Goal: Information Seeking & Learning: Learn about a topic

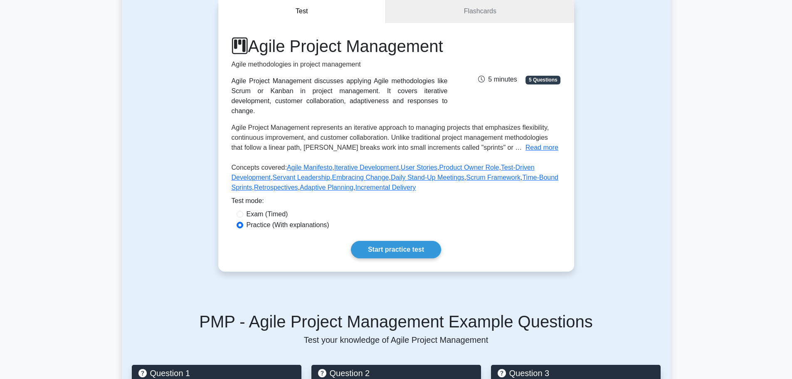
scroll to position [83, 0]
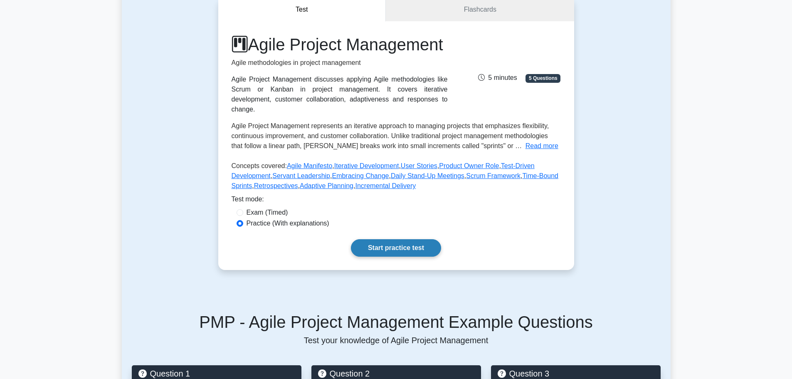
click at [401, 254] on link "Start practice test" at bounding box center [396, 247] width 90 height 17
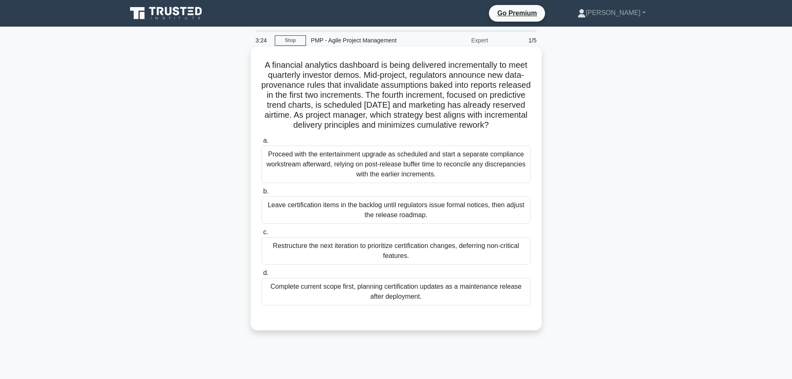
click at [470, 252] on div "Restructure the next iteration to prioritize certification changes, deferring n…" at bounding box center [397, 250] width 270 height 27
click at [292, 254] on div "Restructure the next iteration to prioritize certification changes, deferring n…" at bounding box center [397, 250] width 270 height 27
click at [262, 235] on input "c. Restructure the next iteration to prioritize certification changes, deferrin…" at bounding box center [262, 232] width 0 height 5
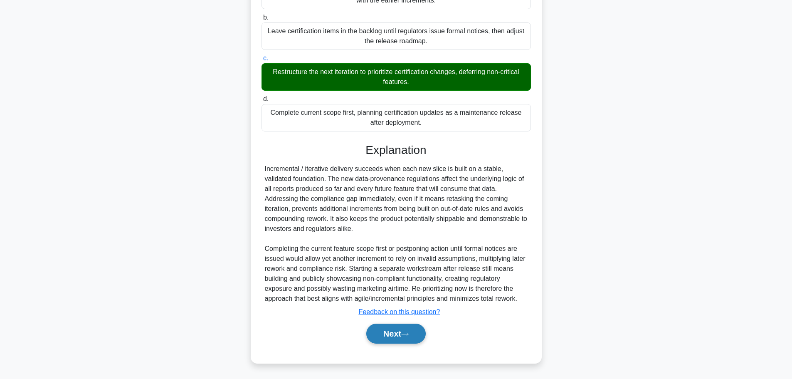
click at [393, 336] on button "Next" at bounding box center [395, 334] width 59 height 20
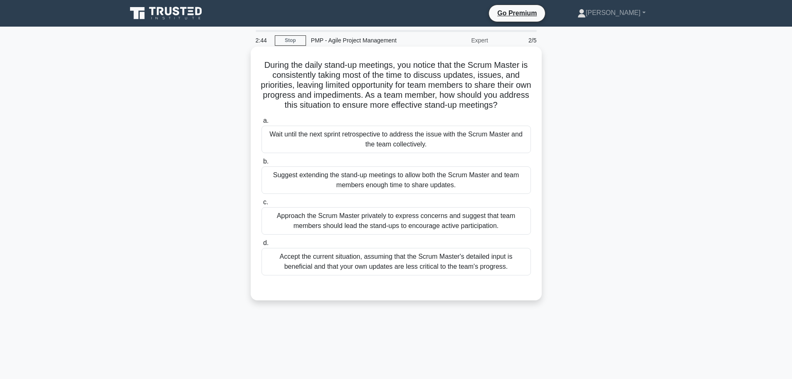
click at [469, 186] on div "Suggest extending the stand-up meetings to allow both the Scrum Master and team…" at bounding box center [397, 179] width 270 height 27
click at [262, 164] on input "b. Suggest extending the stand-up meetings to allow both the Scrum Master and t…" at bounding box center [262, 161] width 0 height 5
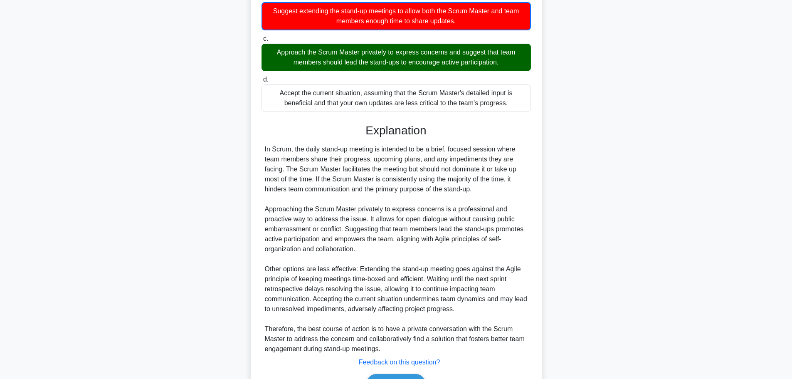
scroll to position [208, 0]
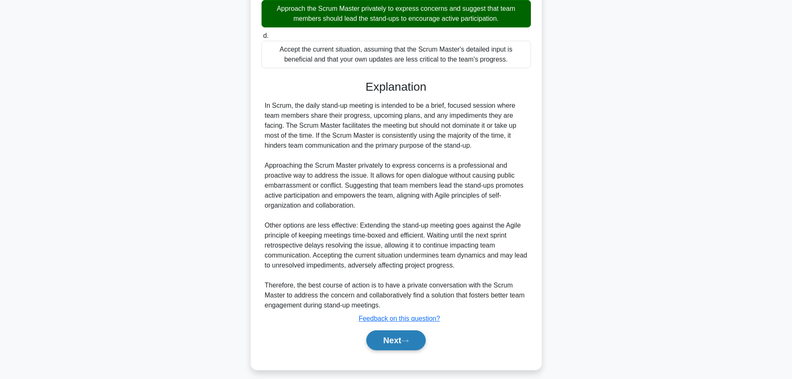
click at [412, 339] on button "Next" at bounding box center [395, 340] width 59 height 20
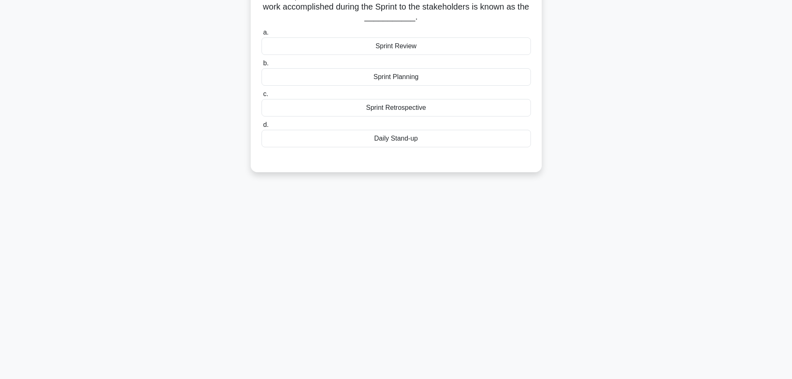
scroll to position [0, 0]
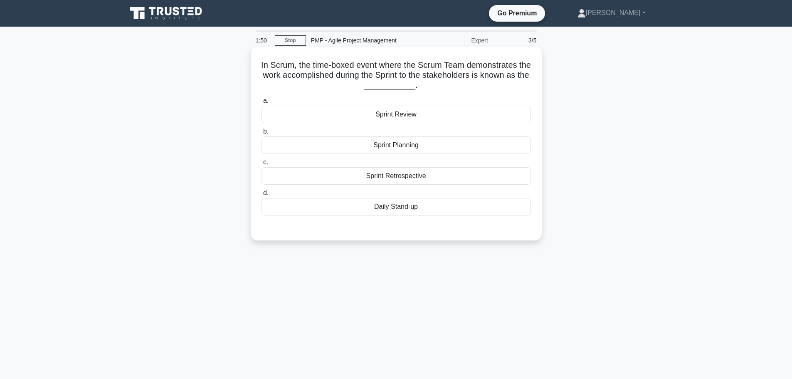
click at [415, 180] on div "Sprint Retrospective" at bounding box center [397, 175] width 270 height 17
click at [262, 165] on input "c. Sprint Retrospective" at bounding box center [262, 162] width 0 height 5
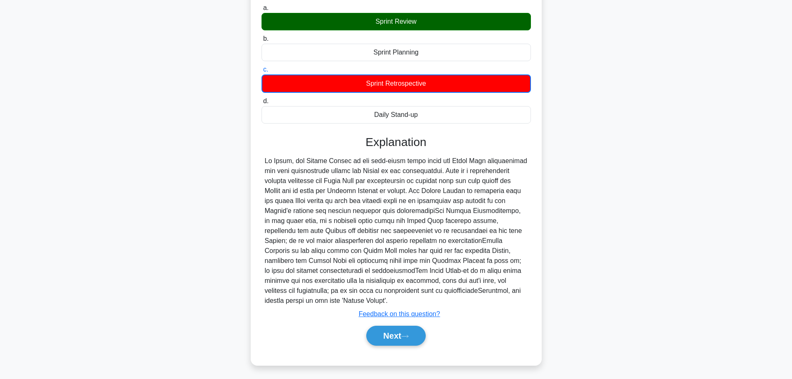
scroll to position [95, 0]
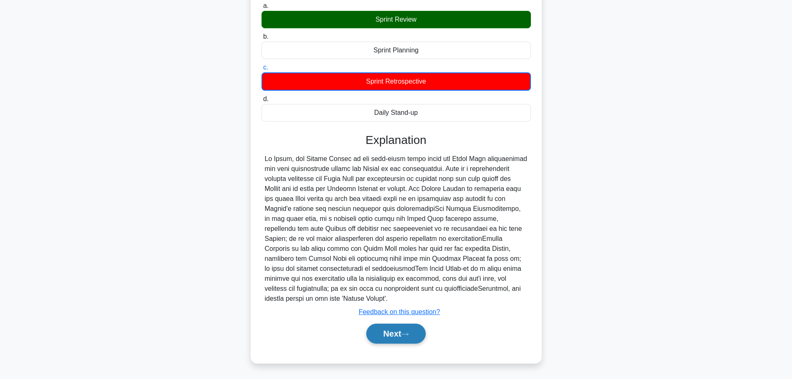
click at [389, 330] on button "Next" at bounding box center [395, 334] width 59 height 20
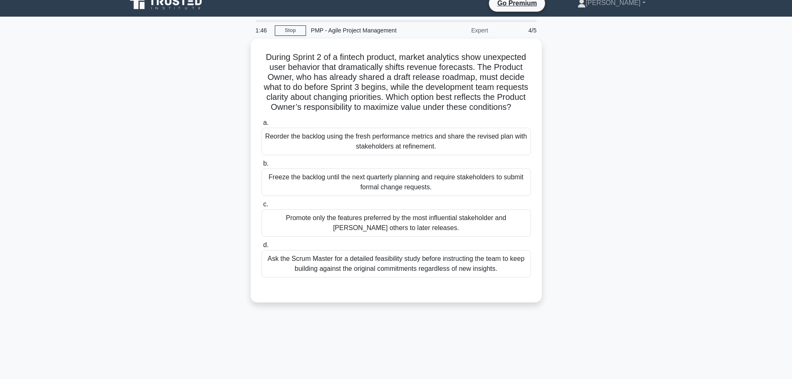
scroll to position [0, 0]
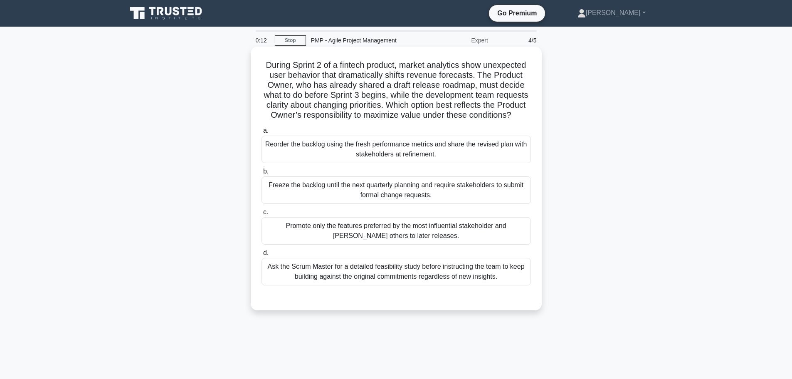
click at [465, 163] on div "Reorder the backlog using the fresh performance metrics and share the revised p…" at bounding box center [397, 149] width 270 height 27
click at [262, 134] on input "a. Reorder the backlog using the fresh performance metrics and share the revise…" at bounding box center [262, 130] width 0 height 5
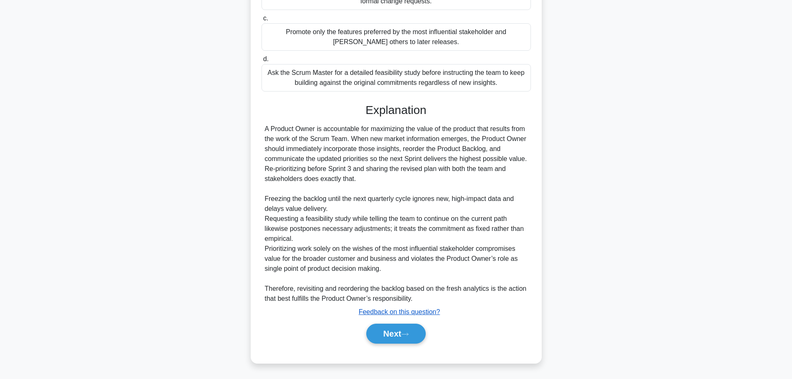
drag, startPoint x: 403, startPoint y: 333, endPoint x: 431, endPoint y: 308, distance: 37.7
click at [404, 334] on button "Next" at bounding box center [395, 334] width 59 height 20
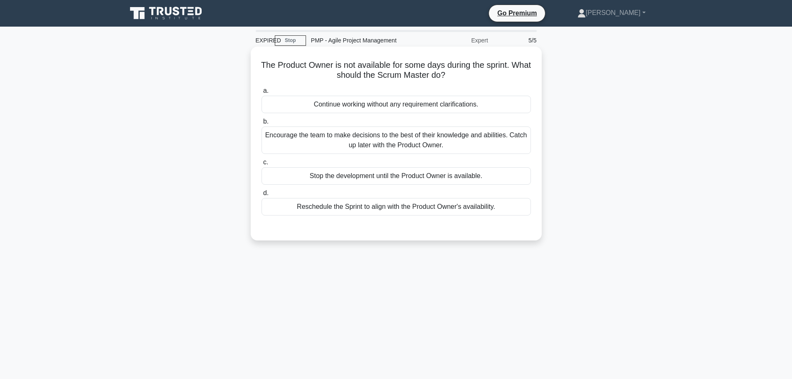
click at [449, 210] on div "Reschedule the Sprint to align with the Product Owner's availability." at bounding box center [397, 206] width 270 height 17
click at [262, 196] on input "d. Reschedule the Sprint to align with the Product Owner's availability." at bounding box center [262, 192] width 0 height 5
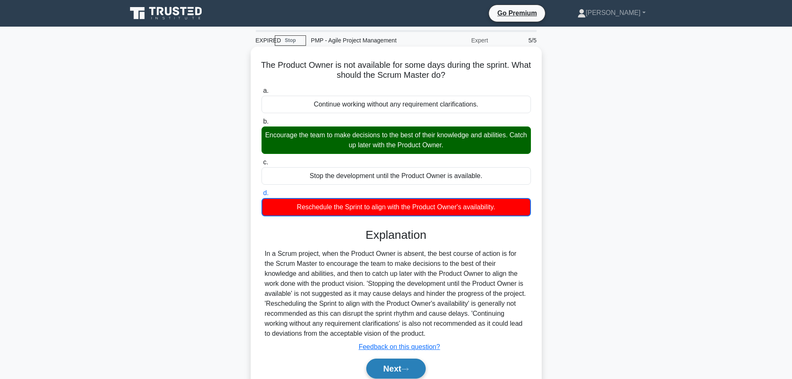
click at [412, 372] on button "Next" at bounding box center [395, 369] width 59 height 20
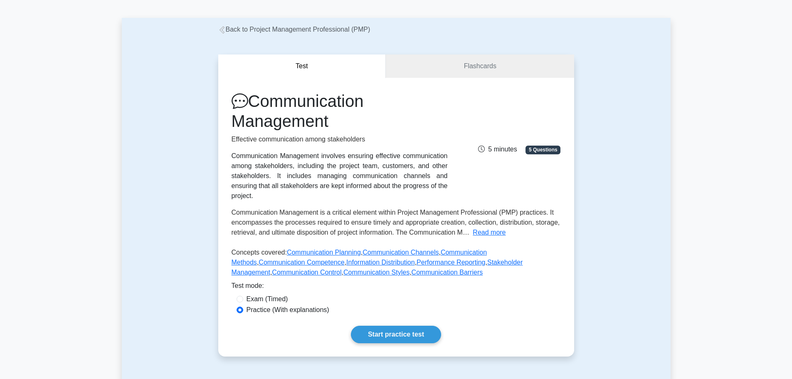
scroll to position [42, 0]
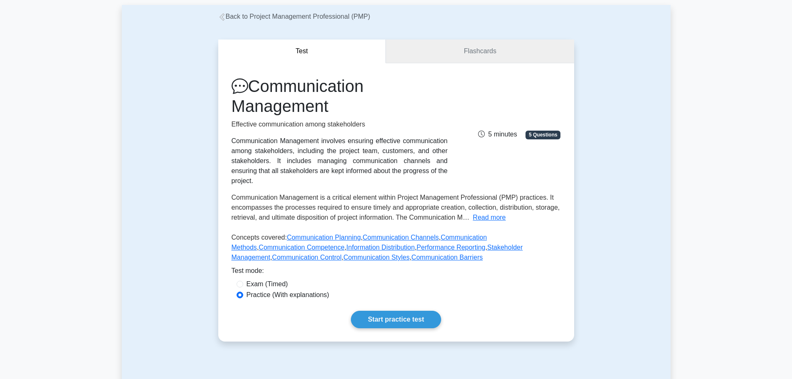
click at [473, 54] on link "Flashcards" at bounding box center [480, 52] width 188 height 24
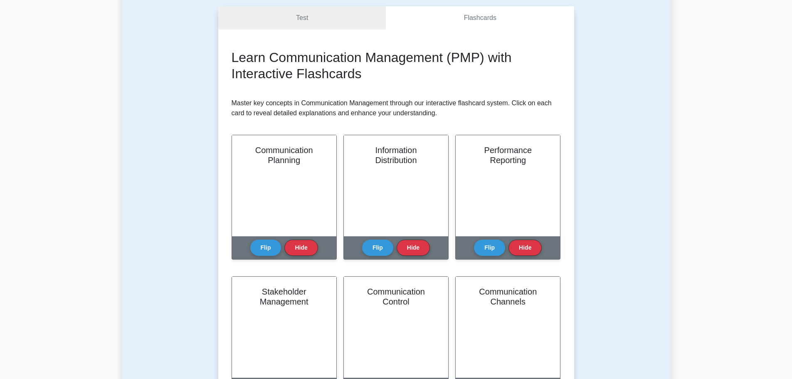
scroll to position [125, 0]
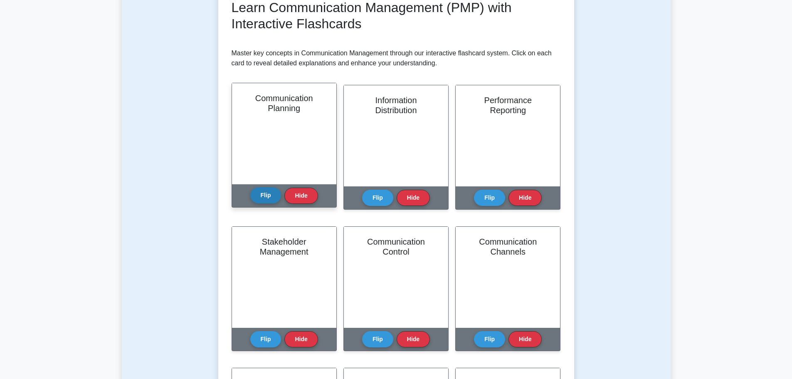
click at [255, 194] on button "Flip" at bounding box center [265, 195] width 31 height 16
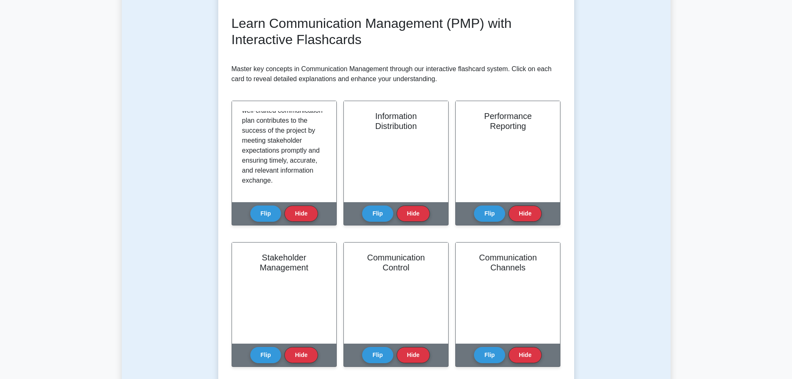
scroll to position [0, 0]
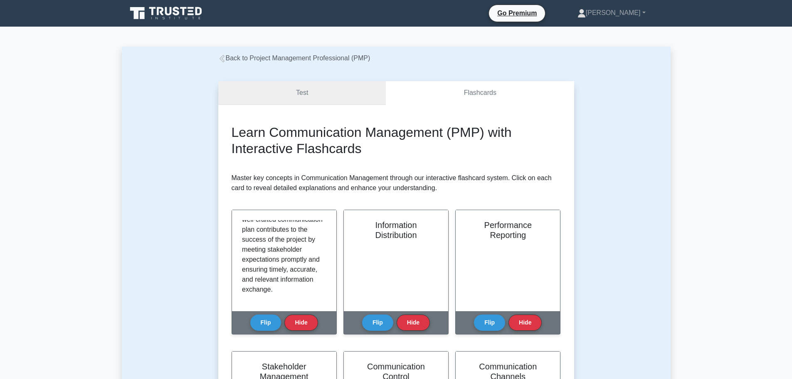
click at [289, 99] on link "Test" at bounding box center [302, 93] width 168 height 24
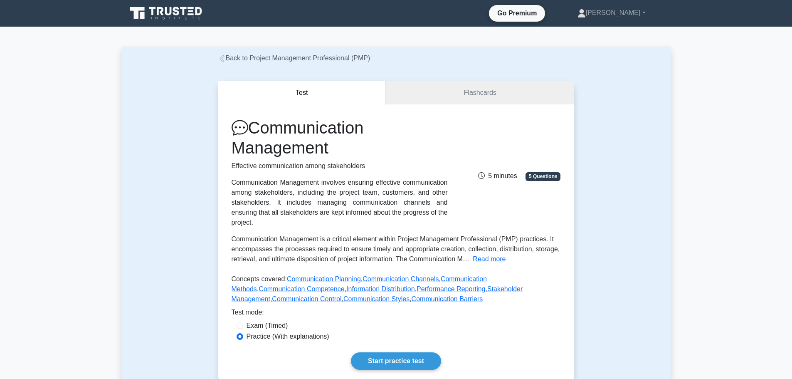
click at [261, 321] on label "Exam (Timed)" at bounding box center [268, 326] width 42 height 10
click at [243, 322] on input "Exam (Timed)" at bounding box center [240, 325] width 7 height 7
radio input "true"
click at [397, 356] on link "Start practice test" at bounding box center [396, 360] width 90 height 17
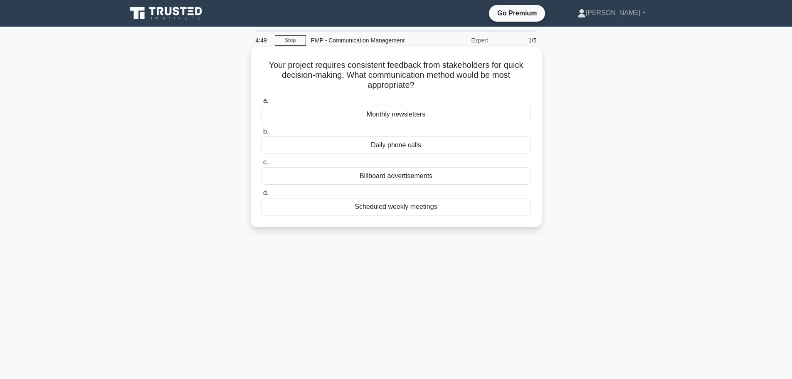
click at [474, 145] on div "Daily phone calls" at bounding box center [397, 144] width 270 height 17
click at [262, 134] on input "b. Daily phone calls" at bounding box center [262, 131] width 0 height 5
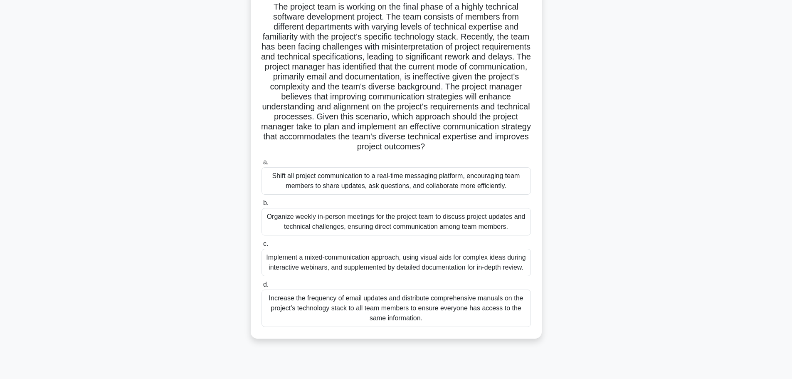
scroll to position [70, 0]
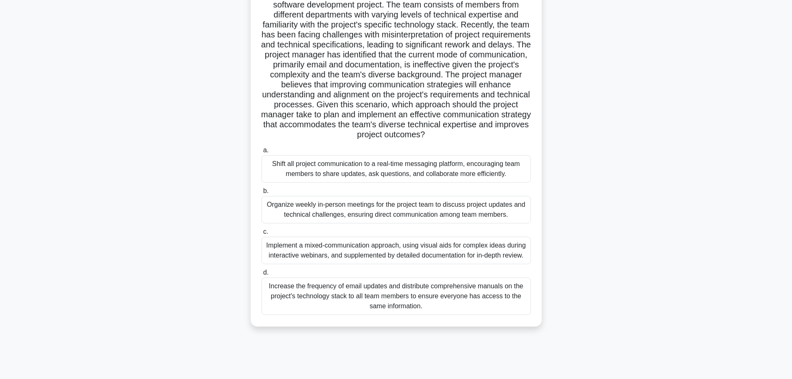
click at [475, 166] on div "Shift all project communication to a real-time messaging platform, encouraging …" at bounding box center [397, 168] width 270 height 27
click at [262, 153] on input "a. Shift all project communication to a real-time messaging platform, encouragi…" at bounding box center [262, 150] width 0 height 5
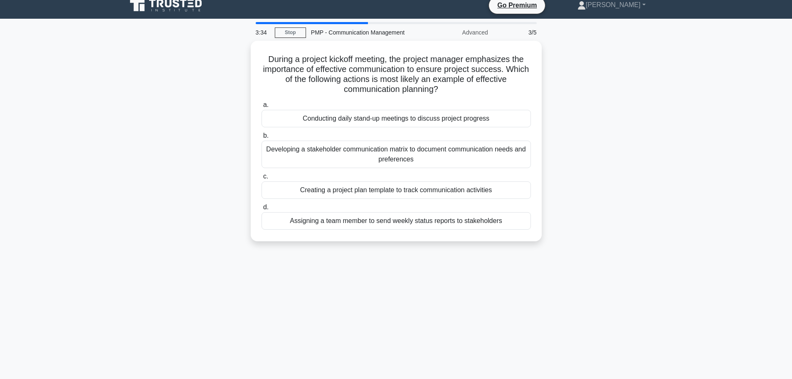
scroll to position [0, 0]
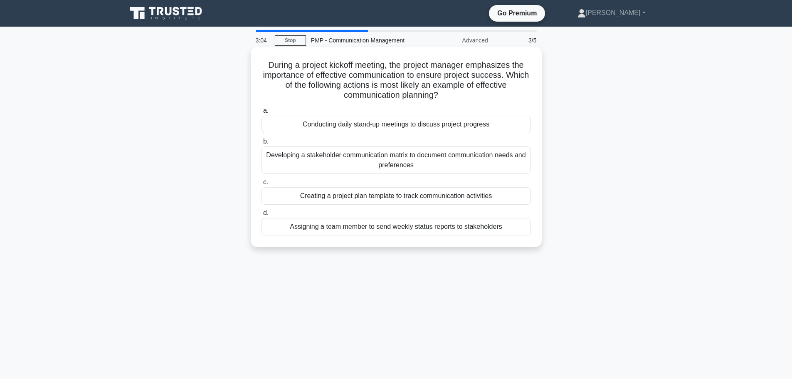
click at [504, 154] on div "Developing a stakeholder communication matrix to document communication needs a…" at bounding box center [397, 159] width 270 height 27
click at [262, 144] on input "b. Developing a stakeholder communication matrix to document communication need…" at bounding box center [262, 141] width 0 height 5
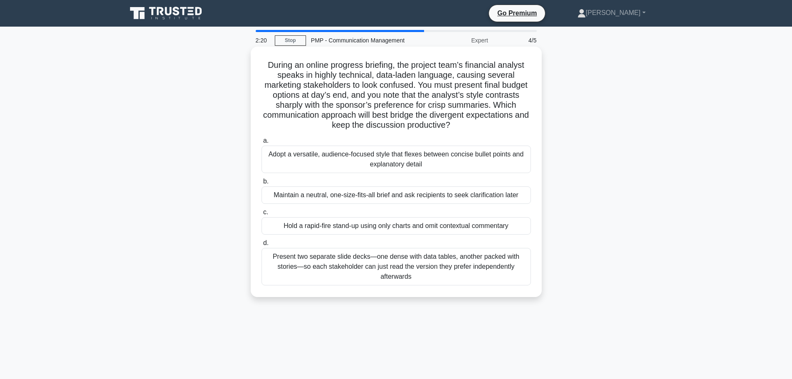
click at [509, 156] on div "Adopt a versatile, audience-focused style that flexes between concise bullet po…" at bounding box center [397, 159] width 270 height 27
click at [262, 143] on input "a. Adopt a versatile, audience-focused style that flexes between concise bullet…" at bounding box center [262, 140] width 0 height 5
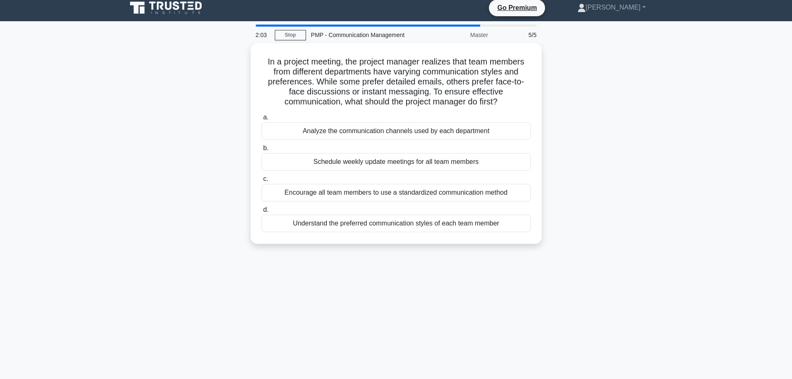
scroll to position [42, 0]
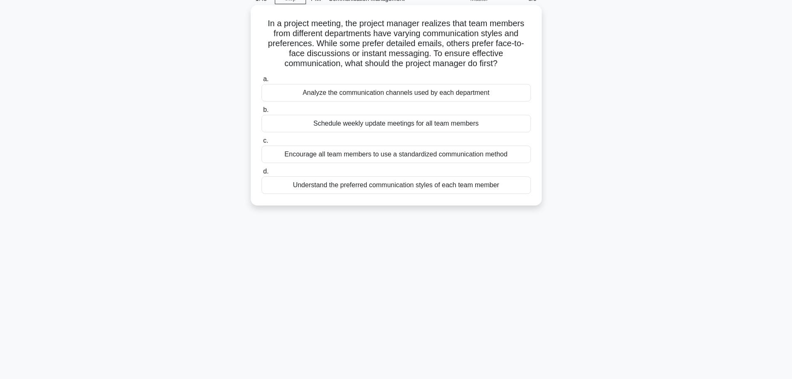
click at [518, 181] on div "Understand the preferred communication styles of each team member" at bounding box center [397, 184] width 270 height 17
click at [262, 174] on input "d. Understand the preferred communication styles of each team member" at bounding box center [262, 171] width 0 height 5
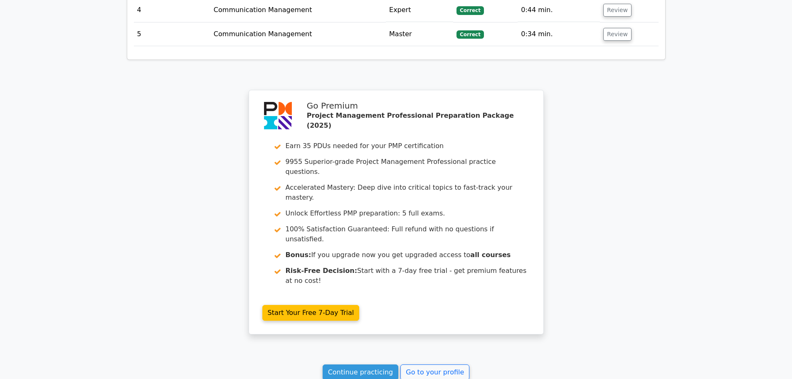
scroll to position [1123, 0]
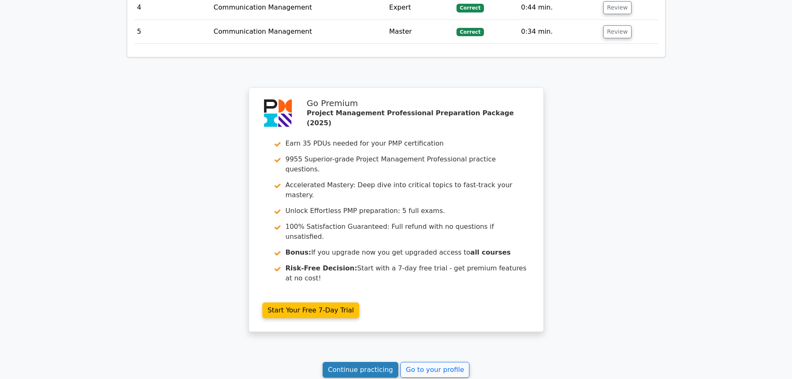
click at [352, 362] on link "Continue practicing" at bounding box center [361, 370] width 76 height 16
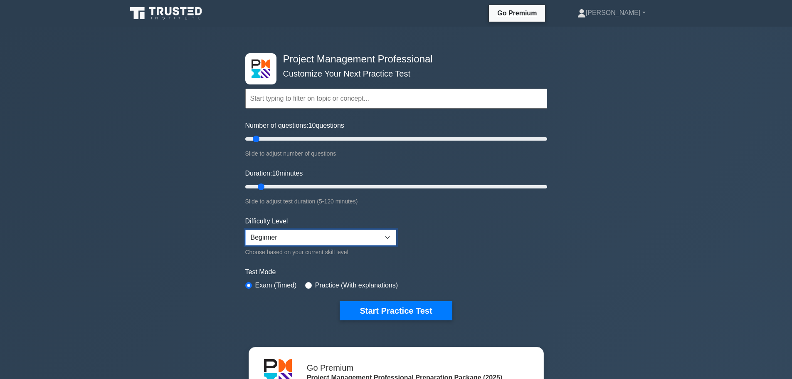
click at [382, 237] on select "Beginner Intermediate Expert" at bounding box center [320, 238] width 151 height 16
select select "intermediate"
click at [245, 230] on select "Beginner Intermediate Expert" at bounding box center [320, 238] width 151 height 16
click at [402, 138] on input "Number of questions: 105 questions" at bounding box center [396, 139] width 302 height 10
click at [89, 102] on div "Project Management Professional Customize Your Next Practice Test Topics Scope …" at bounding box center [396, 295] width 792 height 537
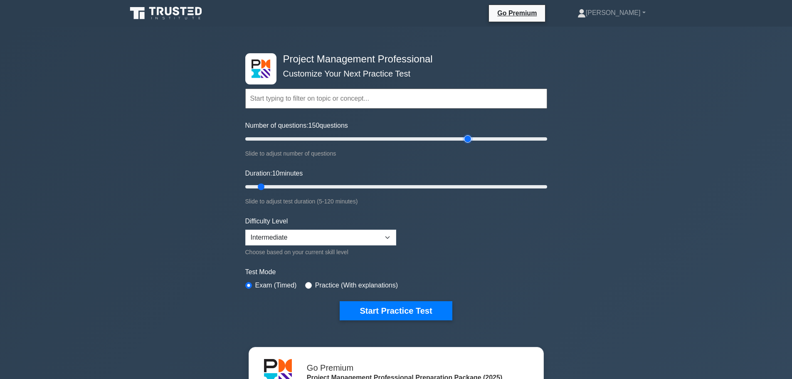
drag, startPoint x: 400, startPoint y: 138, endPoint x: 469, endPoint y: 138, distance: 69.0
type input "150"
click at [469, 138] on input "Number of questions: 150 questions" at bounding box center [396, 139] width 302 height 10
drag, startPoint x: 261, startPoint y: 184, endPoint x: 571, endPoint y: 204, distance: 310.5
type input "120"
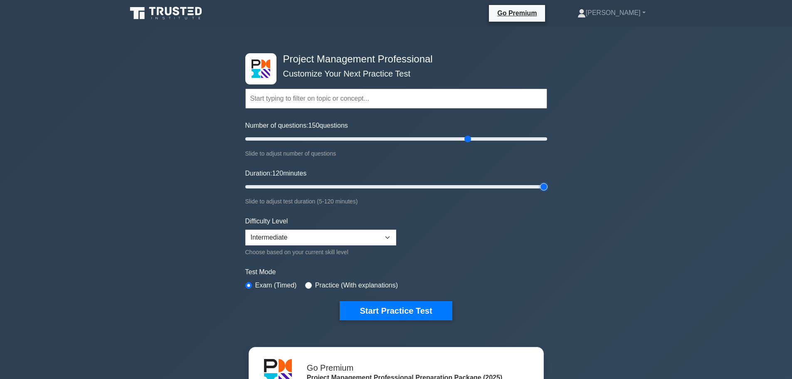
click at [547, 192] on input "Duration: 120 minutes" at bounding box center [396, 187] width 302 height 10
click at [422, 310] on button "Start Practice Test" at bounding box center [396, 310] width 112 height 19
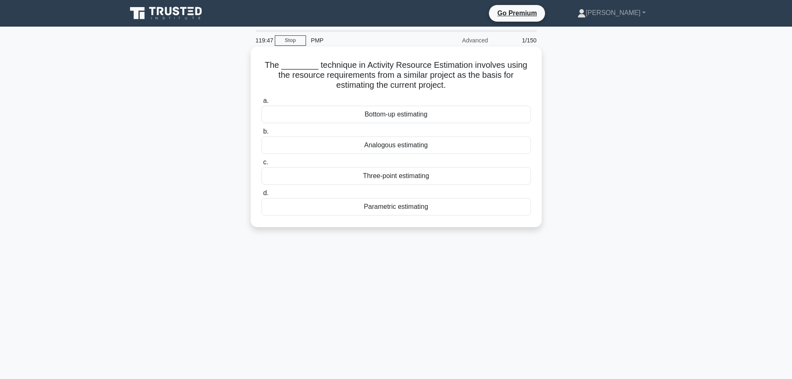
click at [521, 149] on div "Analogous estimating" at bounding box center [397, 144] width 270 height 17
click at [262, 134] on input "b. Analogous estimating" at bounding box center [262, 131] width 0 height 5
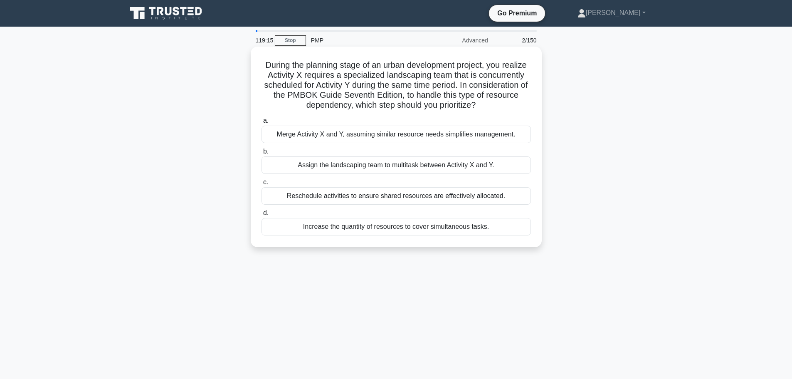
click at [522, 194] on div "Reschedule activities to ensure shared resources are effectively allocated." at bounding box center [397, 195] width 270 height 17
click at [262, 185] on input "c. Reschedule activities to ensure shared resources are effectively allocated." at bounding box center [262, 182] width 0 height 5
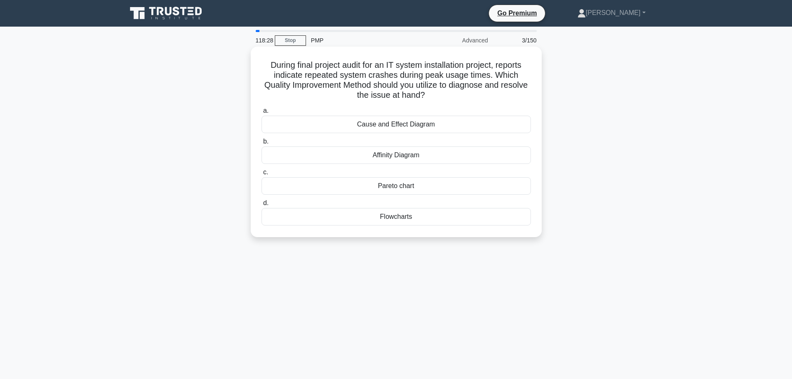
click at [517, 186] on div "Pareto chart" at bounding box center [397, 185] width 270 height 17
click at [262, 175] on input "c. Pareto chart" at bounding box center [262, 172] width 0 height 5
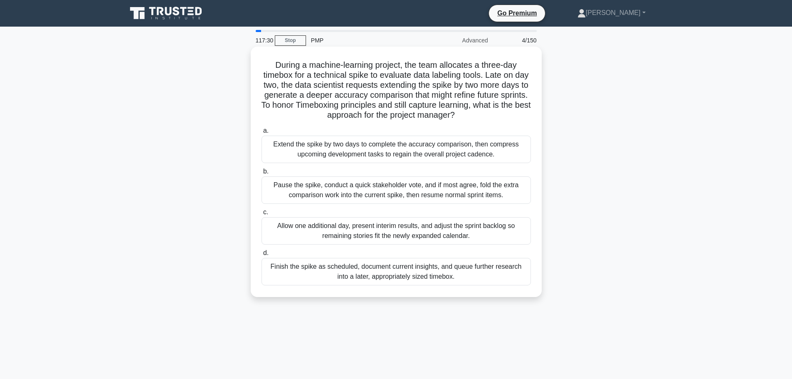
click at [497, 282] on div "Finish the spike as scheduled, document current insights, and queue further res…" at bounding box center [397, 271] width 270 height 27
click at [262, 256] on input "d. Finish the spike as scheduled, document current insights, and queue further …" at bounding box center [262, 252] width 0 height 5
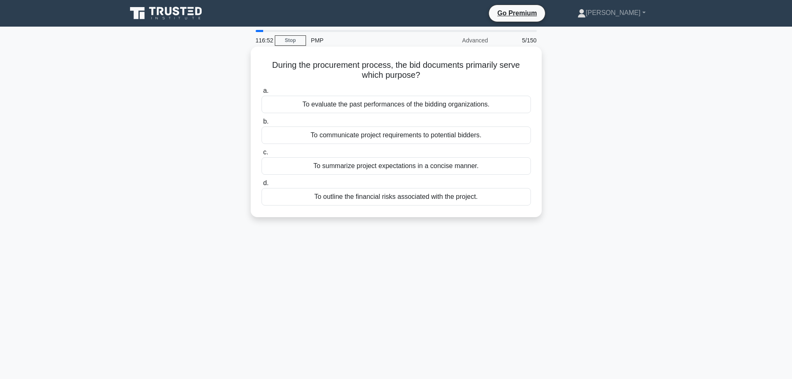
click at [502, 136] on div "To communicate project requirements to potential bidders." at bounding box center [397, 134] width 270 height 17
click at [262, 124] on input "b. To communicate project requirements to potential bidders." at bounding box center [262, 121] width 0 height 5
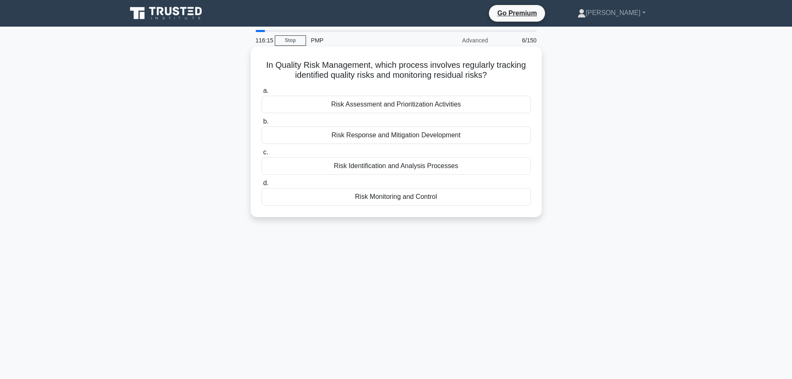
click at [479, 196] on div "Risk Monitoring and Control" at bounding box center [397, 196] width 270 height 17
click at [262, 186] on input "d. Risk Monitoring and Control" at bounding box center [262, 183] width 0 height 5
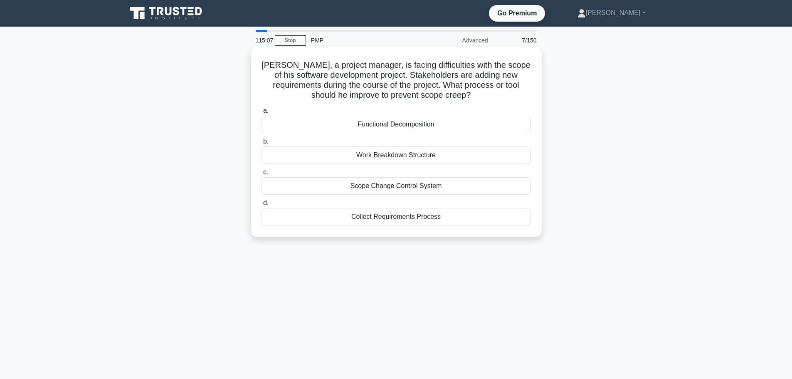
click at [504, 215] on div "Collect Requirements Process" at bounding box center [397, 216] width 270 height 17
click at [262, 206] on input "d. Collect Requirements Process" at bounding box center [262, 202] width 0 height 5
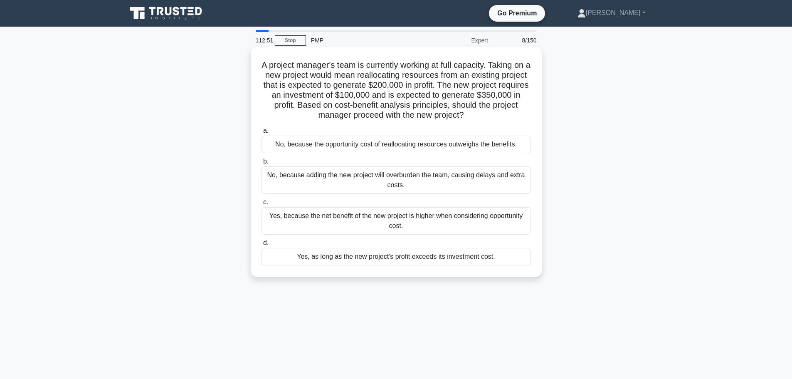
click at [506, 143] on div "No, because the opportunity cost of reallocating resources outweighs the benefi…" at bounding box center [397, 144] width 270 height 17
click at [262, 134] on input "a. No, because the opportunity cost of reallocating resources outweighs the ben…" at bounding box center [262, 130] width 0 height 5
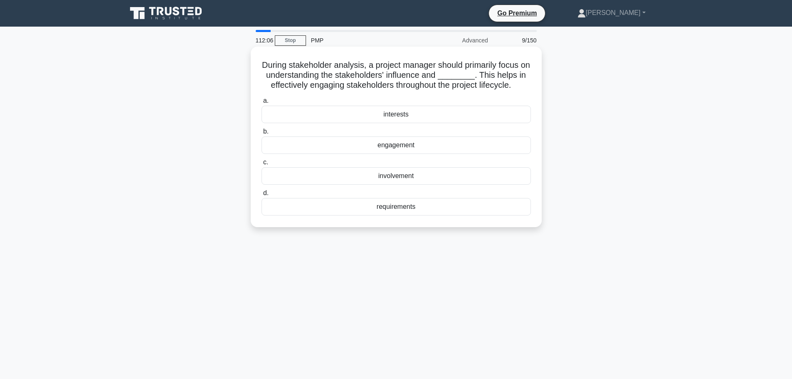
click at [458, 210] on div "requirements" at bounding box center [397, 206] width 270 height 17
click at [262, 196] on input "d. requirements" at bounding box center [262, 192] width 0 height 5
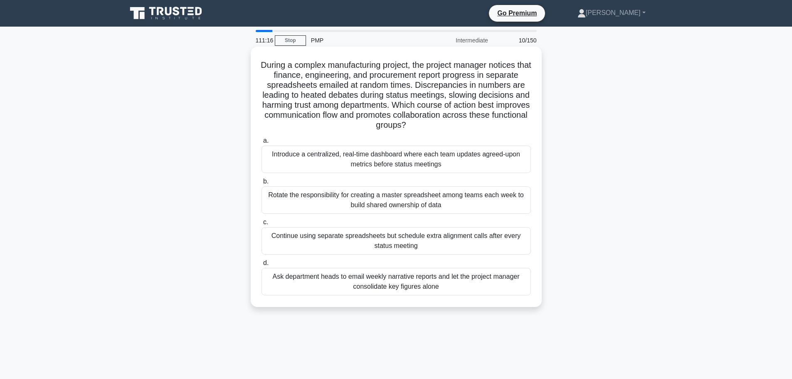
click at [529, 161] on div "Introduce a centralized, real-time dashboard where each team updates agreed-upo…" at bounding box center [397, 159] width 270 height 27
click at [262, 143] on input "a. Introduce a centralized, real-time dashboard where each team updates agreed-…" at bounding box center [262, 140] width 0 height 5
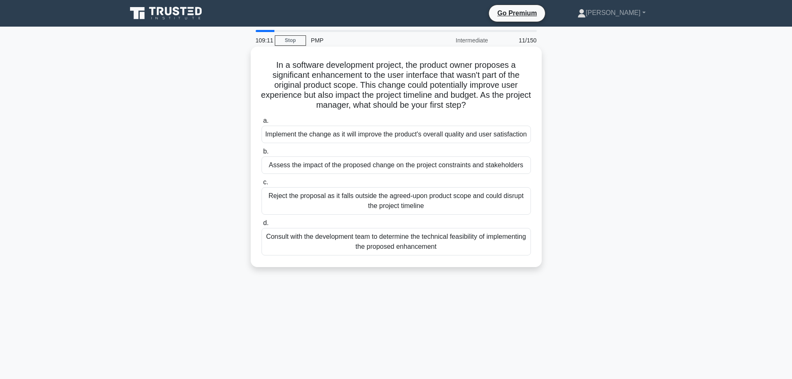
click at [514, 174] on div "Assess the impact of the proposed change on the project constraints and stakeho…" at bounding box center [397, 164] width 270 height 17
click at [262, 154] on input "b. Assess the impact of the proposed change on the project constraints and stak…" at bounding box center [262, 151] width 0 height 5
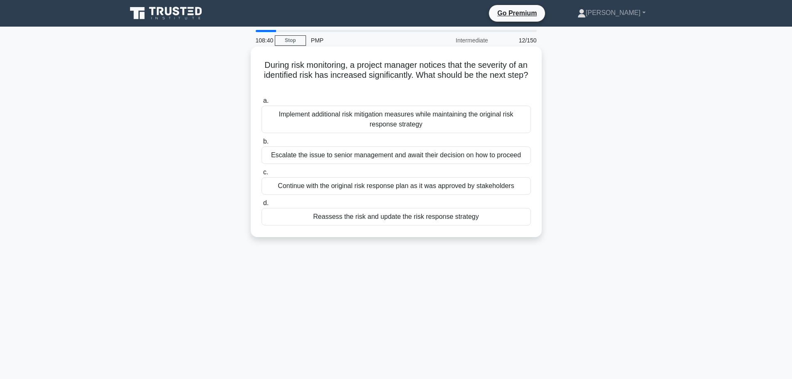
click at [489, 218] on div "Reassess the risk and update the risk response strategy" at bounding box center [397, 216] width 270 height 17
click at [262, 206] on input "d. Reassess the risk and update the risk response strategy" at bounding box center [262, 202] width 0 height 5
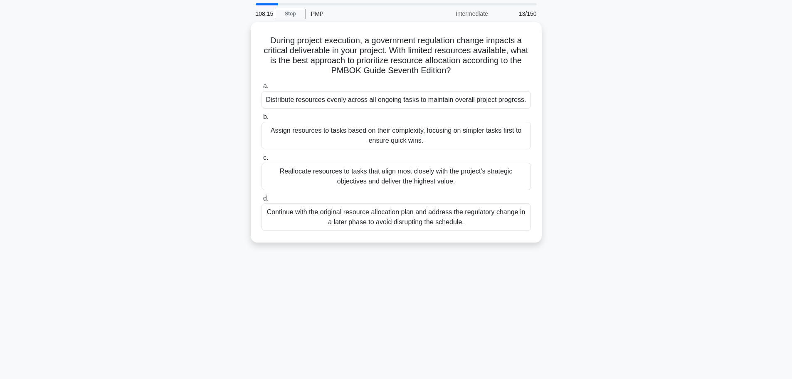
scroll to position [42, 0]
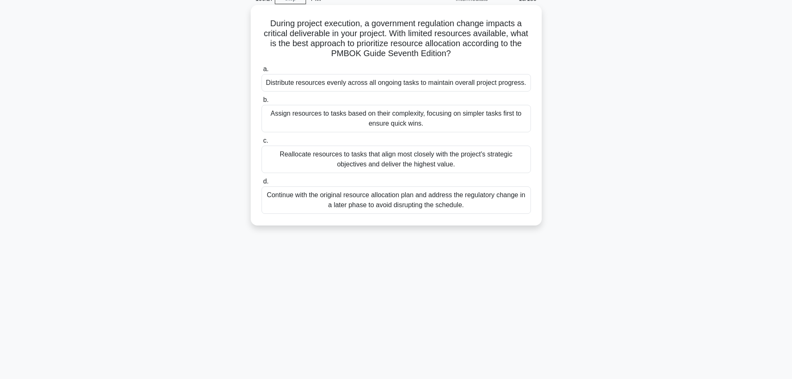
click at [517, 161] on div "Reallocate resources to tasks that align most closely with the project's strate…" at bounding box center [397, 159] width 270 height 27
click at [262, 143] on input "c. Reallocate resources to tasks that align most closely with the project's str…" at bounding box center [262, 140] width 0 height 5
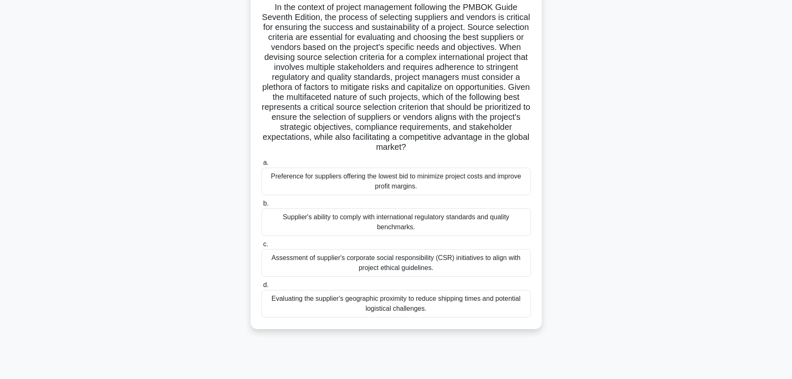
scroll to position [70, 0]
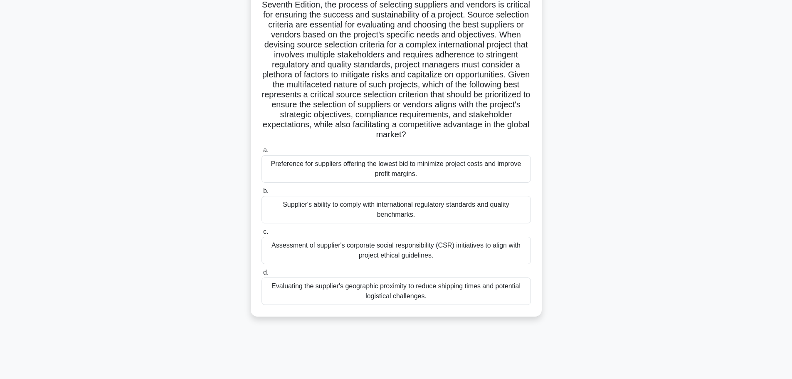
click at [495, 210] on div "Supplier's ability to comply with international regulatory standards and qualit…" at bounding box center [397, 209] width 270 height 27
click at [262, 194] on input "b. Supplier's ability to comply with international regulatory standards and qua…" at bounding box center [262, 190] width 0 height 5
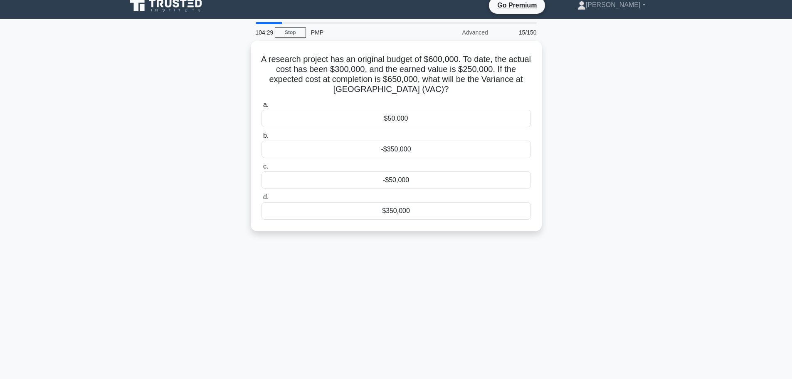
scroll to position [0, 0]
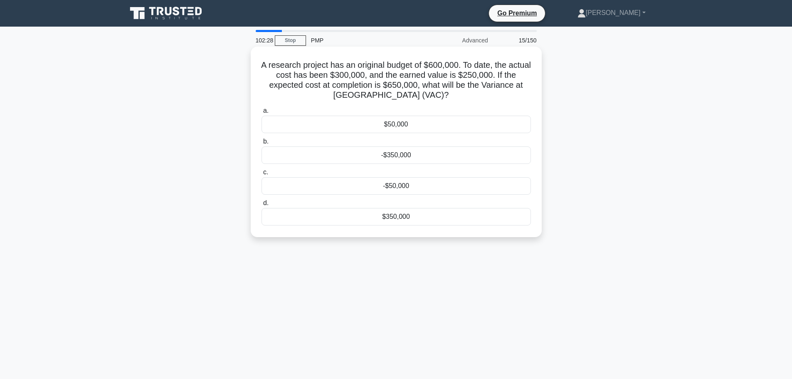
click at [473, 122] on div "$50,000" at bounding box center [397, 124] width 270 height 17
click at [262, 114] on input "a. $50,000" at bounding box center [262, 110] width 0 height 5
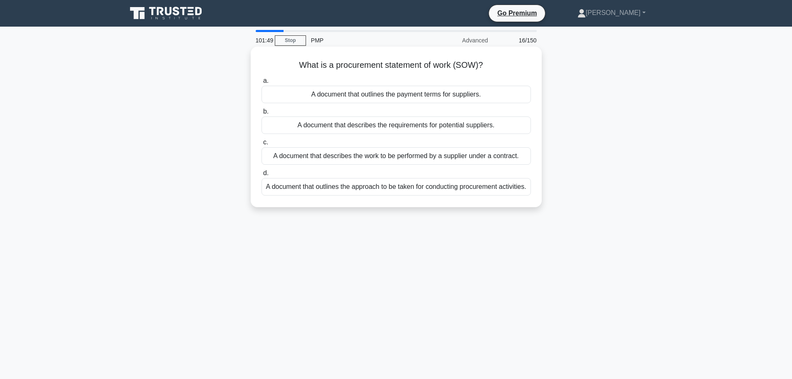
click at [512, 193] on div "A document that outlines the approach to be taken for conducting procurement ac…" at bounding box center [397, 186] width 270 height 17
click at [262, 176] on input "d. A document that outlines the approach to be taken for conducting procurement…" at bounding box center [262, 173] width 0 height 5
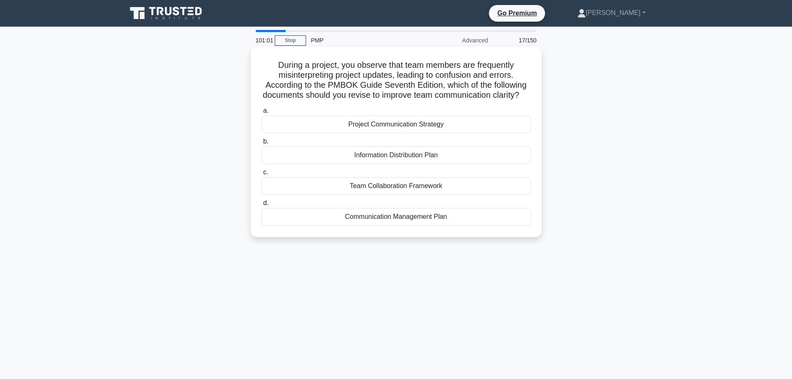
click at [403, 133] on div "Project Communication Strategy" at bounding box center [397, 124] width 270 height 17
click at [262, 114] on input "a. Project Communication Strategy" at bounding box center [262, 110] width 0 height 5
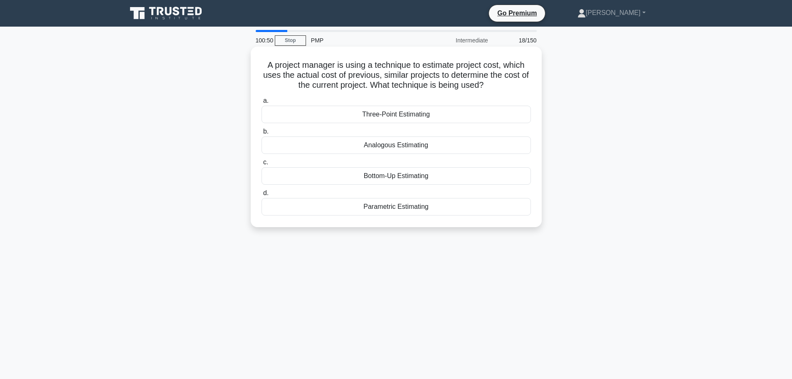
click at [460, 203] on div "Parametric Estimating" at bounding box center [397, 206] width 270 height 17
click at [262, 196] on input "d. Parametric Estimating" at bounding box center [262, 192] width 0 height 5
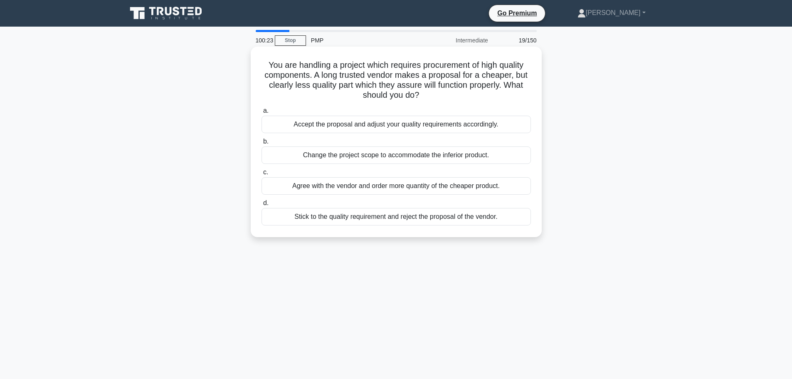
click at [508, 210] on div "Stick to the quality requirement and reject the proposal of the vendor." at bounding box center [397, 216] width 270 height 17
click at [262, 206] on input "d. Stick to the quality requirement and reject the proposal of the vendor." at bounding box center [262, 202] width 0 height 5
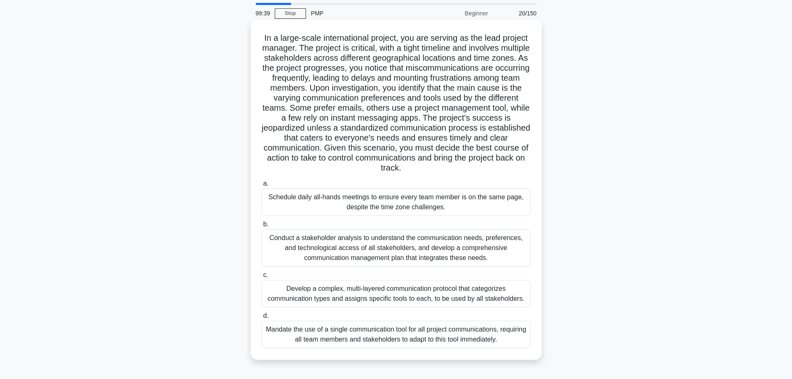
scroll to position [42, 0]
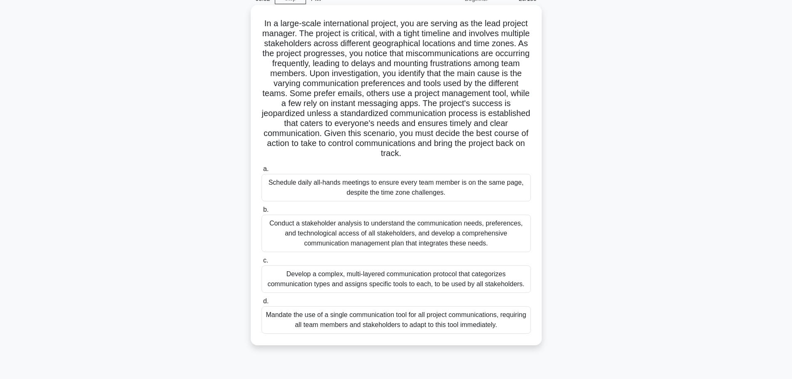
drag, startPoint x: 428, startPoint y: 221, endPoint x: 444, endPoint y: 217, distance: 15.9
click at [429, 221] on div "Conduct a stakeholder analysis to understand the communication needs, preferenc…" at bounding box center [397, 233] width 270 height 37
click at [262, 213] on input "b. Conduct a stakeholder analysis to understand the communication needs, prefer…" at bounding box center [262, 209] width 0 height 5
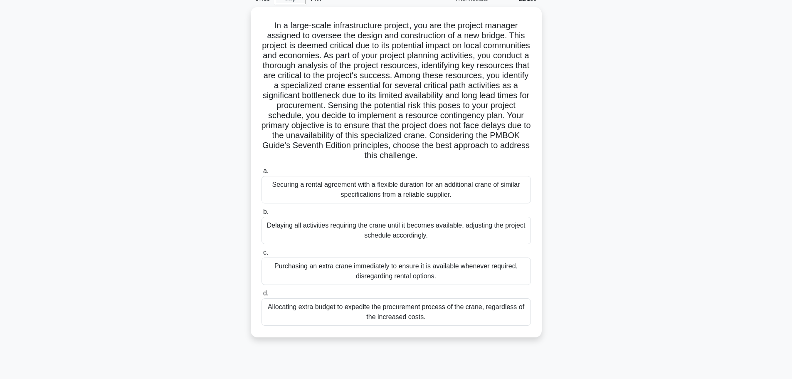
scroll to position [70, 0]
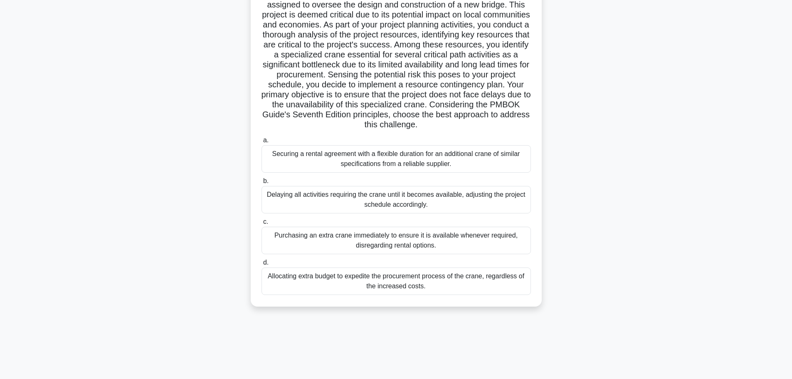
click at [522, 157] on div "Securing a rental agreement with a flexible duration for an additional crane of…" at bounding box center [397, 158] width 270 height 27
click at [262, 143] on input "a. Securing a rental agreement with a flexible duration for an additional crane…" at bounding box center [262, 140] width 0 height 5
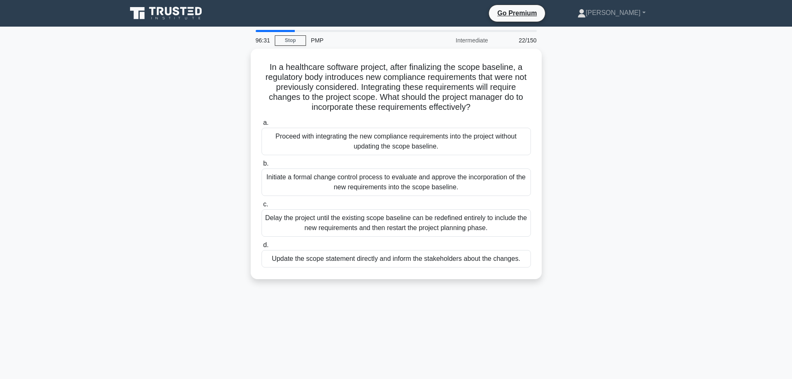
scroll to position [42, 0]
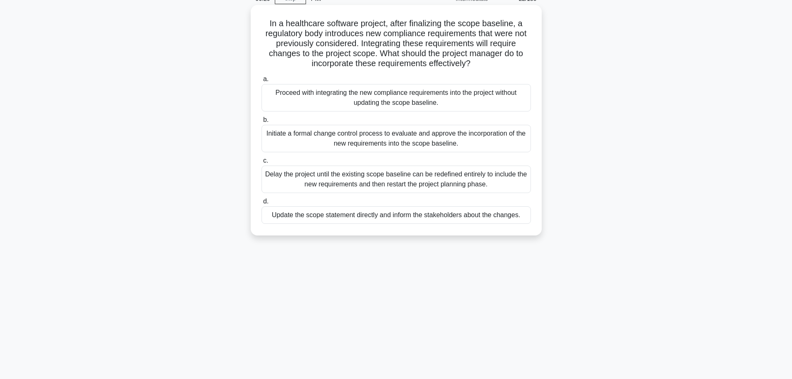
click at [461, 139] on div "Initiate a formal change control process to evaluate and approve the incorporat…" at bounding box center [397, 138] width 270 height 27
click at [262, 123] on input "b. Initiate a formal change control process to evaluate and approve the incorpo…" at bounding box center [262, 119] width 0 height 5
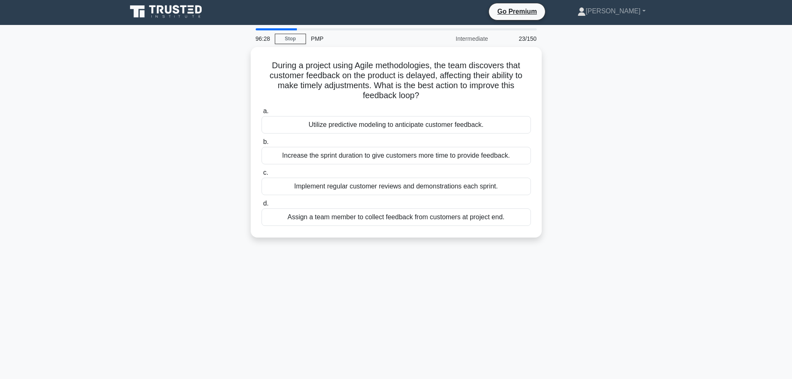
scroll to position [0, 0]
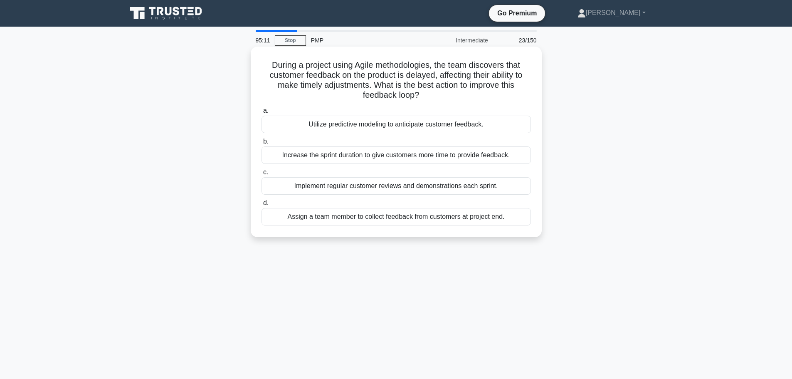
click at [509, 185] on div "Implement regular customer reviews and demonstrations each sprint." at bounding box center [397, 185] width 270 height 17
click at [262, 175] on input "c. Implement regular customer reviews and demonstrations each sprint." at bounding box center [262, 172] width 0 height 5
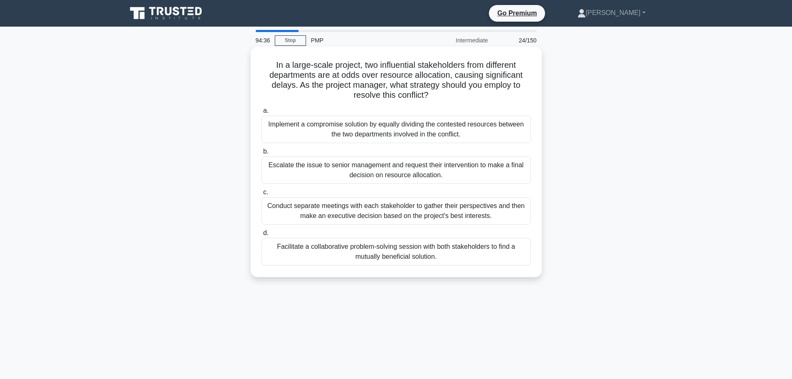
click at [493, 249] on div "Facilitate a collaborative problem-solving session with both stakeholders to fi…" at bounding box center [397, 251] width 270 height 27
click at [262, 236] on input "d. Facilitate a collaborative problem-solving session with both stakeholders to…" at bounding box center [262, 232] width 0 height 5
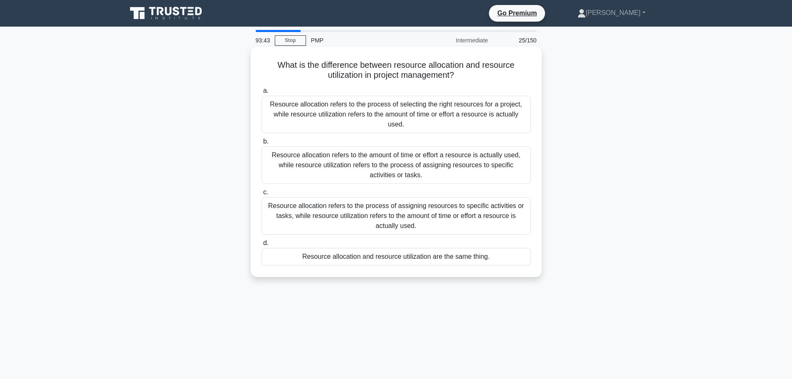
click at [485, 259] on div "Resource allocation and resource utilization are the same thing." at bounding box center [397, 256] width 270 height 17
click at [262, 246] on input "d. Resource allocation and resource utilization are the same thing." at bounding box center [262, 242] width 0 height 5
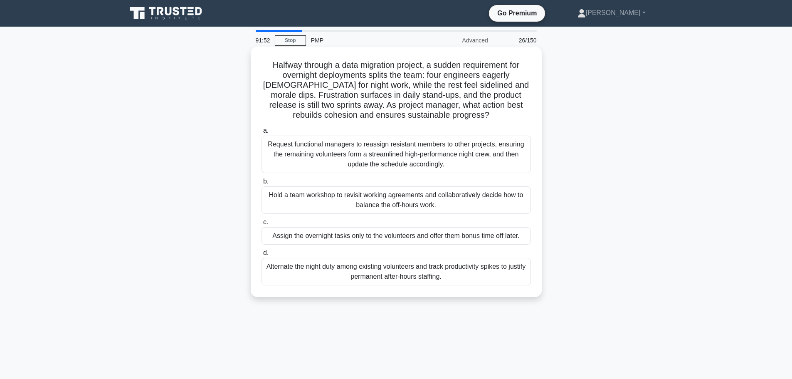
click at [524, 209] on div "Hold a team workshop to revisit working agreements and collaboratively decide h…" at bounding box center [397, 199] width 270 height 27
click at [262, 184] on input "b. Hold a team workshop to revisit working agreements and collaboratively decid…" at bounding box center [262, 181] width 0 height 5
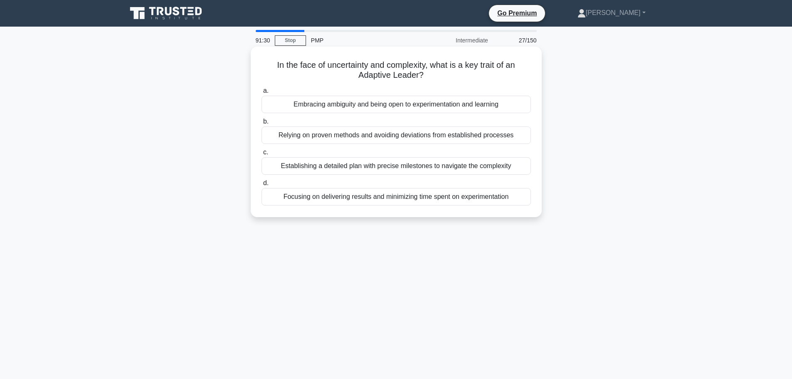
click at [474, 108] on div "Embracing ambiguity and being open to experimentation and learning" at bounding box center [397, 104] width 270 height 17
click at [262, 94] on input "a. Embracing ambiguity and being open to experimentation and learning" at bounding box center [262, 90] width 0 height 5
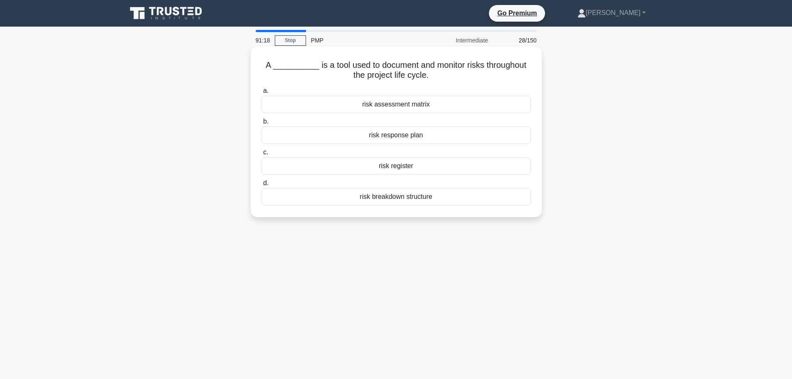
click at [459, 106] on div "risk assessment matrix" at bounding box center [397, 104] width 270 height 17
click at [262, 94] on input "a. risk assessment matrix" at bounding box center [262, 90] width 0 height 5
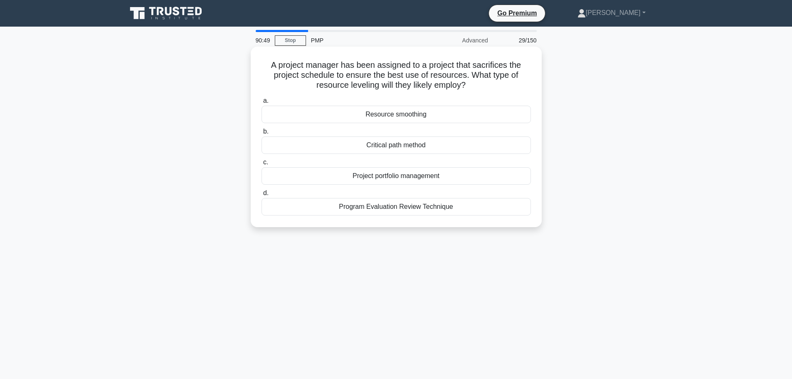
click at [490, 114] on div "Resource smoothing" at bounding box center [397, 114] width 270 height 17
click at [262, 104] on input "a. Resource smoothing" at bounding box center [262, 100] width 0 height 5
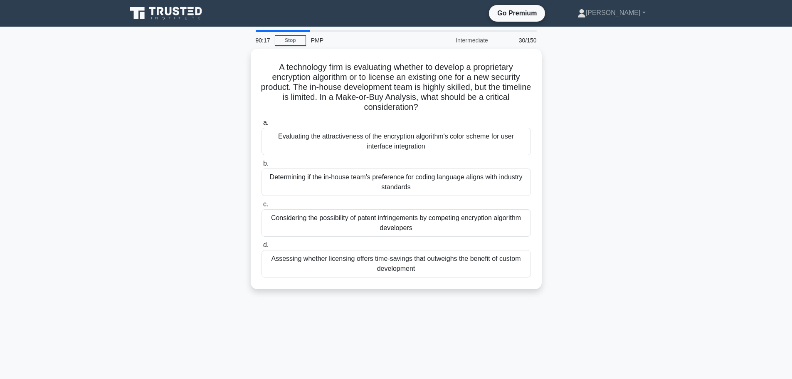
scroll to position [42, 0]
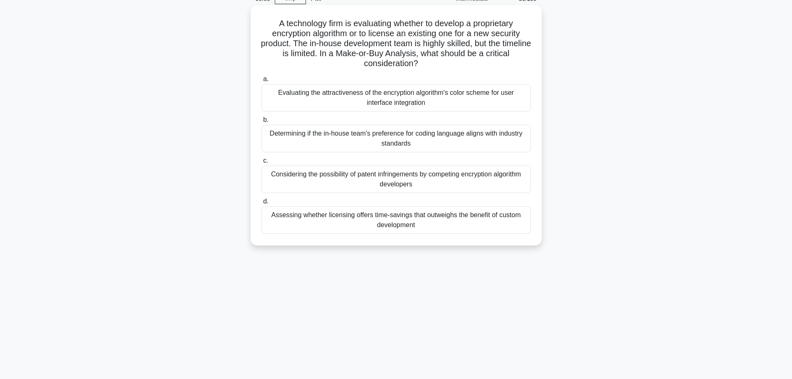
click at [473, 222] on div "Assessing whether licensing offers time-savings that outweighs the benefit of c…" at bounding box center [397, 219] width 270 height 27
click at [262, 204] on input "d. Assessing whether licensing offers time-savings that outweighs the benefit o…" at bounding box center [262, 201] width 0 height 5
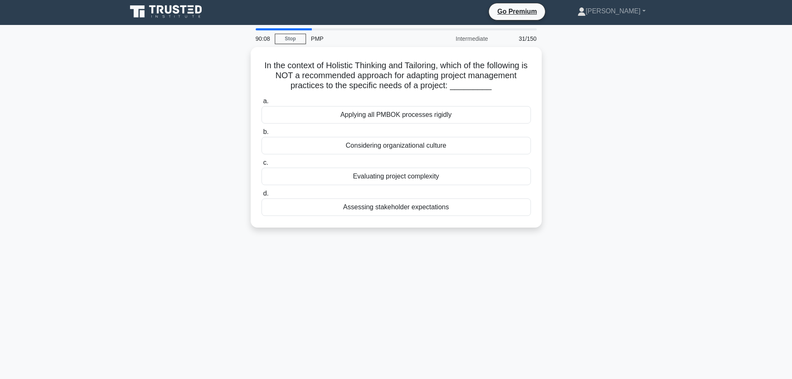
scroll to position [0, 0]
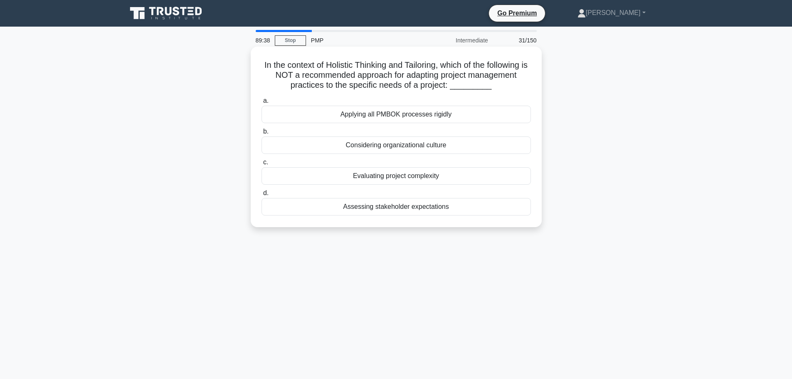
click at [510, 115] on div "Applying all PMBOK processes rigidly" at bounding box center [397, 114] width 270 height 17
click at [262, 104] on input "a. Applying all PMBOK processes rigidly" at bounding box center [262, 100] width 0 height 5
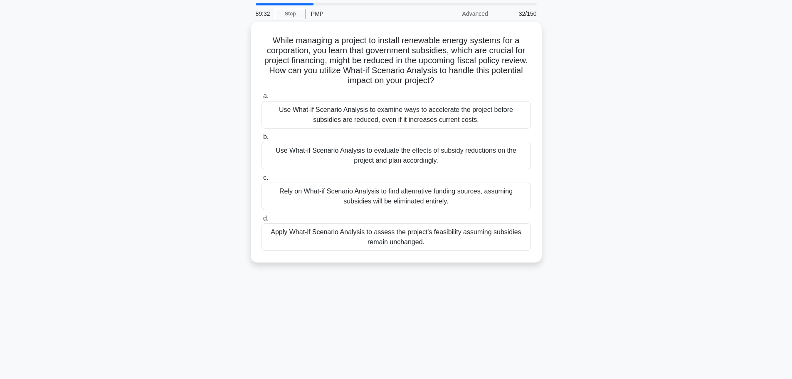
scroll to position [42, 0]
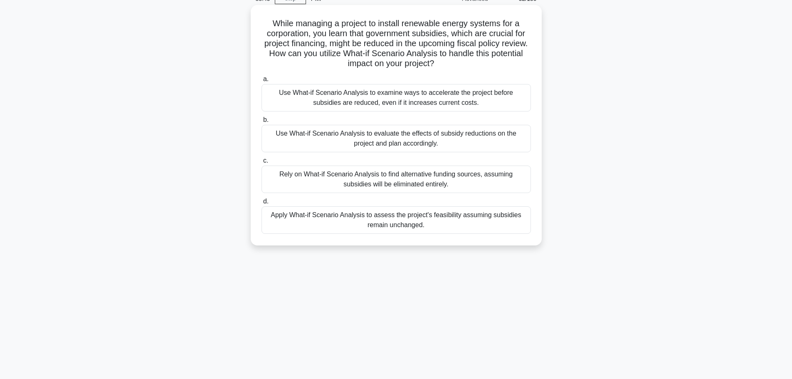
click at [485, 135] on div "Use What-if Scenario Analysis to evaluate the effects of subsidy reductions on …" at bounding box center [397, 138] width 270 height 27
click at [262, 123] on input "b. Use What-if Scenario Analysis to evaluate the effects of subsidy reductions …" at bounding box center [262, 119] width 0 height 5
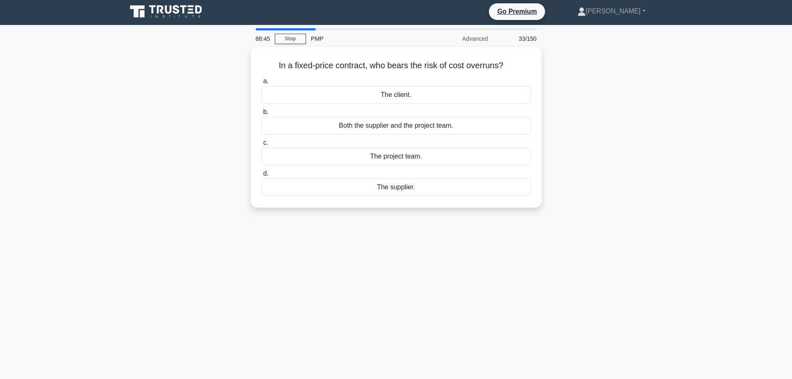
scroll to position [0, 0]
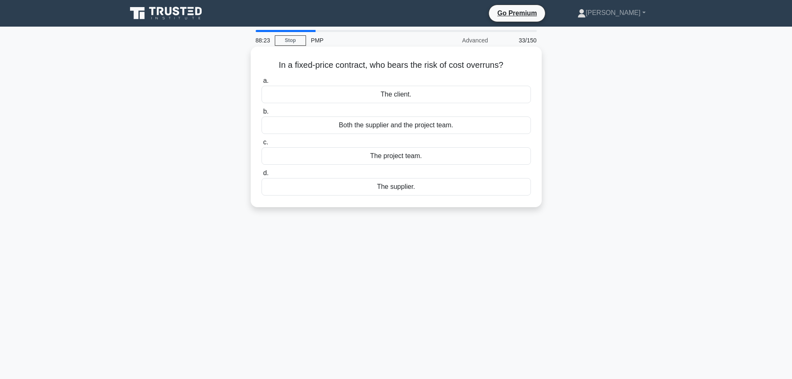
click at [503, 189] on div "The supplier." at bounding box center [397, 186] width 270 height 17
click at [262, 176] on input "d. The supplier." at bounding box center [262, 173] width 0 height 5
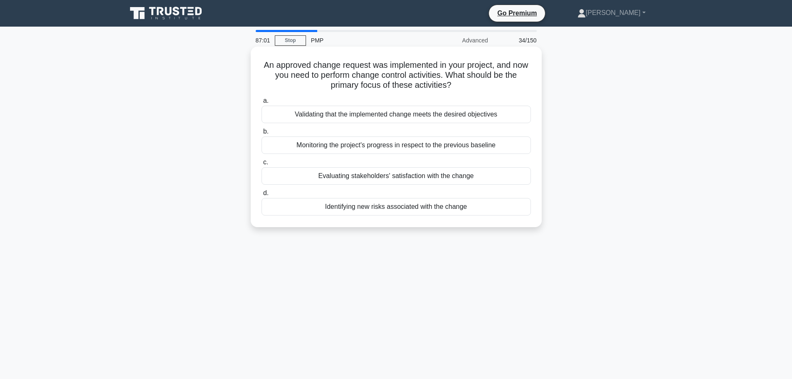
click at [506, 114] on div "Validating that the implemented change meets the desired objectives" at bounding box center [397, 114] width 270 height 17
click at [262, 104] on input "a. Validating that the implemented change meets the desired objectives" at bounding box center [262, 100] width 0 height 5
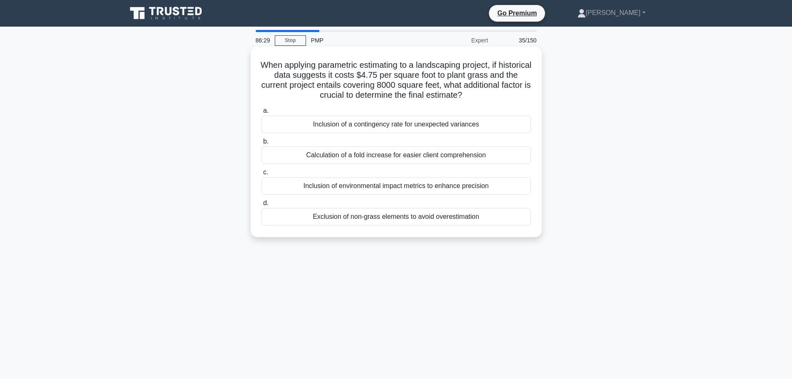
click at [513, 218] on div "Exclusion of non-grass elements to avoid overestimation" at bounding box center [397, 216] width 270 height 17
click at [262, 206] on input "d. Exclusion of non-grass elements to avoid overestimation" at bounding box center [262, 202] width 0 height 5
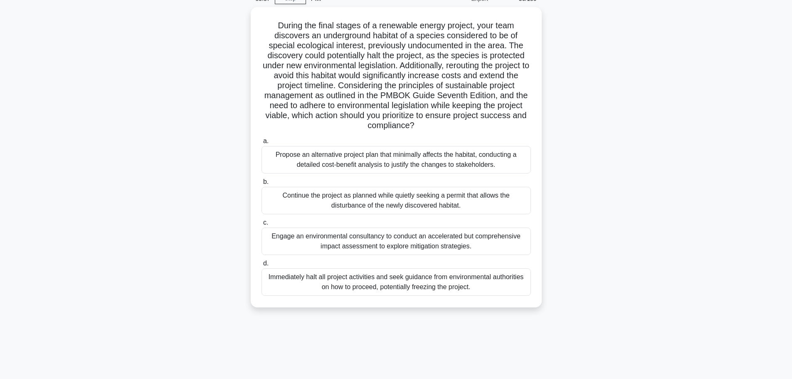
scroll to position [70, 0]
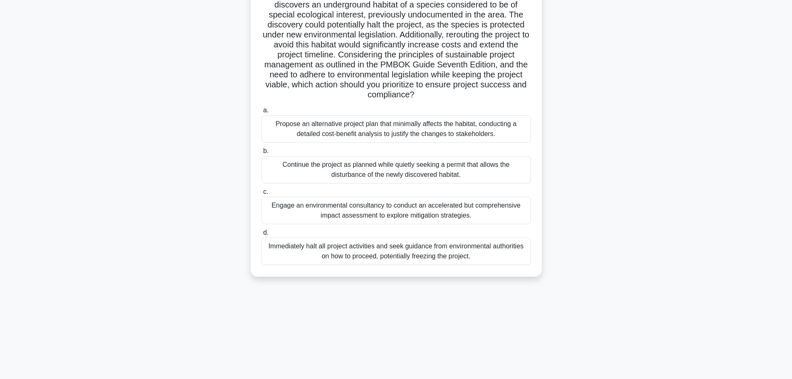
click at [509, 210] on div "Engage an environmental consultancy to conduct an accelerated but comprehensive…" at bounding box center [397, 210] width 270 height 27
click at [262, 195] on input "c. Engage an environmental consultancy to conduct an accelerated but comprehens…" at bounding box center [262, 191] width 0 height 5
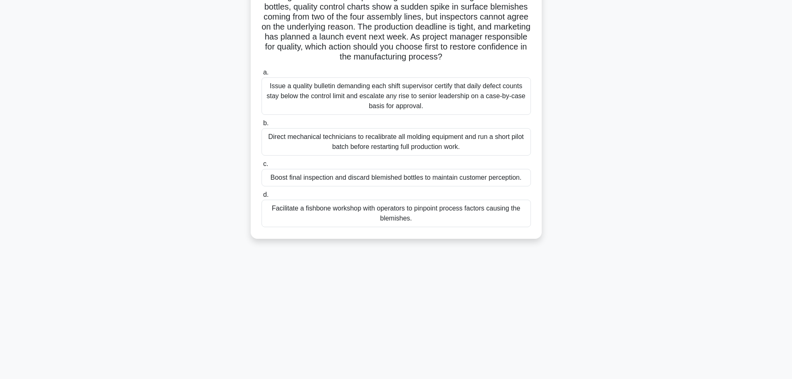
scroll to position [0, 0]
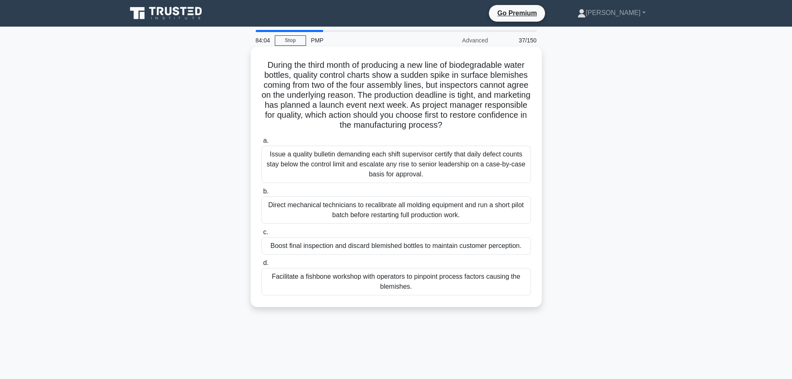
click at [514, 172] on div "Issue a quality bulletin demanding each shift supervisor certify that daily def…" at bounding box center [397, 164] width 270 height 37
click at [262, 143] on input "a. Issue a quality bulletin demanding each shift supervisor certify that daily …" at bounding box center [262, 140] width 0 height 5
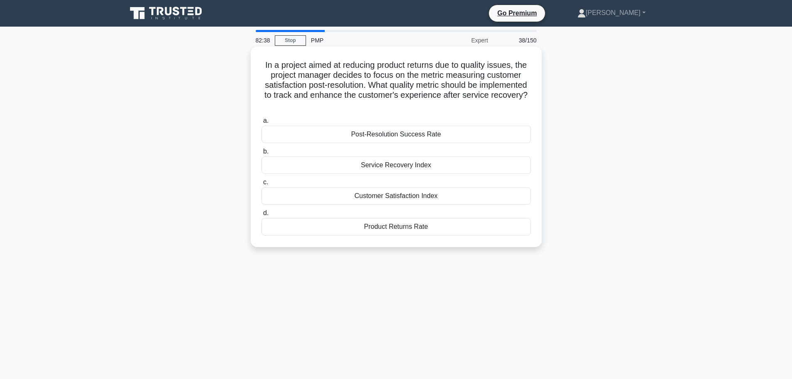
click at [509, 137] on div "Post-Resolution Success Rate" at bounding box center [397, 134] width 270 height 17
click at [262, 124] on input "a. Post-Resolution Success Rate" at bounding box center [262, 120] width 0 height 5
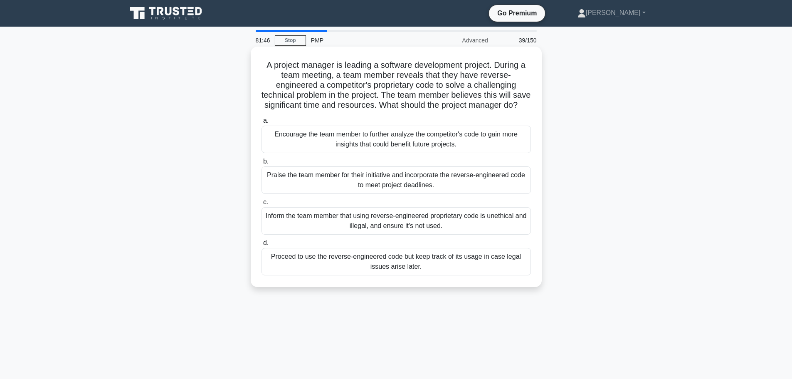
click at [509, 231] on div "Inform the team member that using reverse-engineered proprietary code is unethi…" at bounding box center [397, 220] width 270 height 27
click at [262, 205] on input "c. Inform the team member that using reverse-engineered proprietary code is une…" at bounding box center [262, 202] width 0 height 5
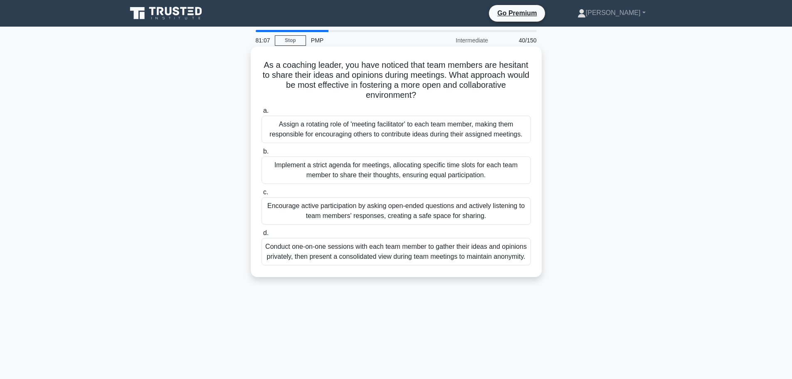
click at [517, 208] on div "Encourage active participation by asking open-ended questions and actively list…" at bounding box center [397, 210] width 270 height 27
click at [262, 195] on input "c. Encourage active participation by asking open-ended questions and actively l…" at bounding box center [262, 192] width 0 height 5
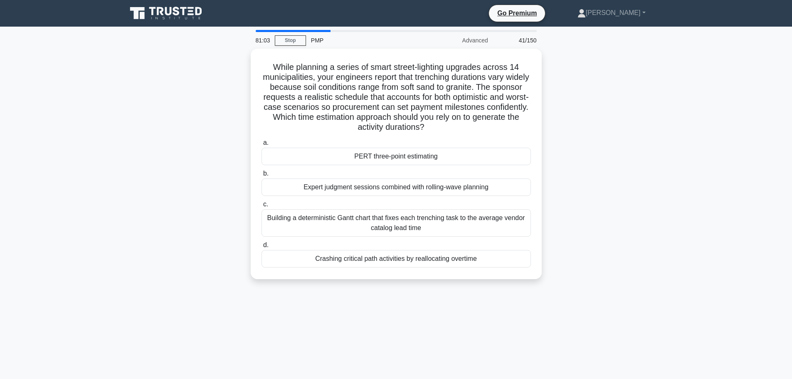
scroll to position [42, 0]
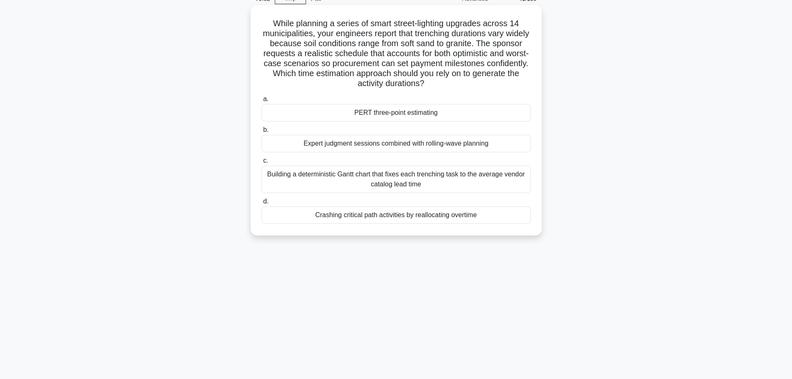
click at [470, 117] on div "PERT three-point estimating" at bounding box center [397, 112] width 270 height 17
click at [262, 102] on input "a. PERT three-point estimating" at bounding box center [262, 98] width 0 height 5
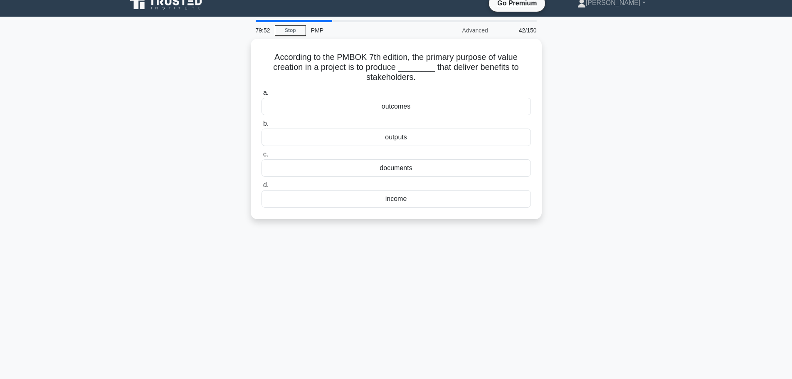
scroll to position [0, 0]
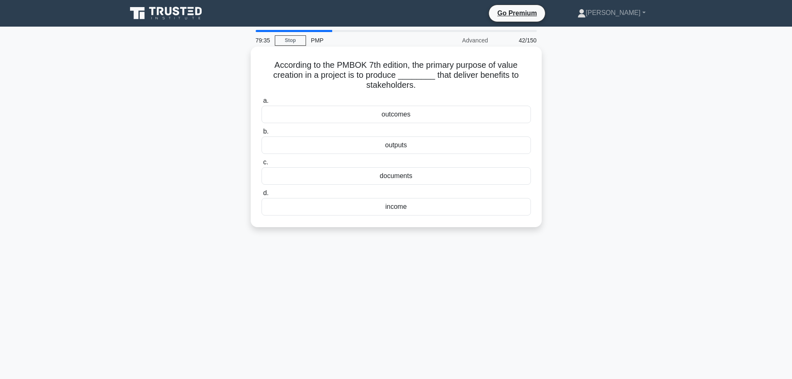
click at [484, 116] on div "outcomes" at bounding box center [397, 114] width 270 height 17
click at [262, 104] on input "a. outcomes" at bounding box center [262, 100] width 0 height 5
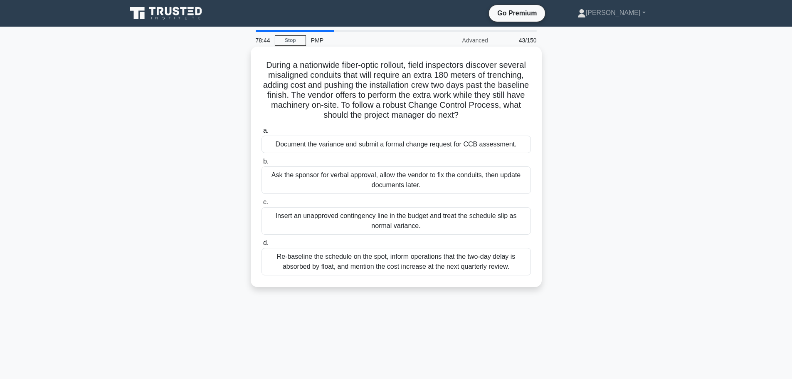
click at [509, 139] on div "Document the variance and submit a formal change request for CCB assessment." at bounding box center [397, 144] width 270 height 17
click at [262, 134] on input "a. Document the variance and submit a formal change request for CCB assessment." at bounding box center [262, 130] width 0 height 5
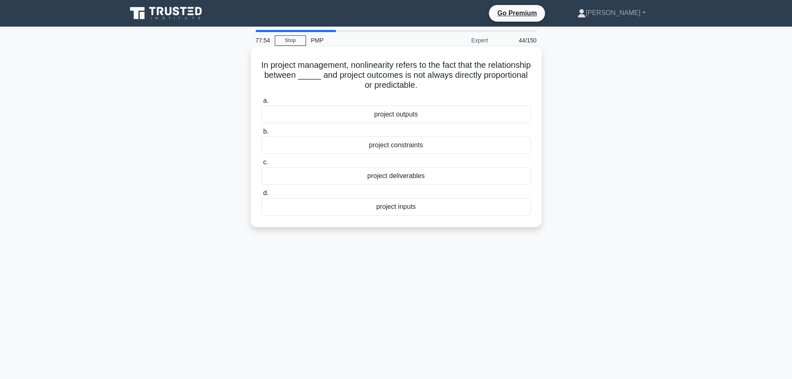
click at [423, 205] on div "project inputs" at bounding box center [397, 206] width 270 height 17
click at [262, 196] on input "d. project inputs" at bounding box center [262, 192] width 0 height 5
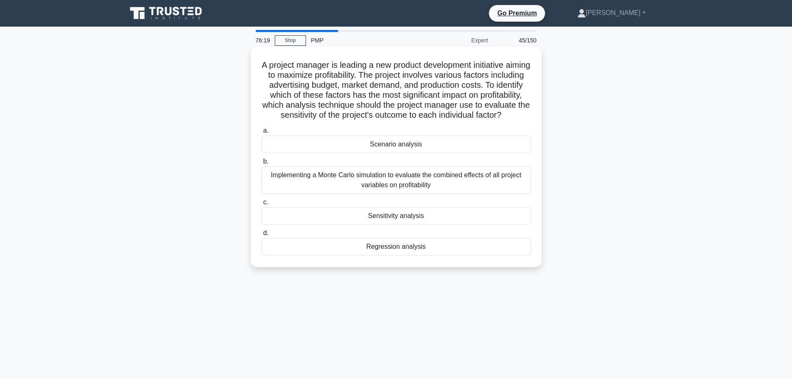
click at [516, 194] on div "Implementing a Monte Carlo simulation to evaluate the combined effects of all p…" at bounding box center [397, 179] width 270 height 27
click at [262, 164] on input "b. Implementing a Monte Carlo simulation to evaluate the combined effects of al…" at bounding box center [262, 161] width 0 height 5
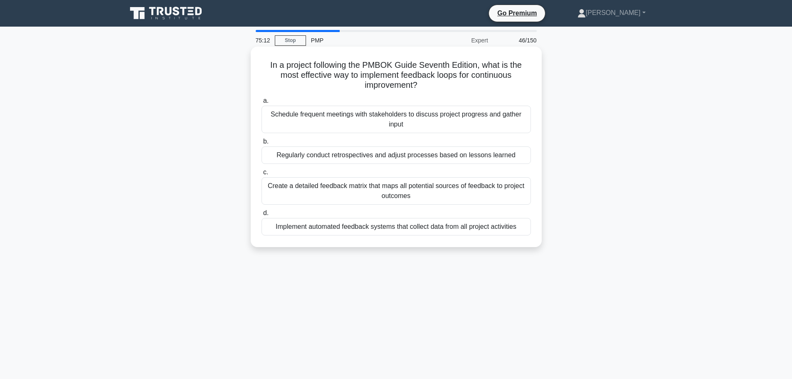
click at [521, 155] on div "Regularly conduct retrospectives and adjust processes based on lessons learned" at bounding box center [397, 154] width 270 height 17
click at [262, 144] on input "b. Regularly conduct retrospectives and adjust processes based on lessons learn…" at bounding box center [262, 141] width 0 height 5
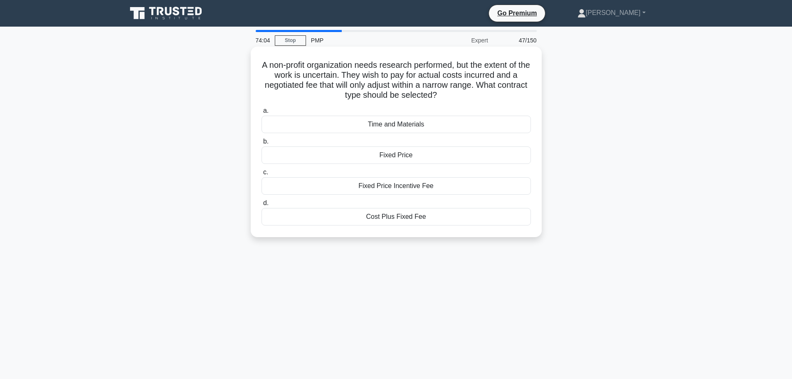
click at [490, 185] on div "Fixed Price Incentive Fee" at bounding box center [397, 185] width 270 height 17
click at [262, 175] on input "c. Fixed Price Incentive Fee" at bounding box center [262, 172] width 0 height 5
click at [456, 217] on div "$22.50" at bounding box center [397, 216] width 270 height 17
click at [262, 206] on input "d. $22.50" at bounding box center [262, 202] width 0 height 5
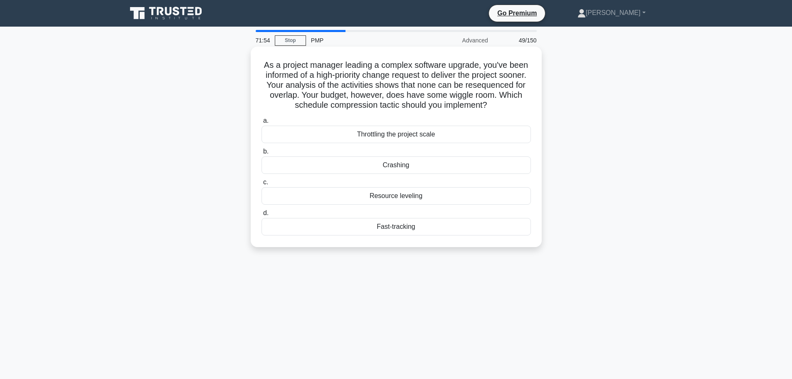
click at [499, 163] on div "Crashing" at bounding box center [397, 164] width 270 height 17
click at [262, 154] on input "b. Crashing" at bounding box center [262, 151] width 0 height 5
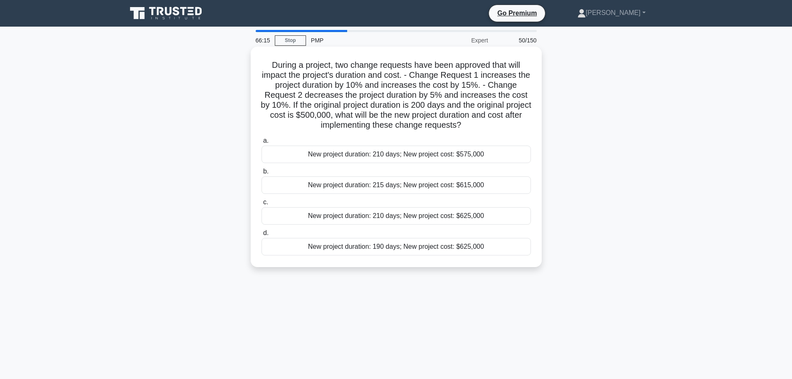
click at [422, 214] on div "New project duration: 210 days; New project cost: $625,000" at bounding box center [397, 215] width 270 height 17
click at [262, 205] on input "c. New project duration: 210 days; New project cost: $625,000" at bounding box center [262, 202] width 0 height 5
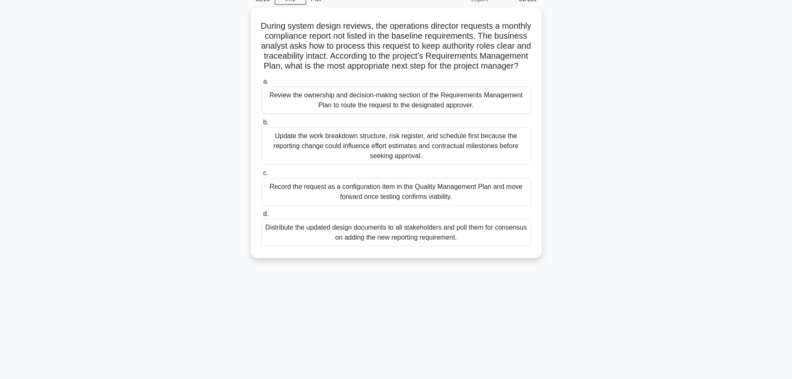
scroll to position [42, 0]
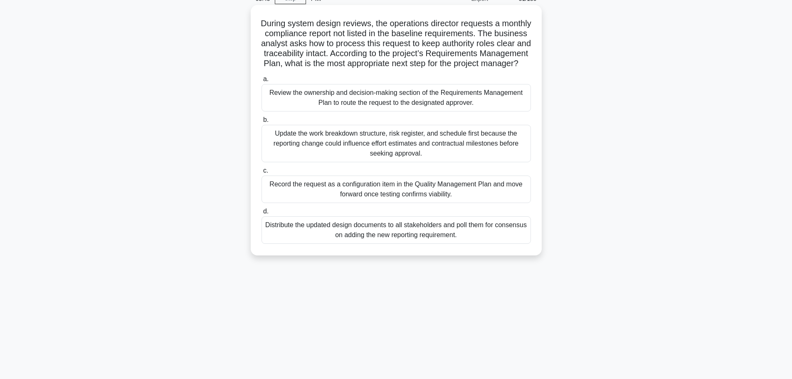
click at [520, 111] on div "Review the ownership and decision-making section of the Requirements Management…" at bounding box center [397, 97] width 270 height 27
click at [262, 82] on input "a. Review the ownership and decision-making section of the Requirements Managem…" at bounding box center [262, 79] width 0 height 5
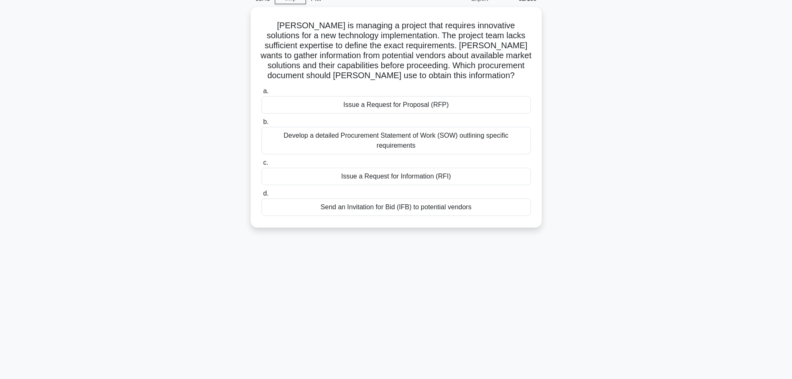
scroll to position [0, 0]
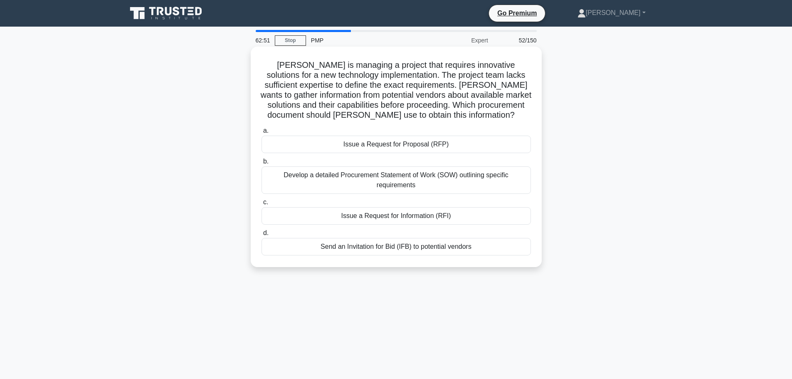
click at [500, 143] on div "Issue a Request for Proposal (RFP)" at bounding box center [397, 144] width 270 height 17
click at [262, 134] on input "a. Issue a Request for Proposal (RFP)" at bounding box center [262, 130] width 0 height 5
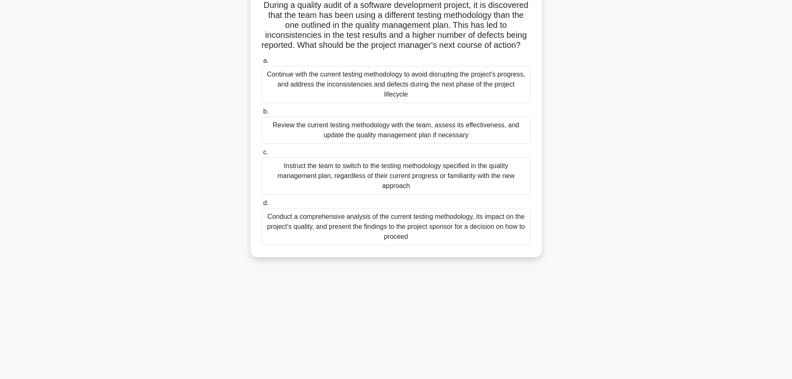
scroll to position [70, 0]
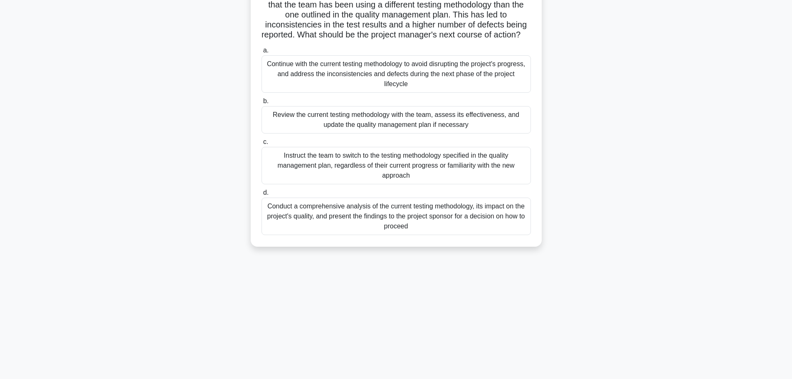
click at [475, 131] on div "Review the current testing methodology with the team, assess its effectiveness,…" at bounding box center [397, 119] width 270 height 27
click at [262, 104] on input "b. Review the current testing methodology with the team, assess its effectivene…" at bounding box center [262, 101] width 0 height 5
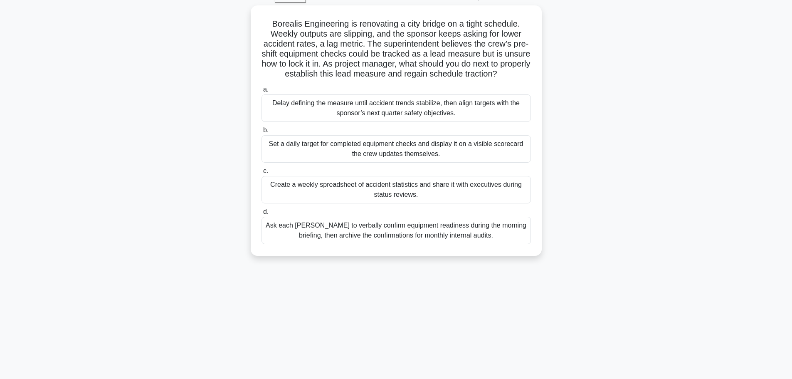
scroll to position [29, 0]
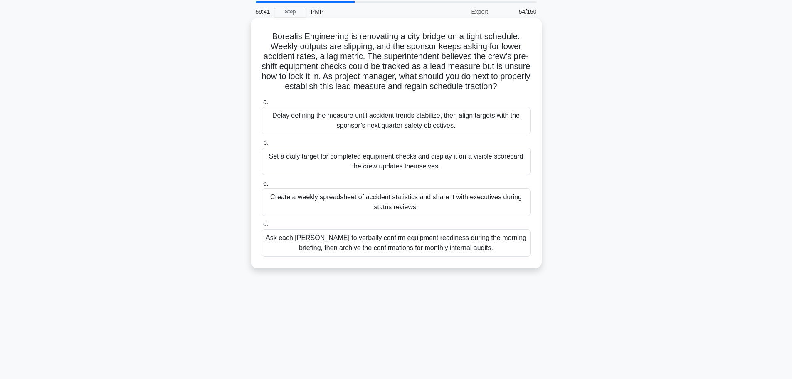
click at [492, 174] on div "Set a daily target for completed equipment checks and display it on a visible s…" at bounding box center [397, 161] width 270 height 27
click at [262, 146] on input "b. Set a daily target for completed equipment checks and display it on a visibl…" at bounding box center [262, 142] width 0 height 5
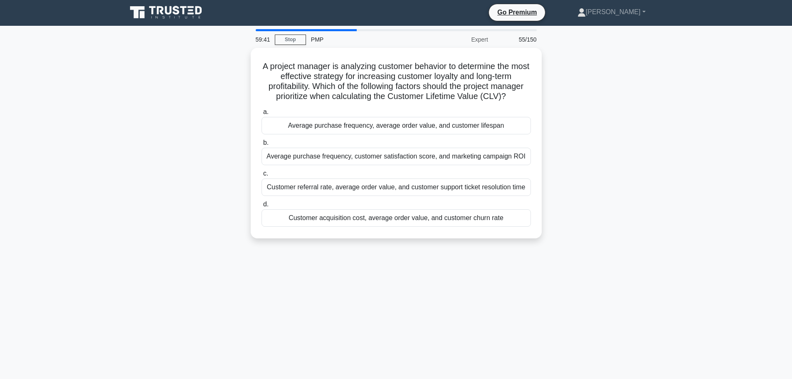
scroll to position [0, 0]
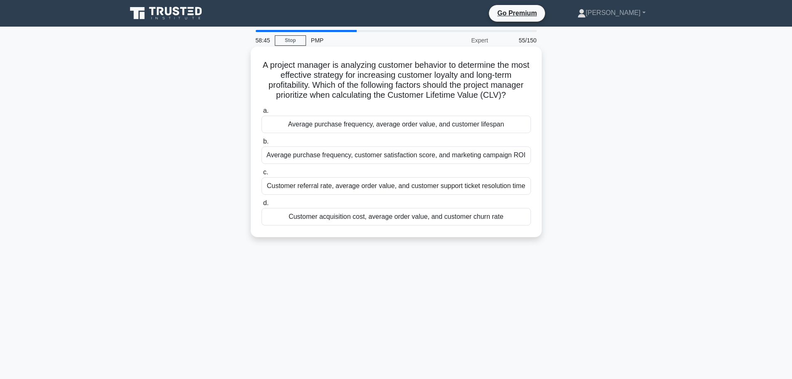
click at [477, 128] on div "Average purchase frequency, average order value, and customer lifespan" at bounding box center [397, 124] width 270 height 17
click at [262, 114] on input "a. Average purchase frequency, average order value, and customer lifespan" at bounding box center [262, 110] width 0 height 5
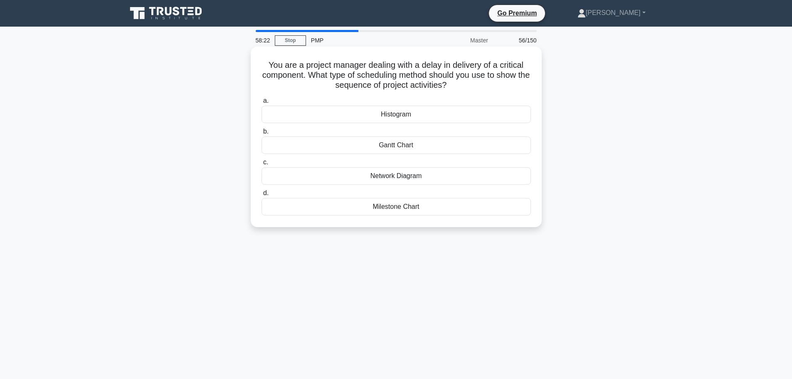
click at [475, 145] on div "Gantt Chart" at bounding box center [397, 144] width 270 height 17
click at [262, 134] on input "b. Gantt Chart" at bounding box center [262, 131] width 0 height 5
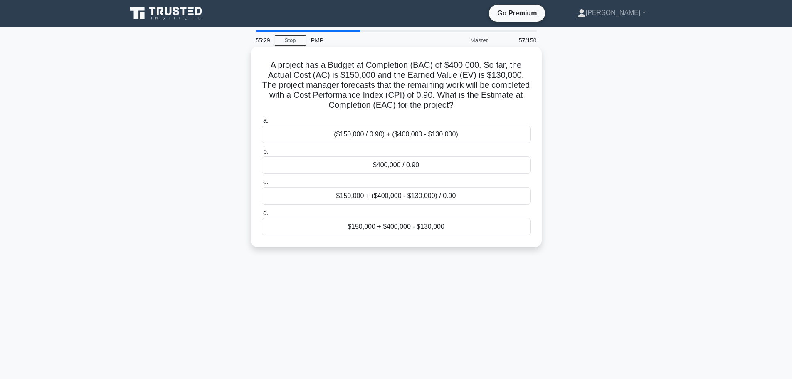
click at [455, 231] on div "$150,000 + $400,000 - $130,000" at bounding box center [397, 226] width 270 height 17
click at [262, 216] on input "d. $150,000 + $400,000 - $130,000" at bounding box center [262, 212] width 0 height 5
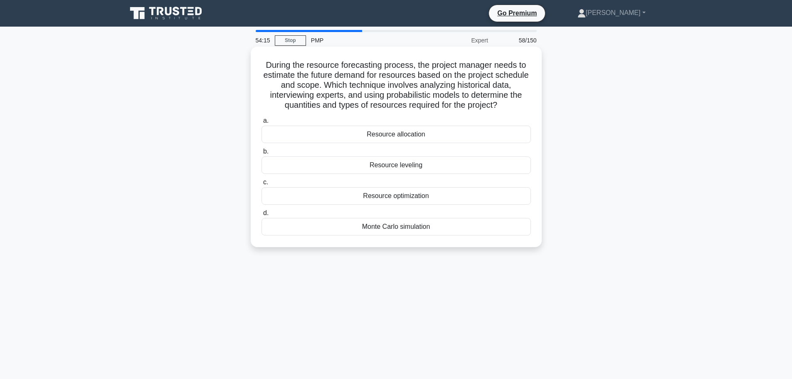
click at [405, 229] on div "Monte Carlo simulation" at bounding box center [397, 226] width 270 height 17
click at [262, 216] on input "d. Monte Carlo simulation" at bounding box center [262, 212] width 0 height 5
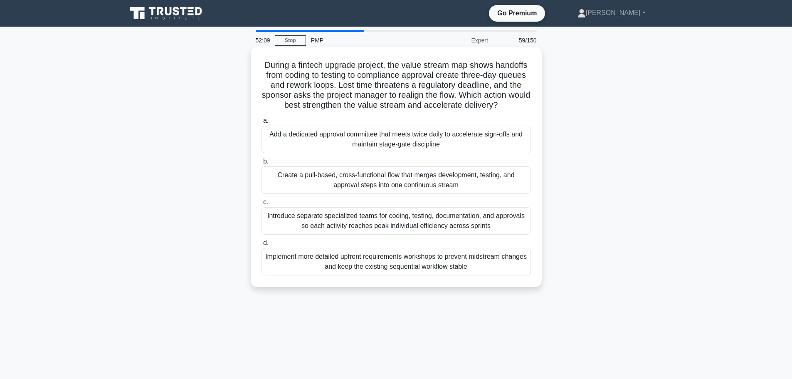
click at [452, 149] on div "Add a dedicated approval committee that meets twice daily to accelerate sign-of…" at bounding box center [397, 139] width 270 height 27
click at [262, 124] on input "a. Add a dedicated approval committee that meets twice daily to accelerate sign…" at bounding box center [262, 120] width 0 height 5
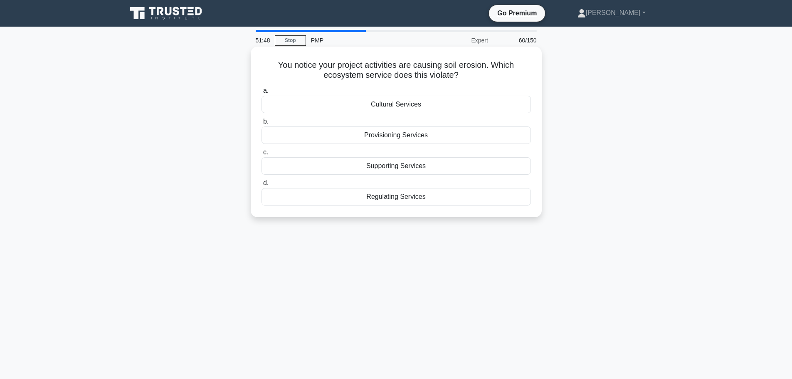
click at [475, 196] on div "Regulating Services" at bounding box center [397, 196] width 270 height 17
click at [262, 186] on input "d. Regulating Services" at bounding box center [262, 183] width 0 height 5
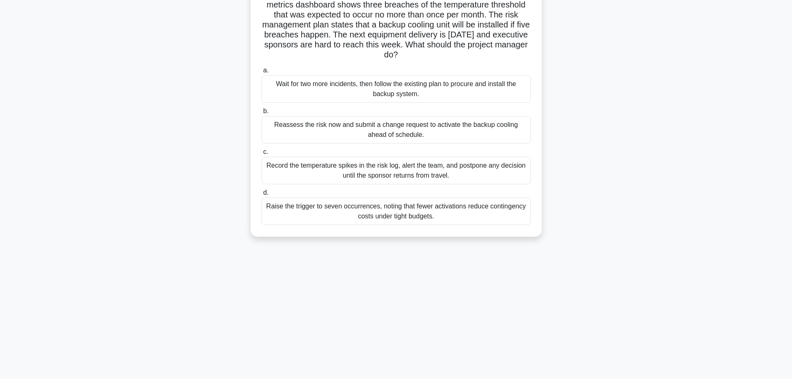
scroll to position [29, 0]
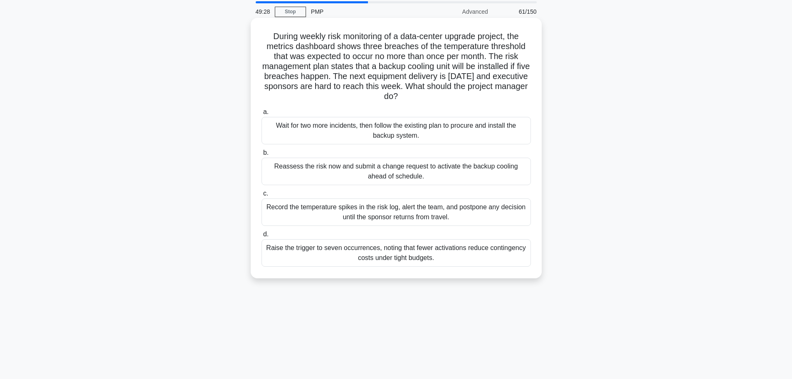
click at [470, 133] on div "Wait for two more incidents, then follow the existing plan to procure and insta…" at bounding box center [397, 130] width 270 height 27
click at [262, 115] on input "a. Wait for two more incidents, then follow the existing plan to procure and in…" at bounding box center [262, 111] width 0 height 5
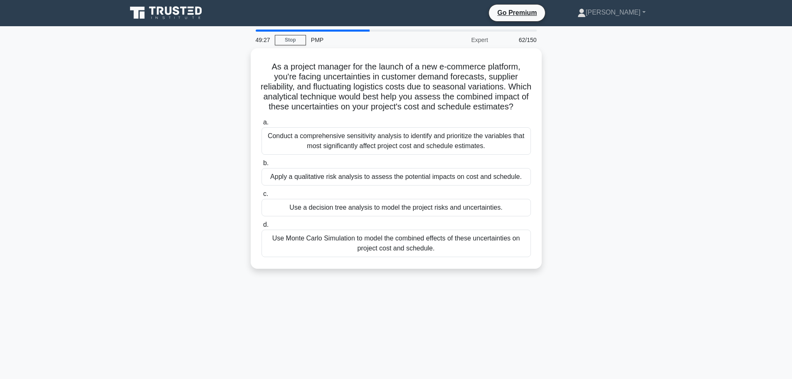
scroll to position [0, 0]
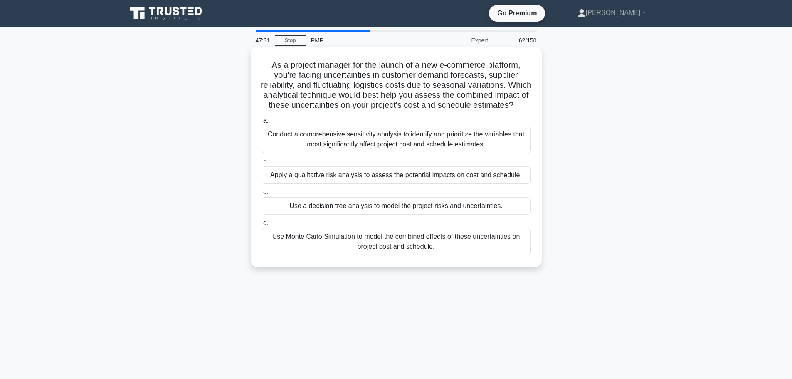
click at [515, 184] on div "Apply a qualitative risk analysis to assess the potential impacts on cost and s…" at bounding box center [397, 174] width 270 height 17
click at [262, 164] on input "b. Apply a qualitative risk analysis to assess the potential impacts on cost an…" at bounding box center [262, 161] width 0 height 5
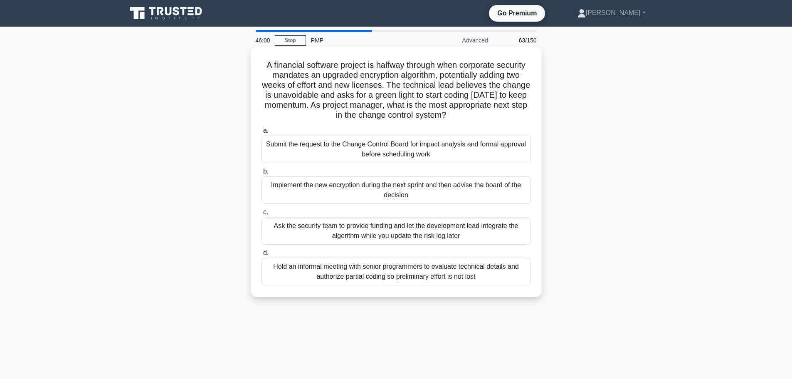
click at [490, 270] on div "Hold an informal meeting with senior programmers to evaluate technical details …" at bounding box center [397, 271] width 270 height 27
click at [262, 256] on input "d. Hold an informal meeting with senior programmers to evaluate technical detai…" at bounding box center [262, 252] width 0 height 5
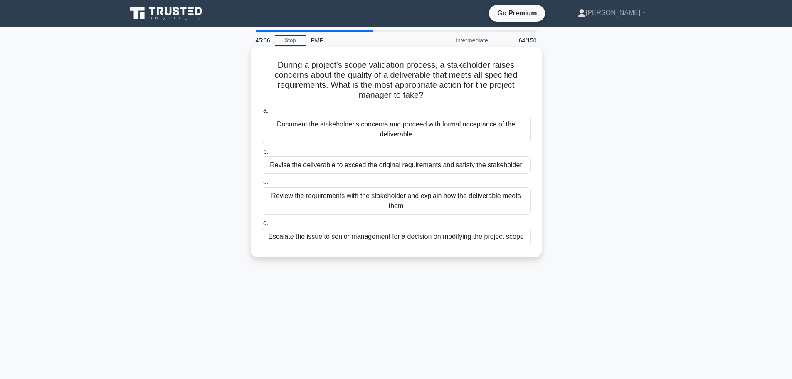
click at [489, 199] on div "Review the requirements with the stakeholder and explain how the deliverable me…" at bounding box center [397, 200] width 270 height 27
click at [262, 185] on input "c. Review the requirements with the stakeholder and explain how the deliverable…" at bounding box center [262, 182] width 0 height 5
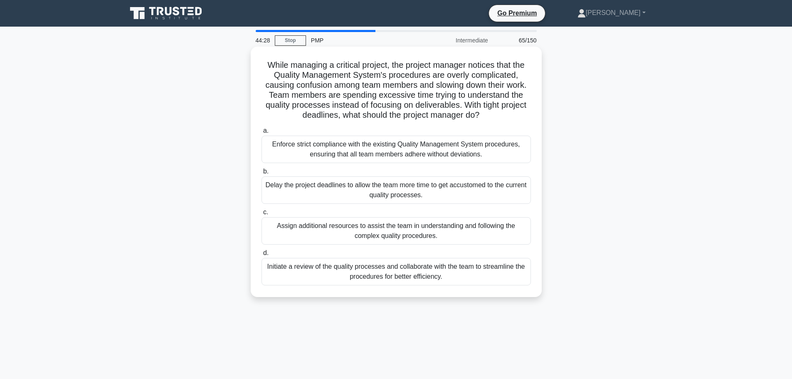
click at [478, 271] on div "Initiate a review of the quality processes and collaborate with the team to str…" at bounding box center [397, 271] width 270 height 27
click at [262, 256] on input "d. Initiate a review of the quality processes and collaborate with the team to …" at bounding box center [262, 252] width 0 height 5
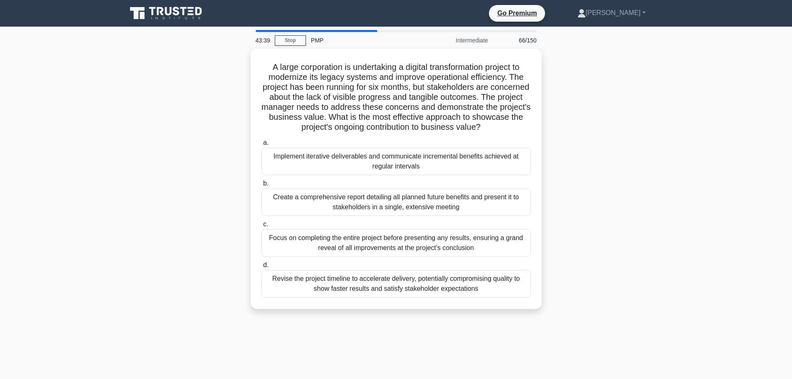
scroll to position [42, 0]
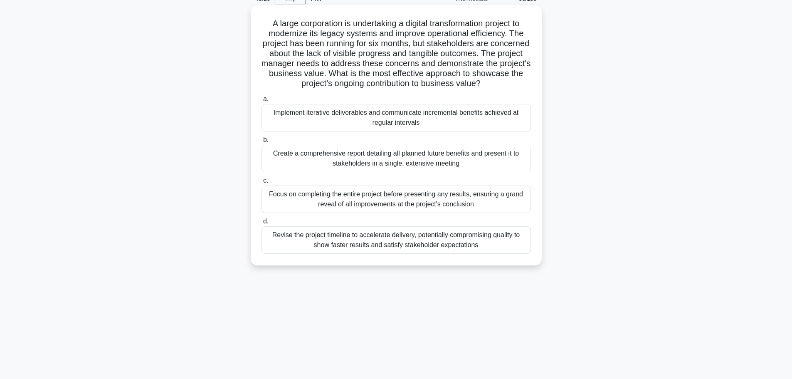
click at [465, 109] on div "Implement iterative deliverables and communicate incremental benefits achieved …" at bounding box center [397, 117] width 270 height 27
click at [262, 102] on input "a. Implement iterative deliverables and communicate incremental benefits achiev…" at bounding box center [262, 98] width 0 height 5
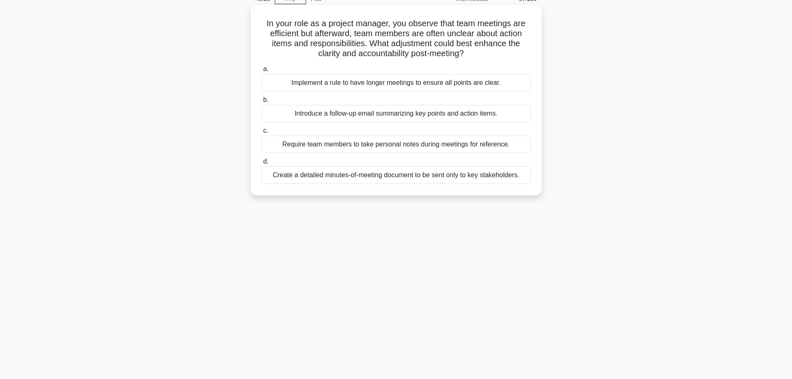
scroll to position [0, 0]
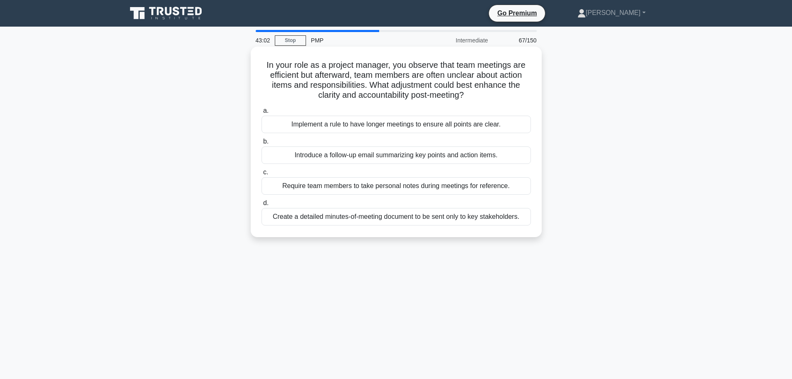
click at [508, 155] on div "Introduce a follow-up email summarizing key points and action items." at bounding box center [397, 154] width 270 height 17
click at [262, 144] on input "b. Introduce a follow-up email summarizing key points and action items." at bounding box center [262, 141] width 0 height 5
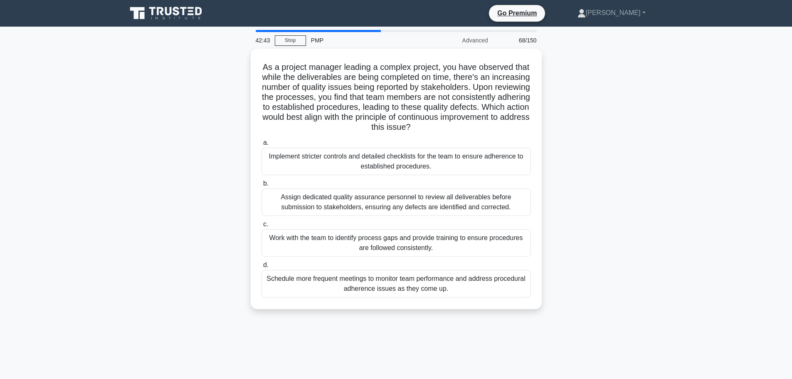
scroll to position [42, 0]
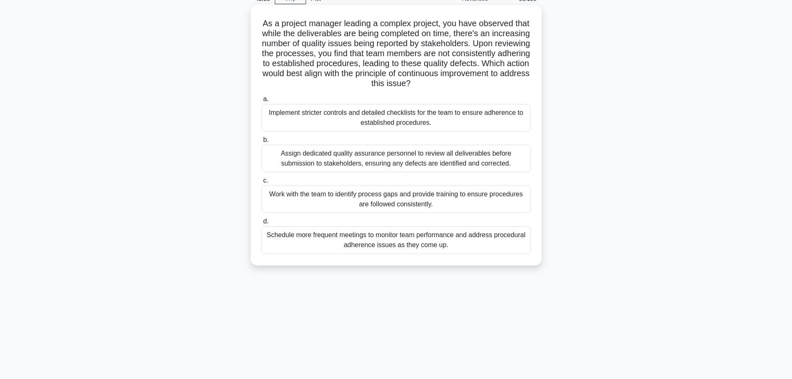
click at [510, 200] on div "Work with the team to identify process gaps and provide training to ensure proc…" at bounding box center [397, 198] width 270 height 27
click at [262, 183] on input "c. Work with the team to identify process gaps and provide training to ensure p…" at bounding box center [262, 180] width 0 height 5
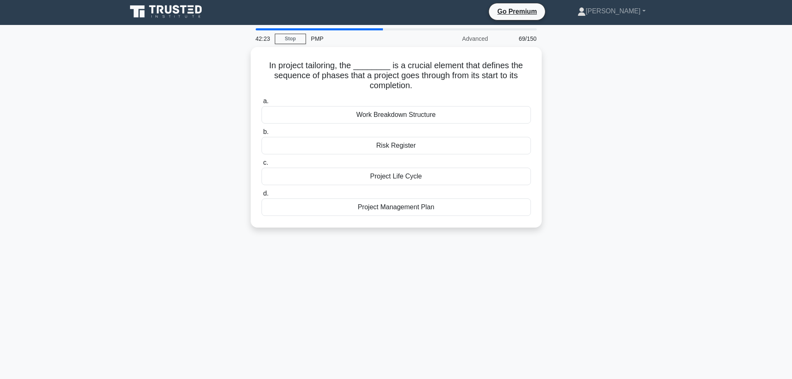
scroll to position [0, 0]
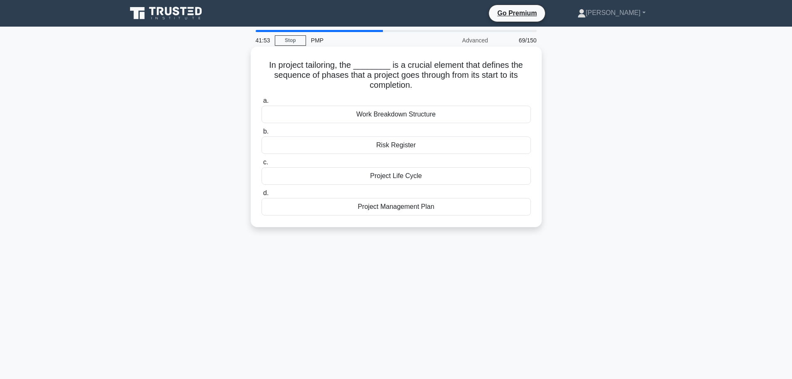
click at [470, 174] on div "Project Life Cycle" at bounding box center [397, 175] width 270 height 17
click at [262, 165] on input "c. Project Life Cycle" at bounding box center [262, 162] width 0 height 5
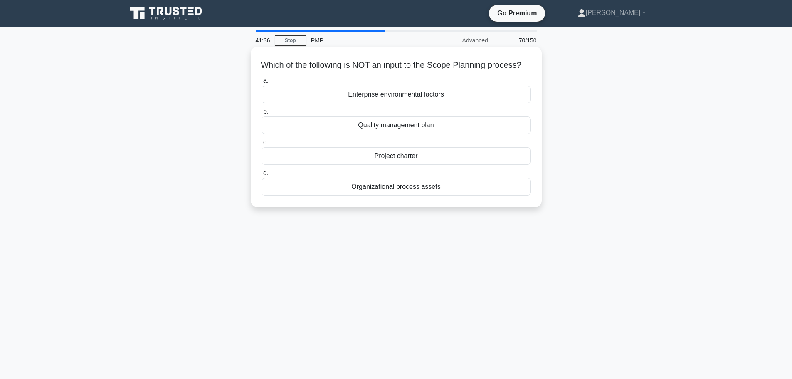
click at [517, 165] on div "Project charter" at bounding box center [397, 155] width 270 height 17
click at [262, 145] on input "c. Project charter" at bounding box center [262, 142] width 0 height 5
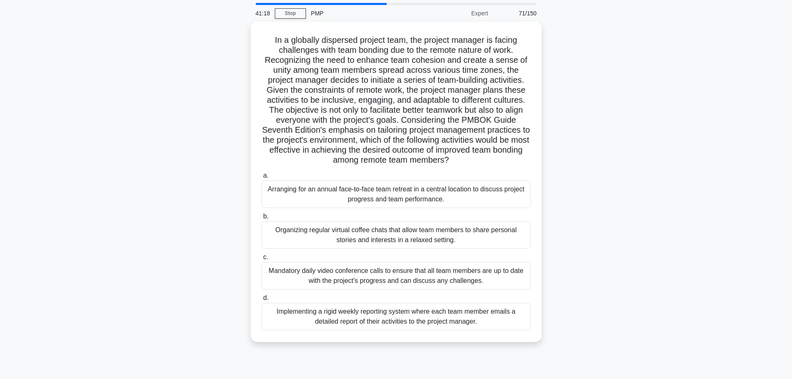
scroll to position [42, 0]
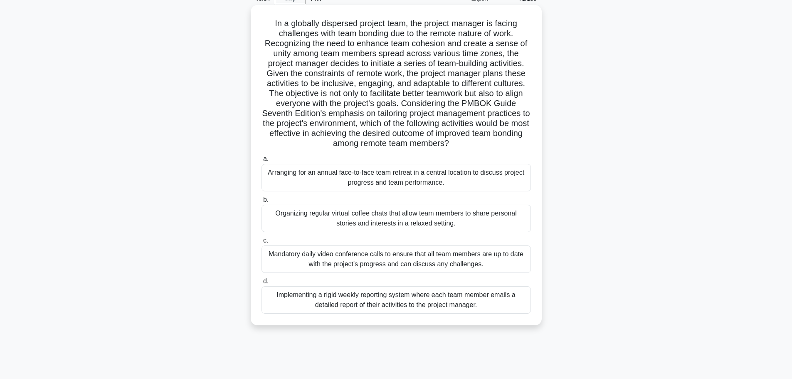
click at [480, 213] on div "Organizing regular virtual coffee chats that allow team members to share person…" at bounding box center [397, 218] width 270 height 27
click at [262, 203] on input "b. Organizing regular virtual coffee chats that allow team members to share per…" at bounding box center [262, 199] width 0 height 5
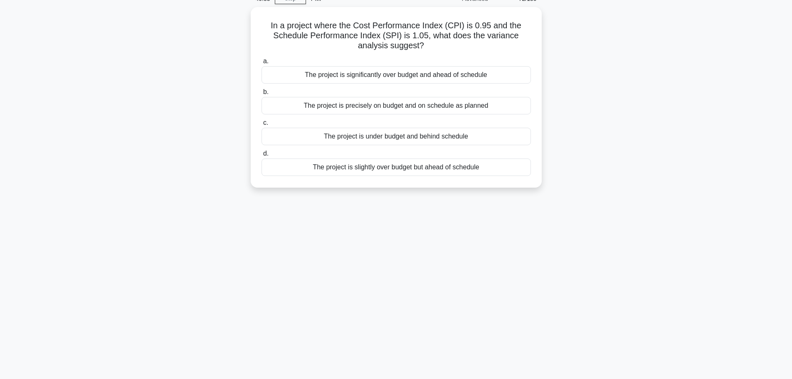
scroll to position [0, 0]
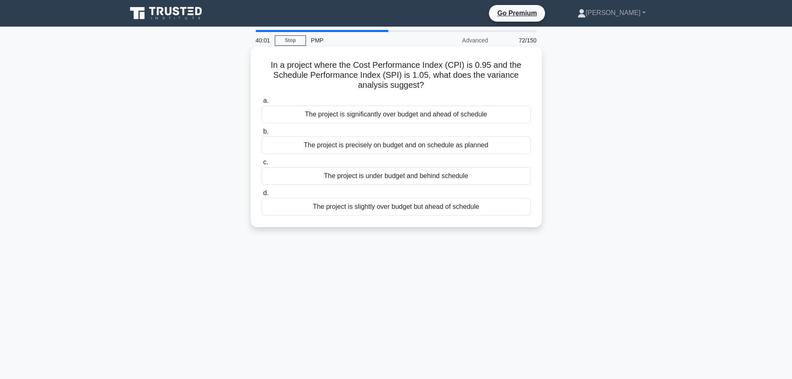
click at [516, 116] on div "The project is significantly over budget and ahead of schedule" at bounding box center [397, 114] width 270 height 17
click at [262, 104] on input "a. The project is significantly over budget and ahead of schedule" at bounding box center [262, 100] width 0 height 5
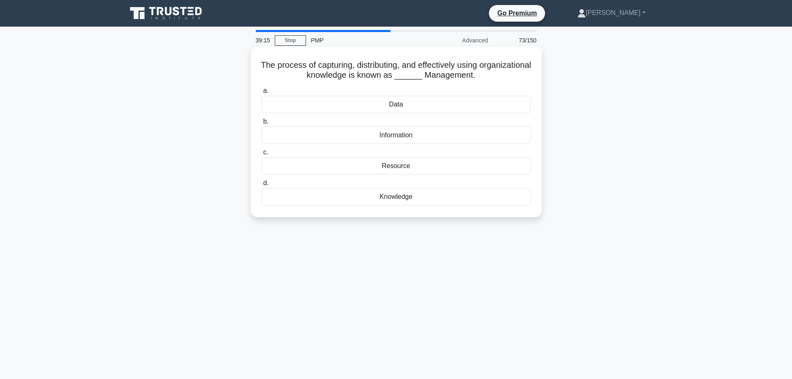
click at [442, 197] on div "Knowledge" at bounding box center [397, 196] width 270 height 17
click at [262, 186] on input "d. Knowledge" at bounding box center [262, 183] width 0 height 5
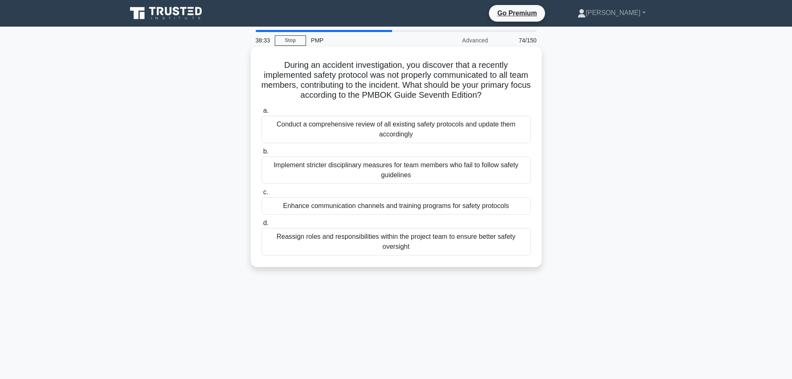
click at [510, 207] on div "Enhance communication channels and training programs for safety protocols" at bounding box center [397, 205] width 270 height 17
click at [262, 195] on input "c. Enhance communication channels and training programs for safety protocols" at bounding box center [262, 192] width 0 height 5
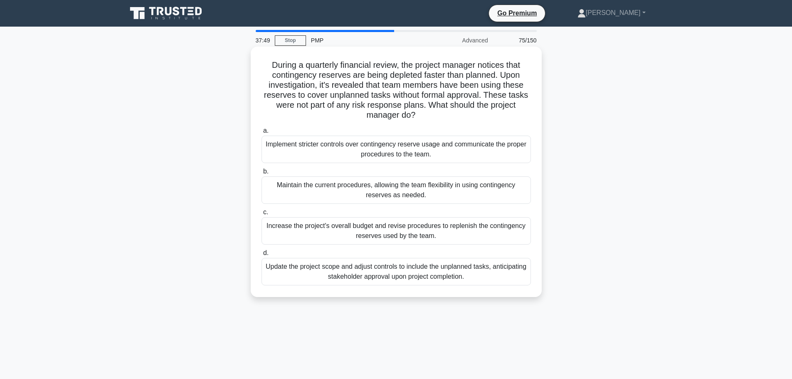
click at [506, 149] on div "Implement stricter controls over contingency reserve usage and communicate the …" at bounding box center [397, 149] width 270 height 27
click at [262, 134] on input "a. Implement stricter controls over contingency reserve usage and communicate t…" at bounding box center [262, 130] width 0 height 5
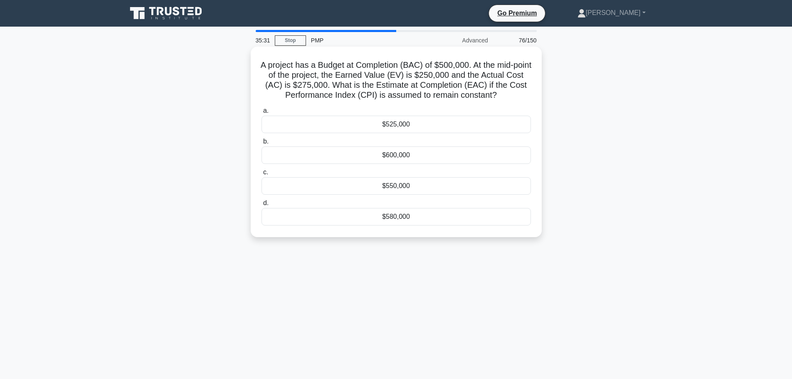
click at [430, 125] on div "$525,000" at bounding box center [397, 124] width 270 height 17
click at [262, 114] on input "a. $525,000" at bounding box center [262, 110] width 0 height 5
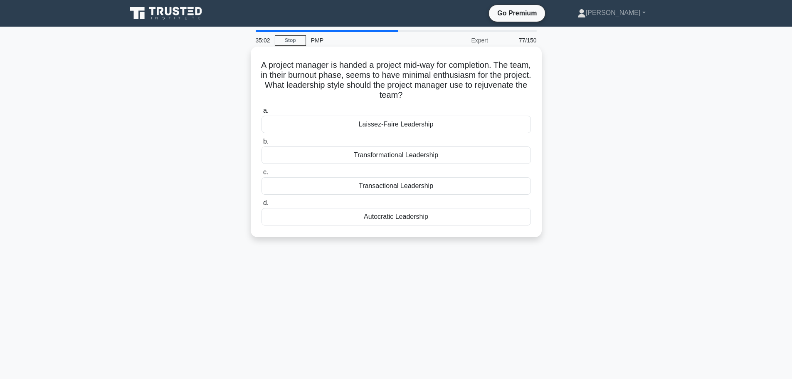
click at [488, 155] on div "Transformational Leadership" at bounding box center [397, 154] width 270 height 17
click at [262, 144] on input "b. Transformational Leadership" at bounding box center [262, 141] width 0 height 5
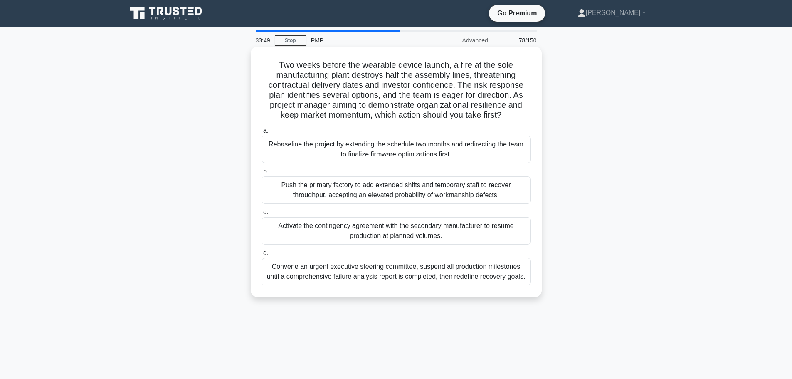
click at [493, 223] on div "Activate the contingency agreement with the secondary manufacturer to resume pr…" at bounding box center [397, 230] width 270 height 27
click at [262, 215] on input "c. Activate the contingency agreement with the secondary manufacturer to resume…" at bounding box center [262, 212] width 0 height 5
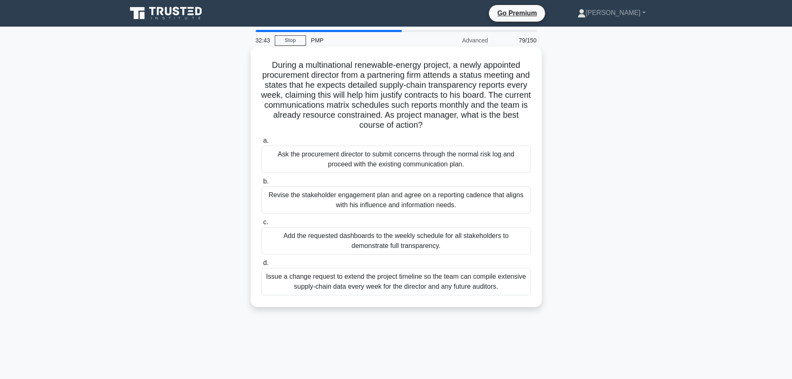
click at [501, 203] on div "Revise the stakeholder engagement plan and agree on a reporting cadence that al…" at bounding box center [397, 199] width 270 height 27
click at [262, 184] on input "b. Revise the stakeholder engagement plan and agree on a reporting cadence that…" at bounding box center [262, 181] width 0 height 5
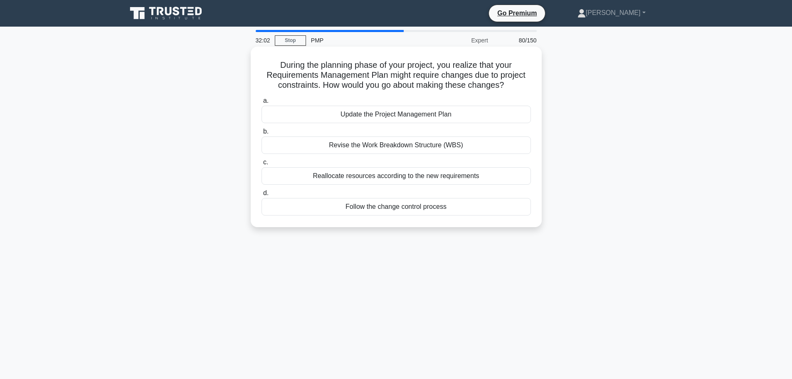
click at [487, 144] on div "Revise the Work Breakdown Structure (WBS)" at bounding box center [397, 144] width 270 height 17
click at [262, 134] on input "b. Revise the Work Breakdown Structure (WBS)" at bounding box center [262, 131] width 0 height 5
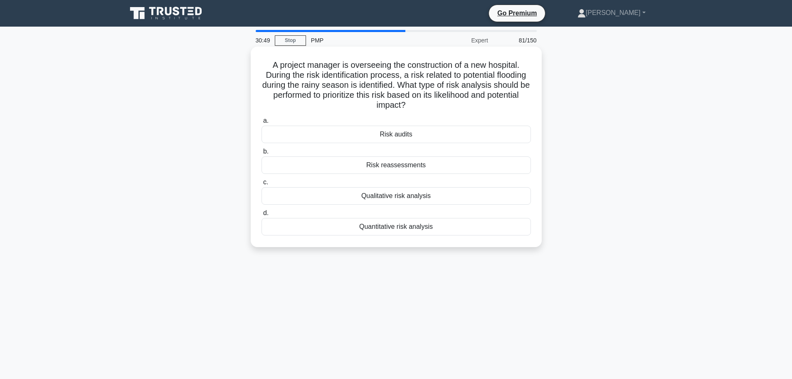
click at [495, 228] on div "Quantitative risk analysis" at bounding box center [397, 226] width 270 height 17
click at [262, 216] on input "d. Quantitative risk analysis" at bounding box center [262, 212] width 0 height 5
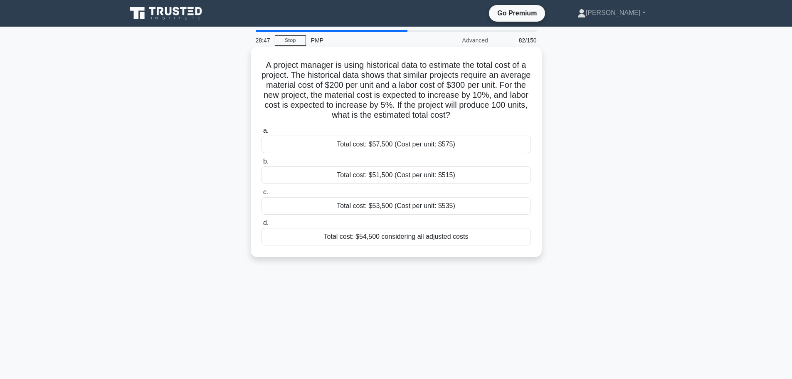
click at [498, 205] on div "Total cost: $53,500 (Cost per unit: $535)" at bounding box center [397, 205] width 270 height 17
click at [262, 195] on input "c. Total cost: $53,500 (Cost per unit: $535)" at bounding box center [262, 192] width 0 height 5
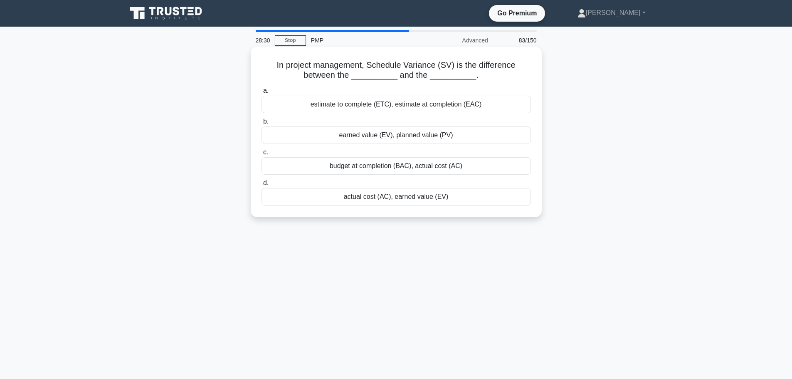
click at [413, 134] on div "earned value (EV), planned value (PV)" at bounding box center [397, 134] width 270 height 17
click at [262, 124] on input "b. earned value (EV), planned value (PV)" at bounding box center [262, 121] width 0 height 5
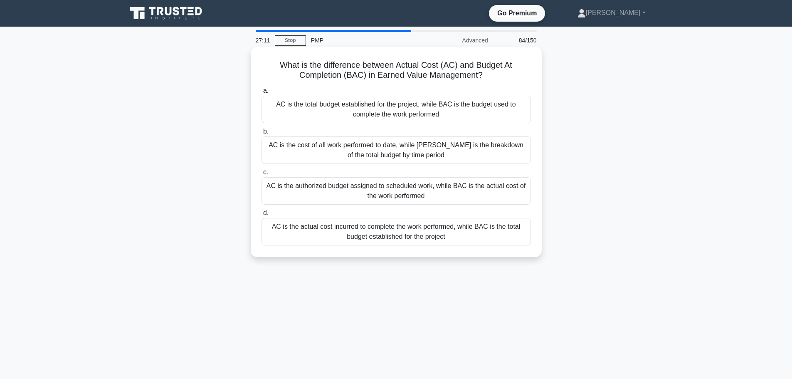
click at [490, 234] on div "AC is the actual cost incurred to complete the work performed, while BAC is the…" at bounding box center [397, 231] width 270 height 27
click at [262, 216] on input "d. AC is the actual cost incurred to complete the work performed, while BAC is …" at bounding box center [262, 212] width 0 height 5
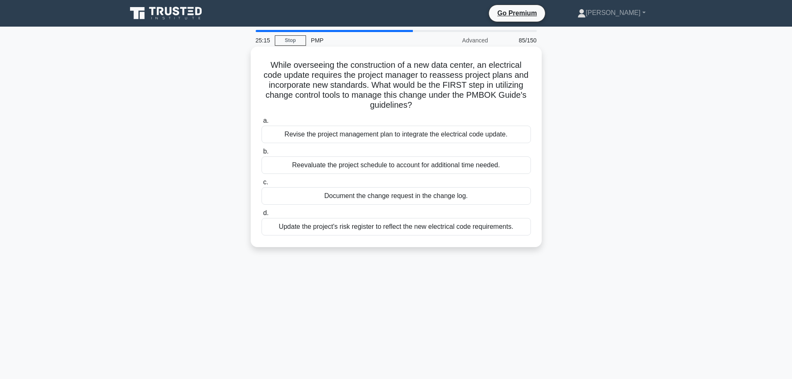
click at [502, 197] on div "Document the change request in the change log." at bounding box center [397, 195] width 270 height 17
click at [262, 185] on input "c. Document the change request in the change log." at bounding box center [262, 182] width 0 height 5
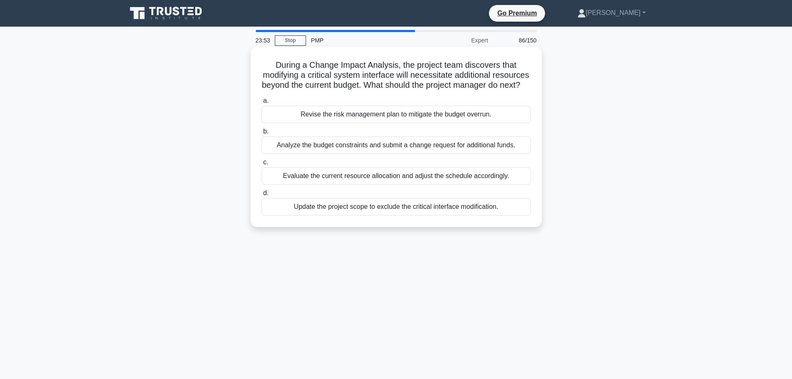
click at [521, 154] on div "Analyze the budget constraints and submit a change request for additional funds." at bounding box center [397, 144] width 270 height 17
click at [262, 134] on input "b. Analyze the budget constraints and submit a change request for additional fu…" at bounding box center [262, 131] width 0 height 5
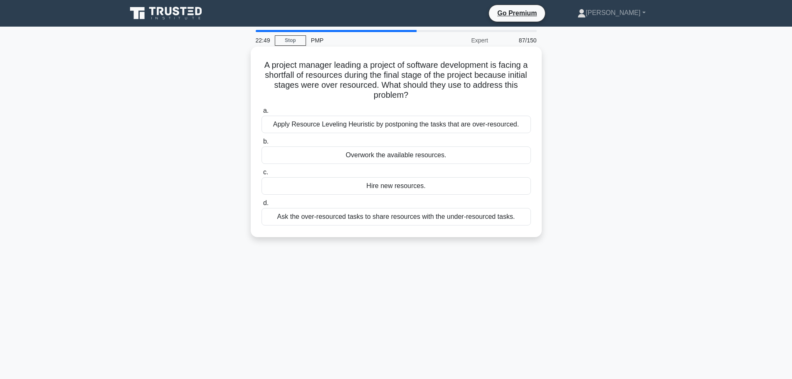
click at [493, 220] on div "Ask the over-resourced tasks to share resources with the under-resourced tasks." at bounding box center [397, 216] width 270 height 17
click at [262, 206] on input "d. Ask the over-resourced tasks to share resources with the under-resourced tas…" at bounding box center [262, 202] width 0 height 5
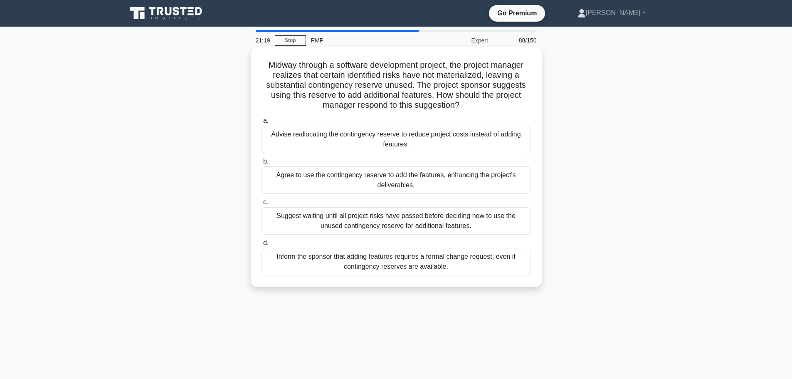
click at [492, 220] on div "Suggest waiting until all project risks have passed before deciding how to use …" at bounding box center [397, 220] width 270 height 27
click at [262, 205] on input "c. Suggest waiting until all project risks have passed before deciding how to u…" at bounding box center [262, 202] width 0 height 5
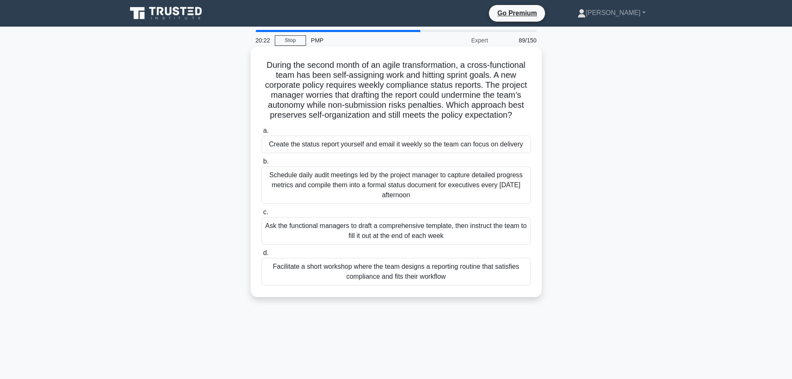
click at [474, 267] on div "Facilitate a short workshop where the team designs a reporting routine that sat…" at bounding box center [397, 271] width 270 height 27
click at [262, 256] on input "d. Facilitate a short workshop where the team designs a reporting routine that …" at bounding box center [262, 252] width 0 height 5
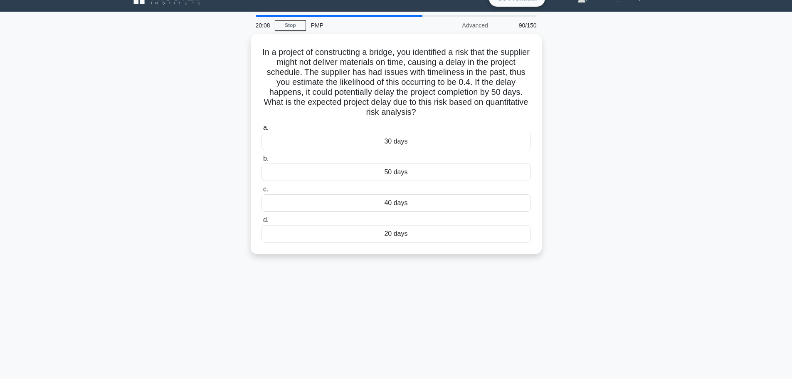
scroll to position [42, 0]
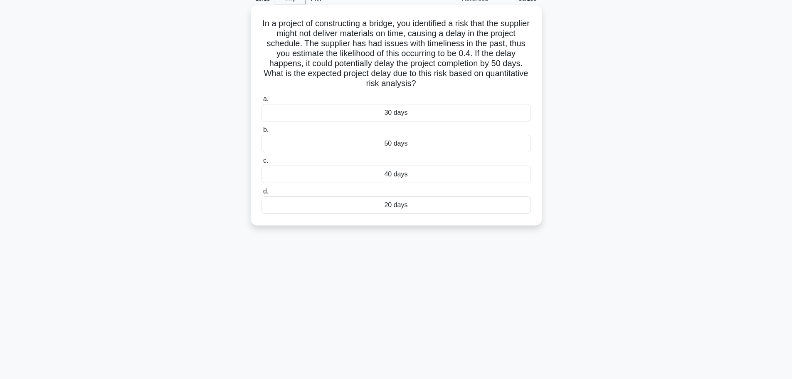
click at [477, 177] on div "40 days" at bounding box center [397, 174] width 270 height 17
click at [262, 163] on input "c. 40 days" at bounding box center [262, 160] width 0 height 5
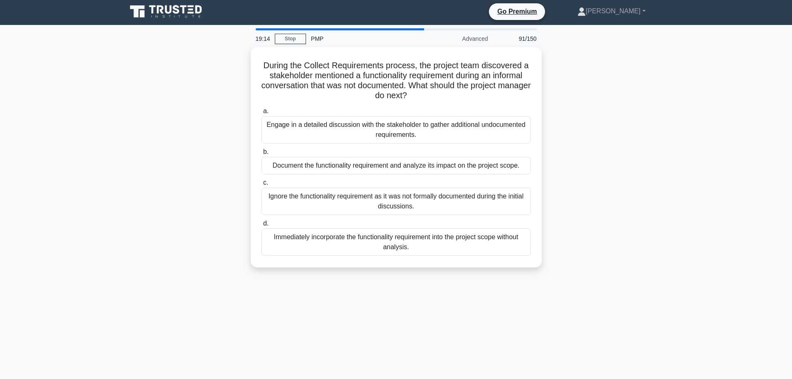
scroll to position [0, 0]
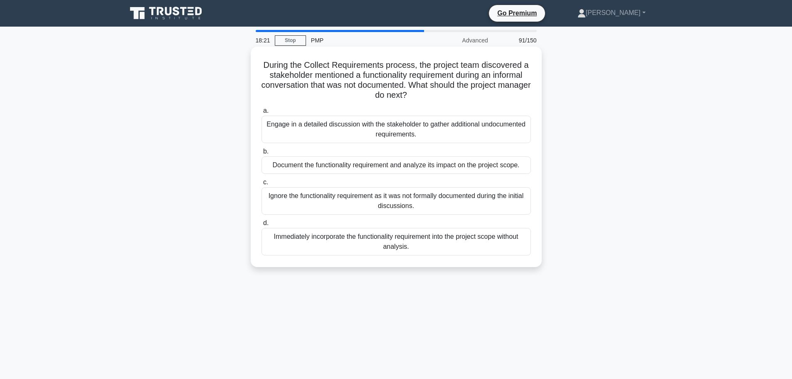
click at [490, 166] on div "Document the functionality requirement and analyze its impact on the project sc…" at bounding box center [397, 164] width 270 height 17
click at [262, 154] on input "b. Document the functionality requirement and analyze its impact on the project…" at bounding box center [262, 151] width 0 height 5
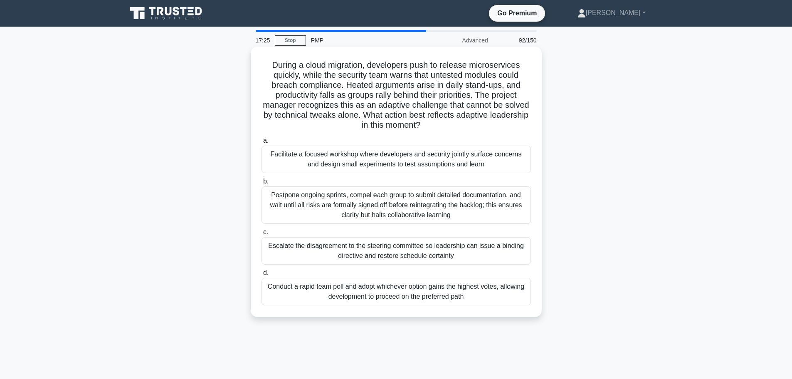
click at [506, 159] on div "Facilitate a focused workshop where developers and security jointly surface con…" at bounding box center [397, 159] width 270 height 27
click at [262, 143] on input "a. Facilitate a focused workshop where developers and security jointly surface …" at bounding box center [262, 140] width 0 height 5
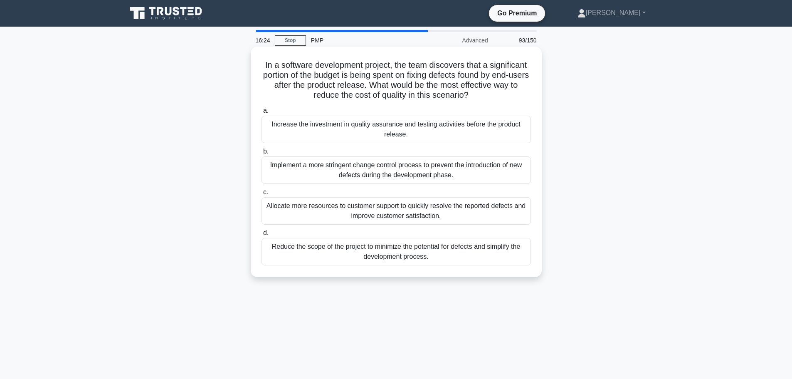
click at [464, 128] on div "Increase the investment in quality assurance and testing activities before the …" at bounding box center [397, 129] width 270 height 27
click at [262, 114] on input "a. Increase the investment in quality assurance and testing activities before t…" at bounding box center [262, 110] width 0 height 5
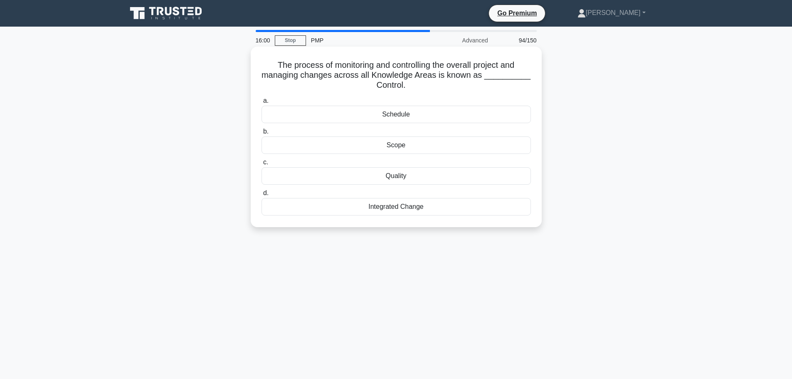
click at [405, 207] on div "Integrated Change" at bounding box center [397, 206] width 270 height 17
click at [262, 196] on input "d. Integrated Change" at bounding box center [262, 192] width 0 height 5
click at [428, 175] on div "$950,000" at bounding box center [397, 175] width 270 height 17
click at [262, 165] on input "c. $950,000" at bounding box center [262, 162] width 0 height 5
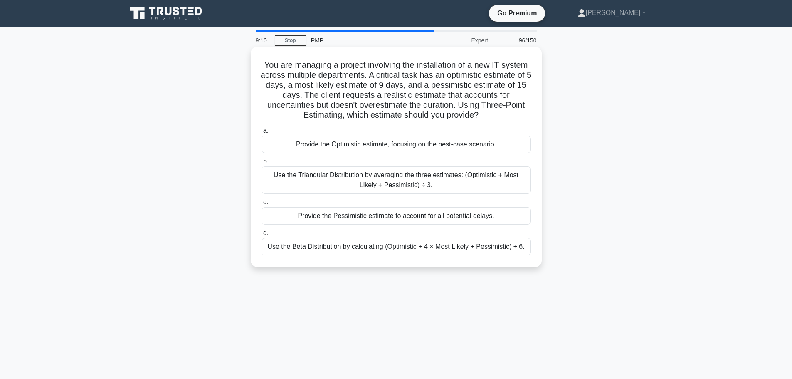
click at [425, 178] on div "Use the Triangular Distribution by averaging the three estimates: (Optimistic +…" at bounding box center [397, 179] width 270 height 27
click at [262, 164] on input "b. Use the Triangular Distribution by averaging the three estimates: (Optimisti…" at bounding box center [262, 161] width 0 height 5
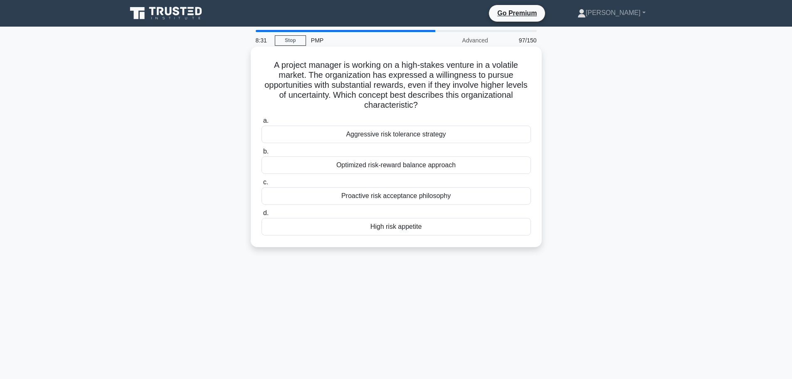
click at [467, 226] on div "High risk appetite" at bounding box center [397, 226] width 270 height 17
click at [262, 216] on input "d. High risk appetite" at bounding box center [262, 212] width 0 height 5
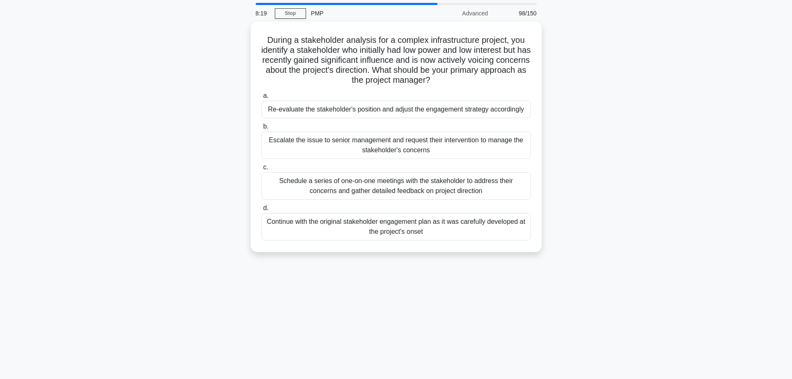
scroll to position [42, 0]
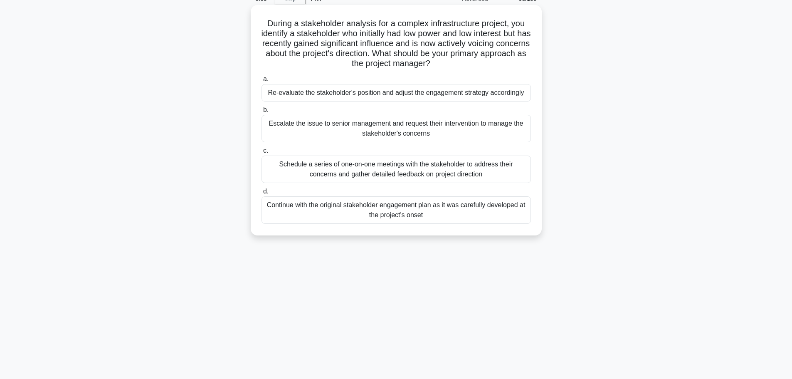
click at [499, 95] on div "Re-evaluate the stakeholder's position and adjust the engagement strategy accor…" at bounding box center [397, 92] width 270 height 17
click at [262, 82] on input "a. Re-evaluate the stakeholder's position and adjust the engagement strategy ac…" at bounding box center [262, 79] width 0 height 5
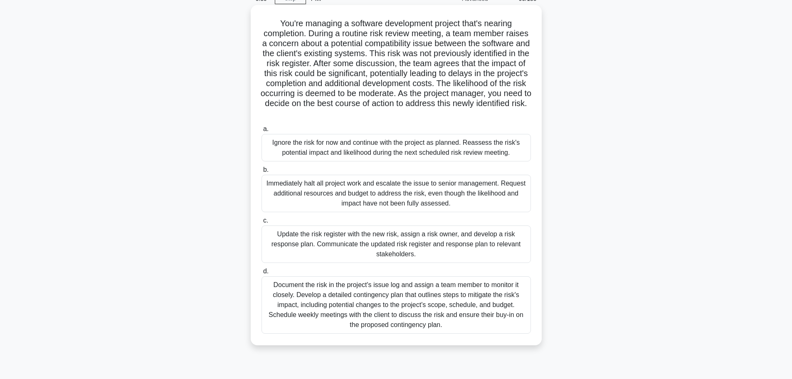
click at [516, 305] on div "Document the risk in the project's issue log and assign a team member to monito…" at bounding box center [397, 304] width 270 height 57
click at [262, 274] on input "d. Document the risk in the project's issue log and assign a team member to mon…" at bounding box center [262, 271] width 0 height 5
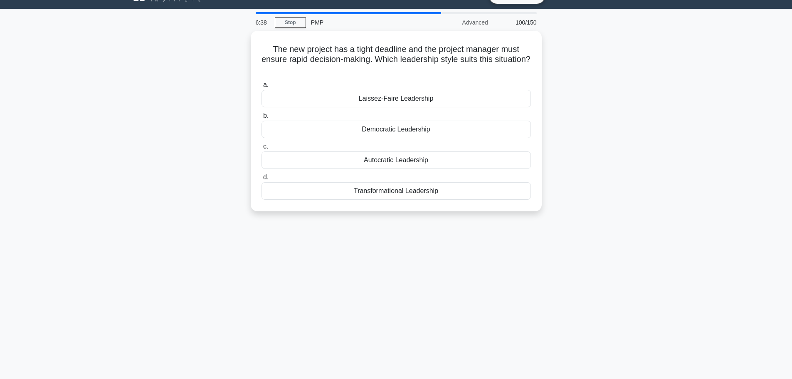
scroll to position [0, 0]
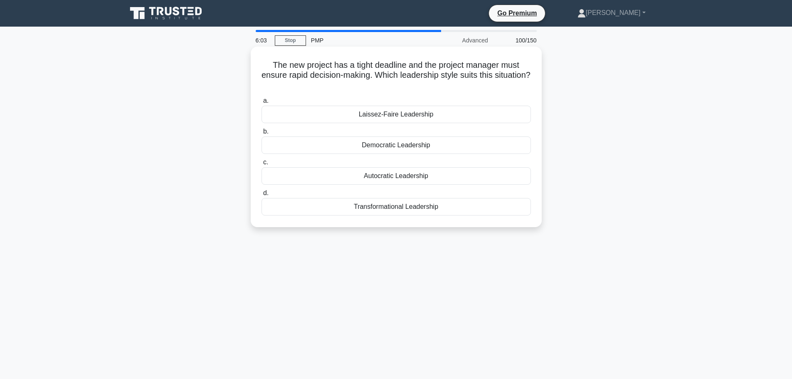
click at [448, 180] on div "Autocratic Leadership" at bounding box center [397, 175] width 270 height 17
click at [262, 165] on input "c. Autocratic Leadership" at bounding box center [262, 162] width 0 height 5
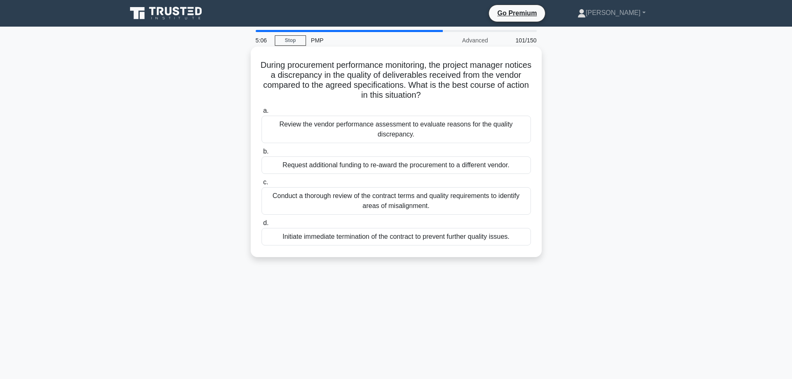
click at [499, 201] on div "Conduct a thorough review of the contract terms and quality requirements to ide…" at bounding box center [397, 200] width 270 height 27
click at [262, 185] on input "c. Conduct a thorough review of the contract terms and quality requirements to …" at bounding box center [262, 182] width 0 height 5
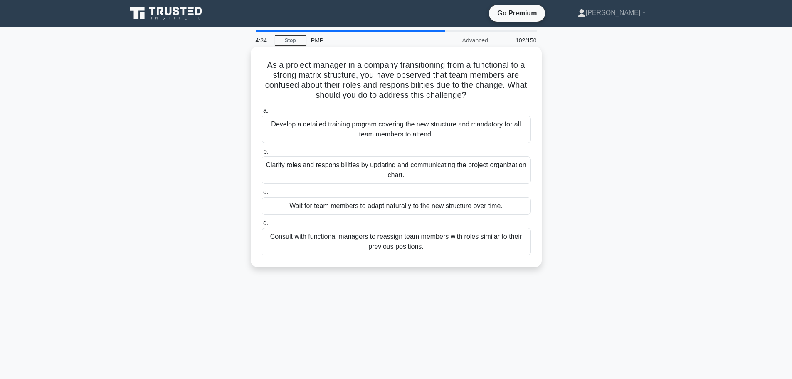
click at [481, 126] on div "Develop a detailed training program covering the new structure and mandatory fo…" at bounding box center [397, 129] width 270 height 27
click at [262, 114] on input "a. Develop a detailed training program covering the new structure and mandatory…" at bounding box center [262, 110] width 0 height 5
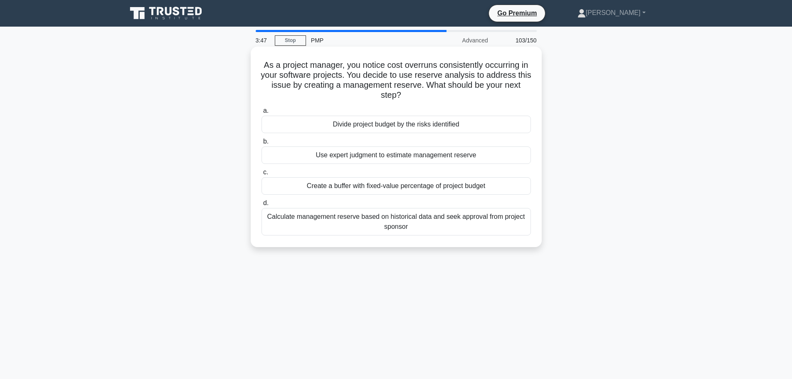
click at [512, 217] on div "Calculate management reserve based on historical data and seek approval from pr…" at bounding box center [397, 221] width 270 height 27
click at [262, 206] on input "d. Calculate management reserve based on historical data and seek approval from…" at bounding box center [262, 202] width 0 height 5
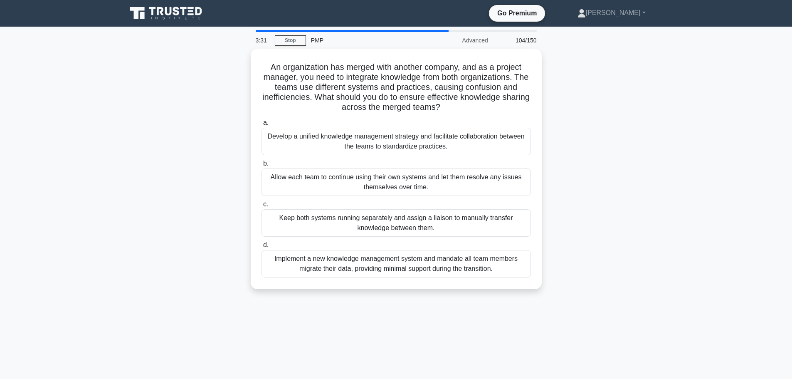
scroll to position [42, 0]
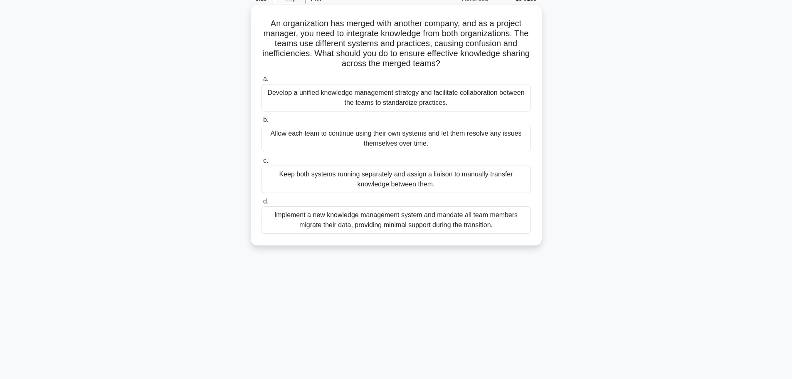
click at [500, 90] on div "Develop a unified knowledge management strategy and facilitate collaboration be…" at bounding box center [397, 97] width 270 height 27
click at [262, 82] on input "a. Develop a unified knowledge management strategy and facilitate collaboration…" at bounding box center [262, 79] width 0 height 5
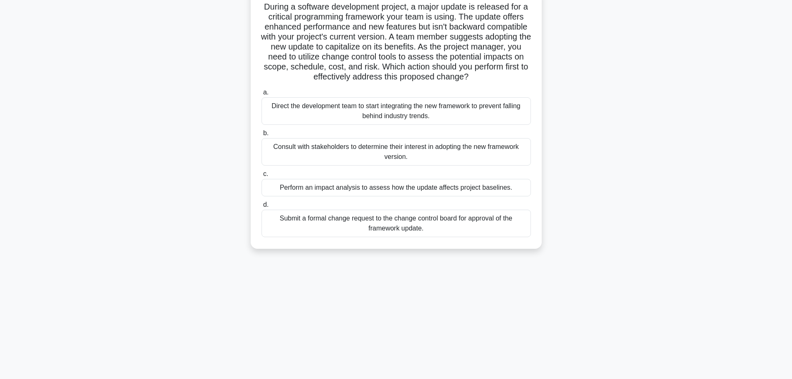
scroll to position [70, 0]
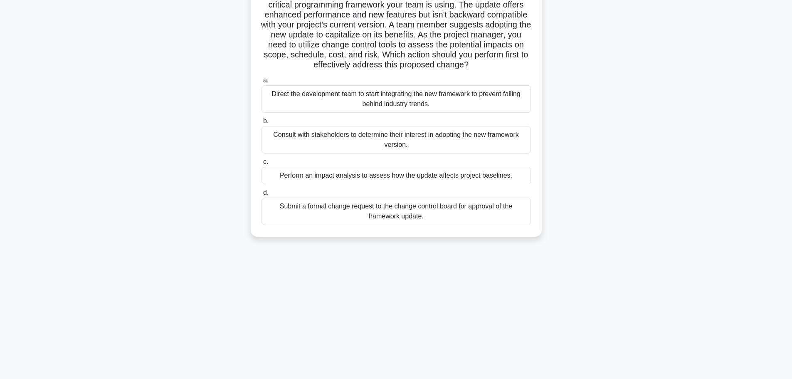
click at [519, 184] on div "Perform an impact analysis to assess how the update affects project baselines." at bounding box center [397, 175] width 270 height 17
click at [262, 165] on input "c. Perform an impact analysis to assess how the update affects project baseline…" at bounding box center [262, 161] width 0 height 5
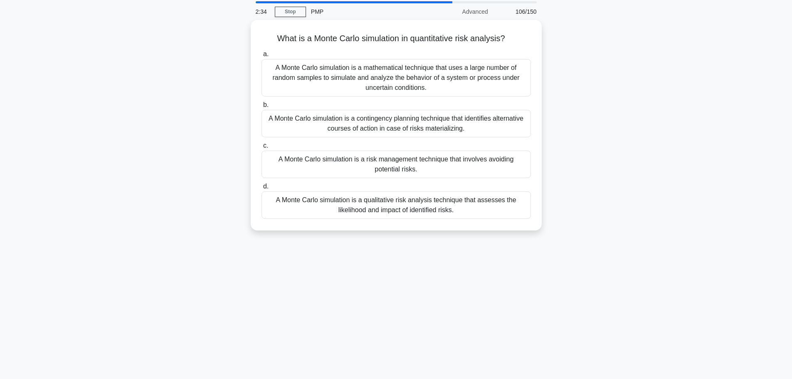
scroll to position [0, 0]
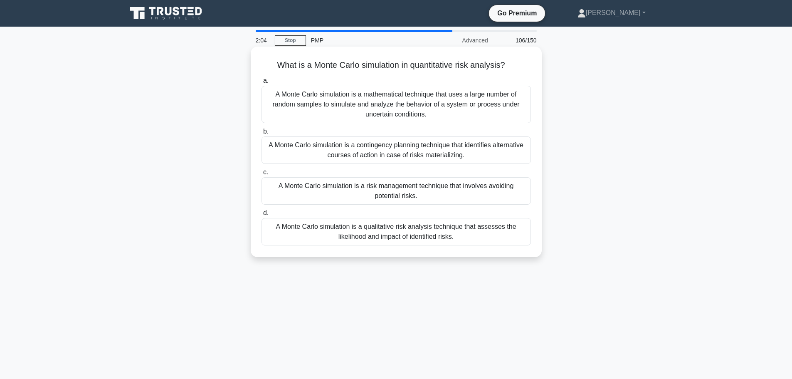
click at [456, 230] on div "A Monte Carlo simulation is a qualitative risk analysis technique that assesses…" at bounding box center [397, 231] width 270 height 27
click at [262, 216] on input "d. A Monte Carlo simulation is a qualitative risk analysis technique that asses…" at bounding box center [262, 212] width 0 height 5
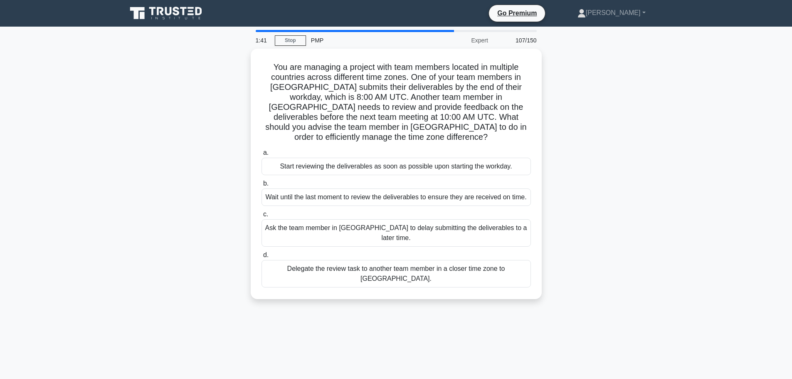
scroll to position [42, 0]
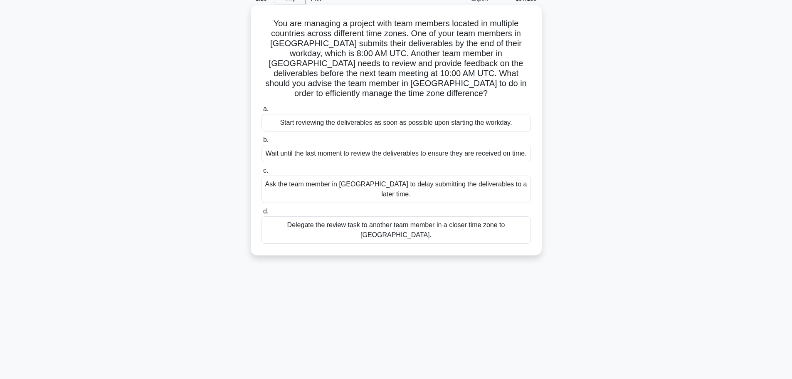
click at [464, 216] on div "Delegate the review task to another team member in a closer time zone to Austra…" at bounding box center [397, 229] width 270 height 27
click at [262, 209] on input "d. Delegate the review task to another team member in a closer time zone to Aus…" at bounding box center [262, 211] width 0 height 5
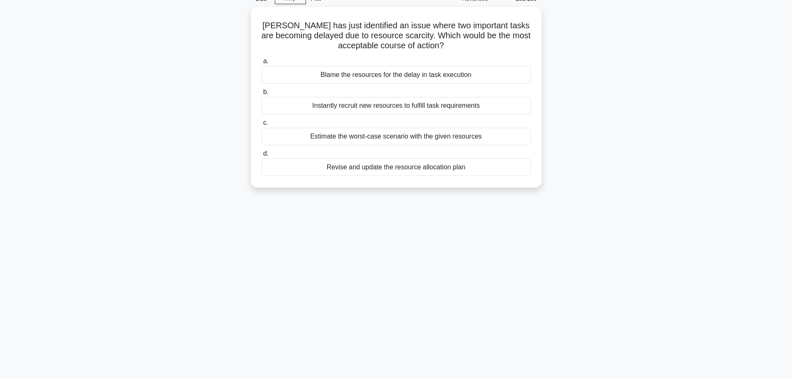
scroll to position [0, 0]
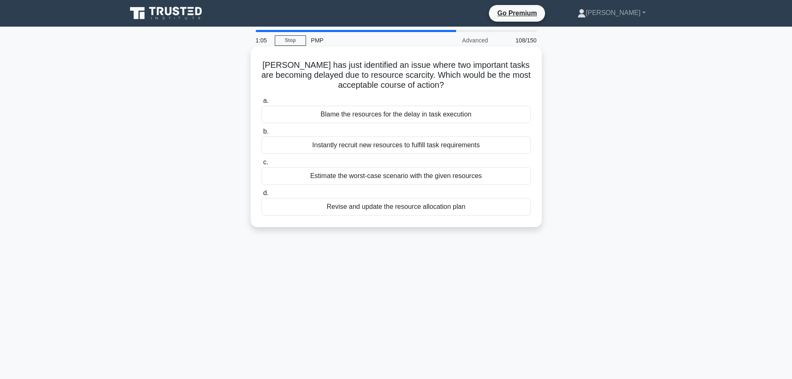
click at [495, 208] on div "Revise and update the resource allocation plan" at bounding box center [397, 206] width 270 height 17
click at [262, 196] on input "d. Revise and update the resource allocation plan" at bounding box center [262, 192] width 0 height 5
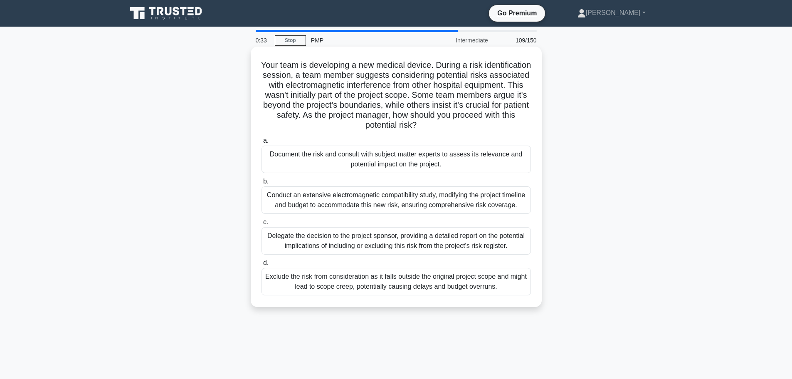
click at [502, 160] on div "Document the risk and consult with subject matter experts to assess its relevan…" at bounding box center [397, 159] width 270 height 27
click at [262, 143] on input "a. Document the risk and consult with subject matter experts to assess its rele…" at bounding box center [262, 140] width 0 height 5
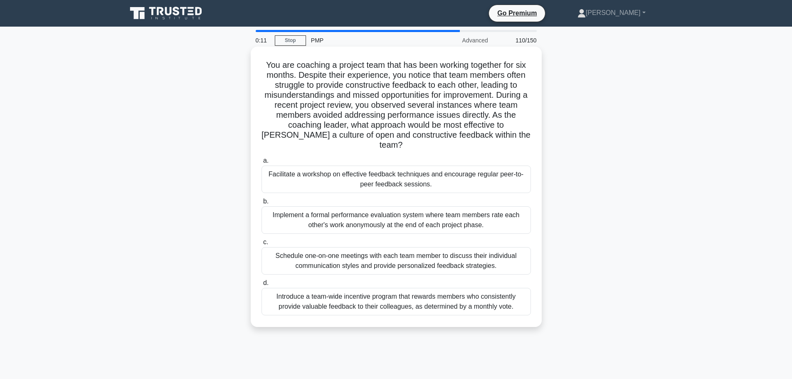
click at [517, 171] on div "Facilitate a workshop on effective feedback techniques and encourage regular pe…" at bounding box center [397, 179] width 270 height 27
click at [262, 163] on input "a. Facilitate a workshop on effective feedback techniques and encourage regular…" at bounding box center [262, 160] width 0 height 5
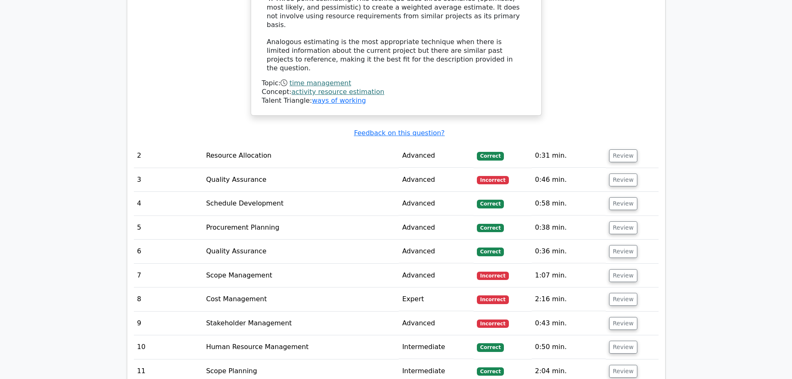
scroll to position [1830, 0]
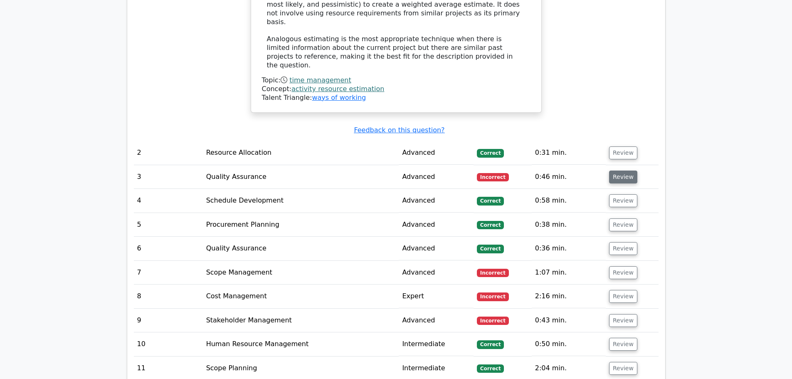
click at [616, 171] on button "Review" at bounding box center [623, 177] width 28 height 13
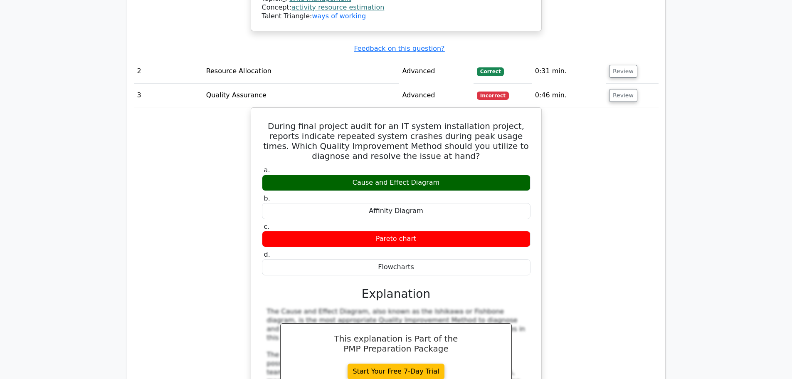
scroll to position [1913, 0]
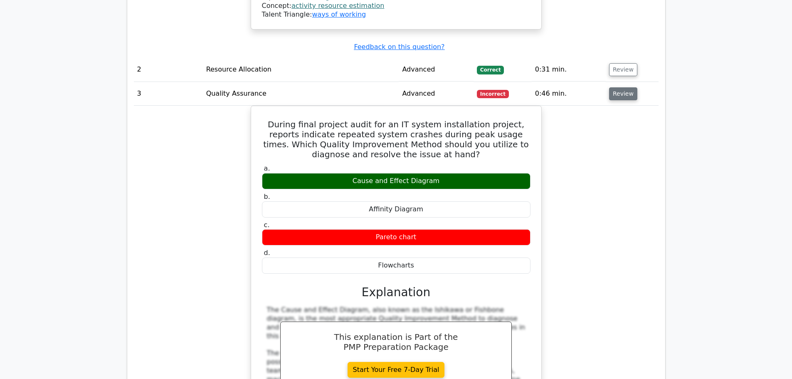
click at [631, 87] on button "Review" at bounding box center [623, 93] width 28 height 13
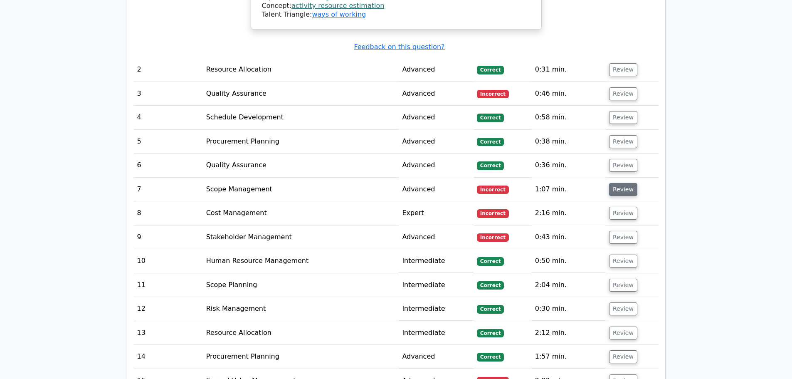
click at [614, 183] on button "Review" at bounding box center [623, 189] width 28 height 13
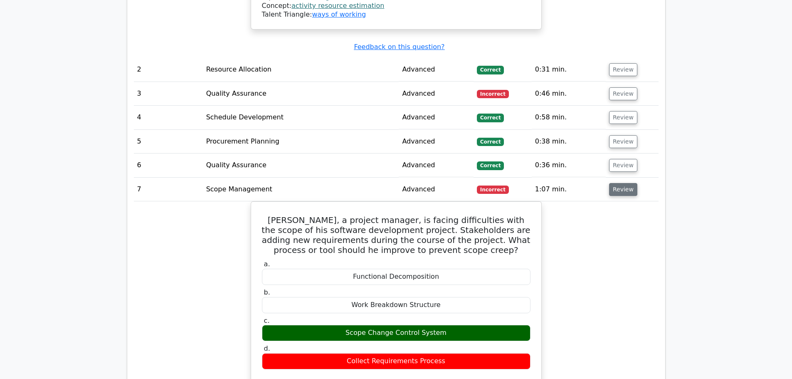
click at [614, 183] on button "Review" at bounding box center [623, 189] width 28 height 13
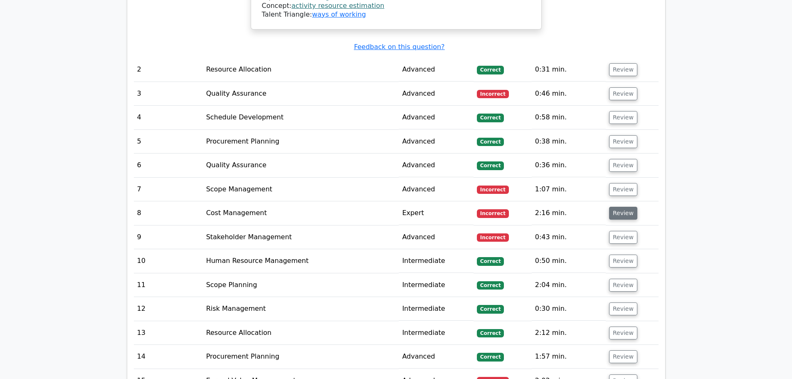
click at [628, 207] on button "Review" at bounding box center [623, 213] width 28 height 13
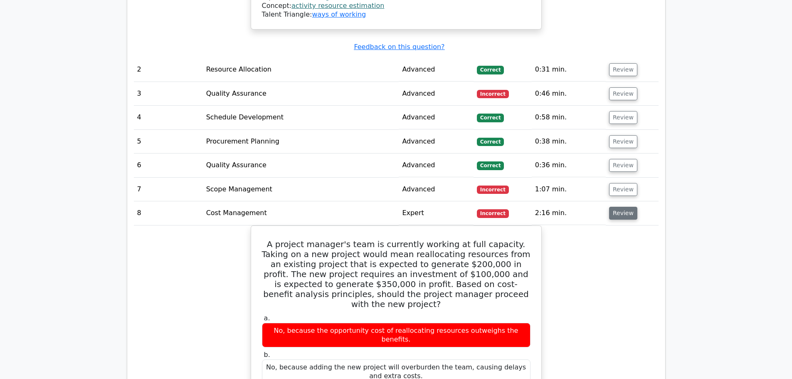
click at [628, 207] on button "Review" at bounding box center [623, 213] width 28 height 13
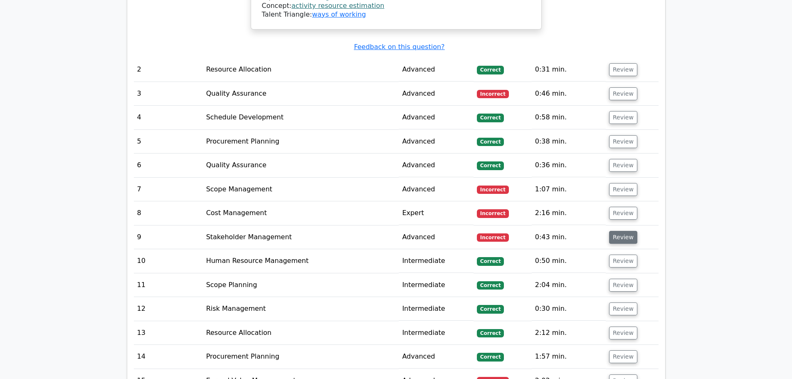
click at [626, 231] on button "Review" at bounding box center [623, 237] width 28 height 13
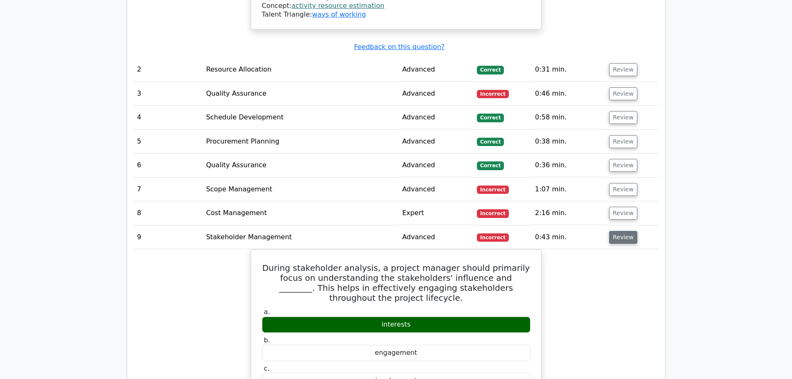
click at [626, 231] on button "Review" at bounding box center [623, 237] width 28 height 13
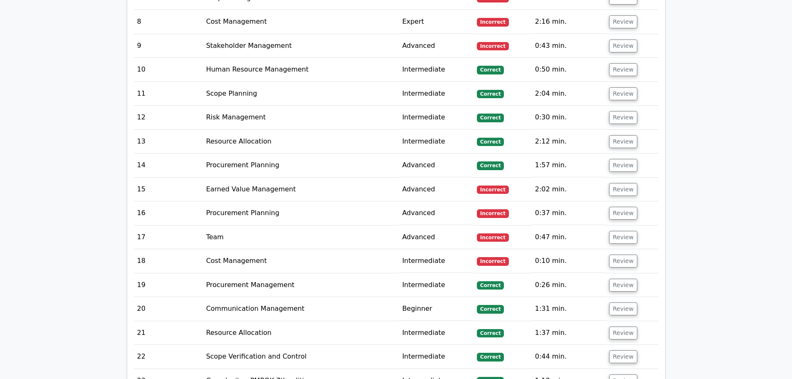
scroll to position [2121, 0]
